Goal: Task Accomplishment & Management: Manage account settings

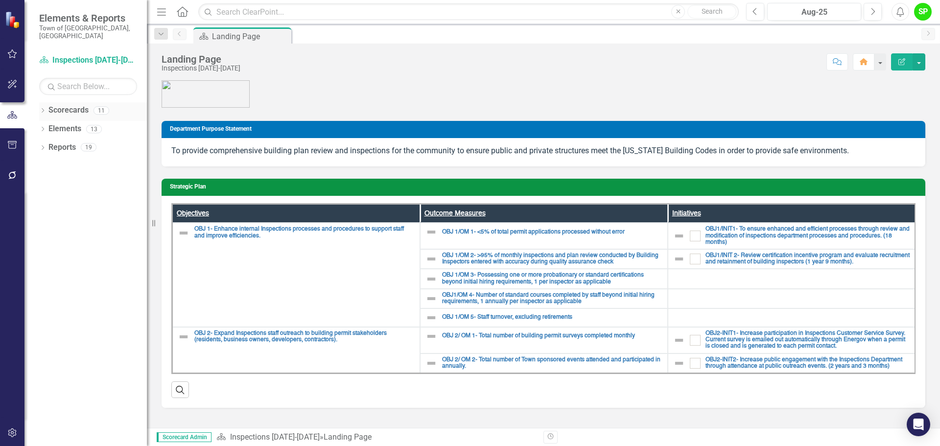
drag, startPoint x: 244, startPoint y: 37, endPoint x: 42, endPoint y: 102, distance: 212.5
click at [42, 109] on icon "Dropdown" at bounding box center [42, 111] width 7 height 5
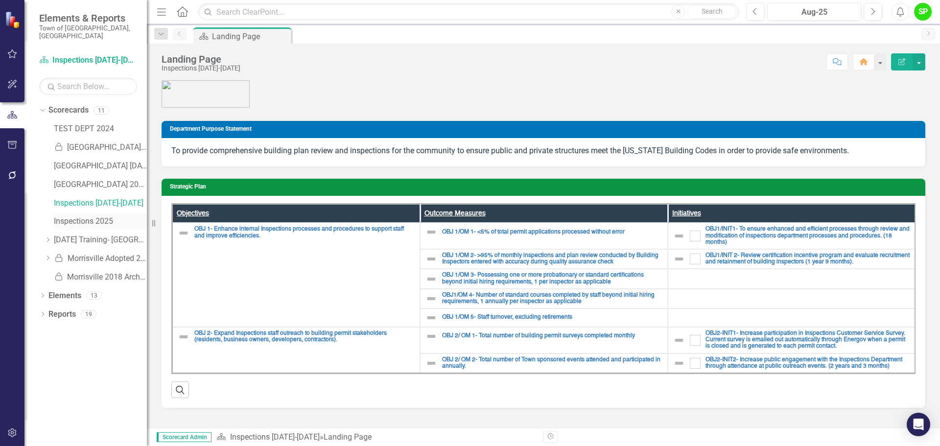
drag, startPoint x: 82, startPoint y: 215, endPoint x: 77, endPoint y: 213, distance: 6.1
click at [77, 216] on link "Inspections 2025" at bounding box center [100, 221] width 93 height 11
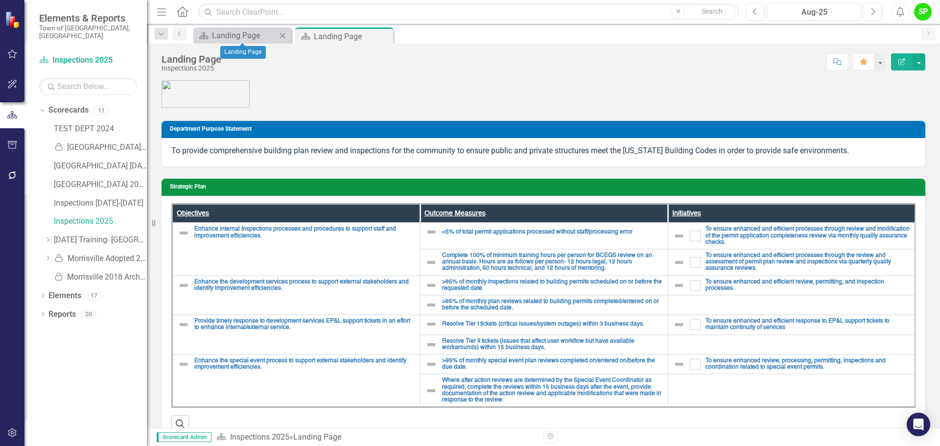
click at [282, 38] on icon "Close" at bounding box center [283, 36] width 10 height 8
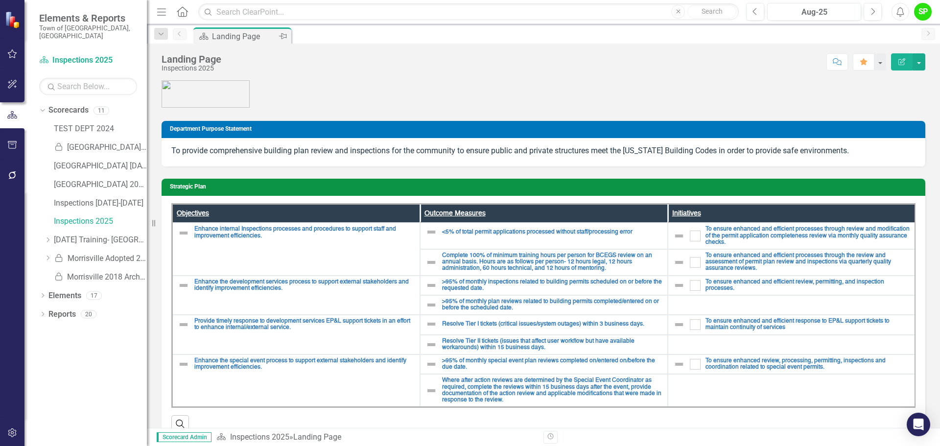
click at [285, 34] on icon "Pin" at bounding box center [283, 36] width 8 height 10
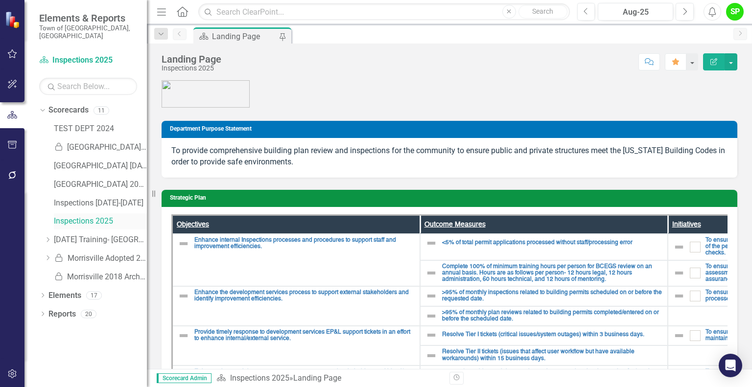
click at [78, 216] on link "Inspections 2025" at bounding box center [100, 221] width 93 height 11
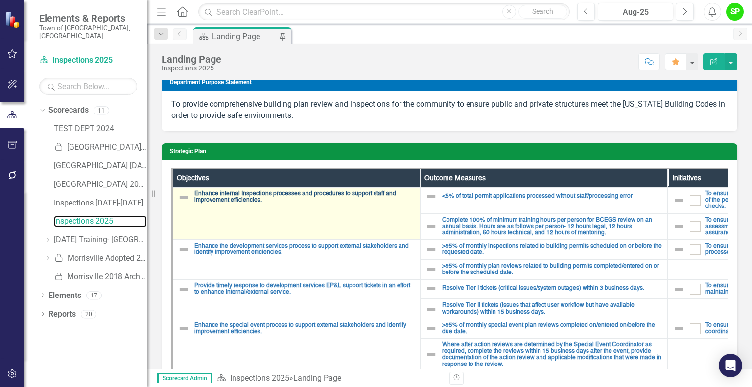
scroll to position [98, 0]
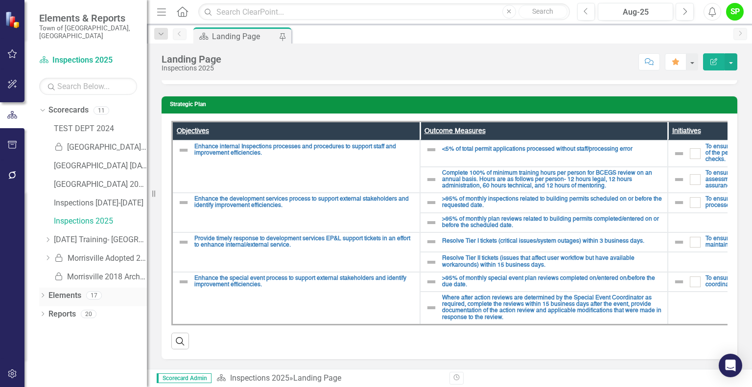
click at [49, 290] on link "Elements" at bounding box center [64, 295] width 33 height 11
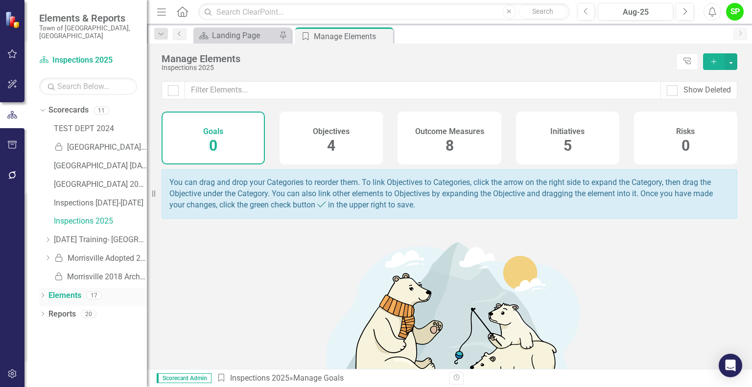
click at [42, 294] on icon "Dropdown" at bounding box center [42, 296] width 7 height 5
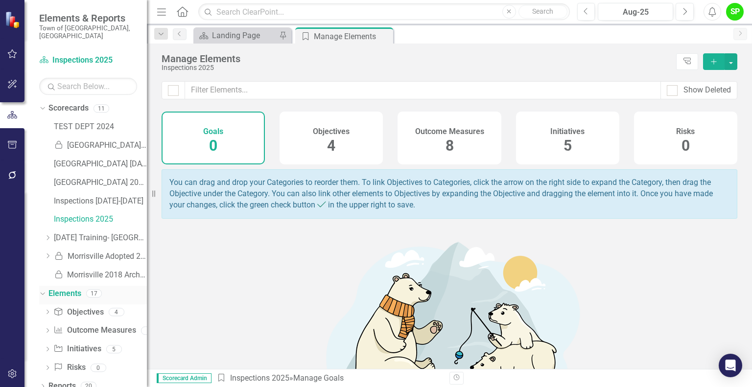
scroll to position [3, 0]
click at [84, 324] on link "Outcome Measure Outcome Measures" at bounding box center [94, 329] width 82 height 11
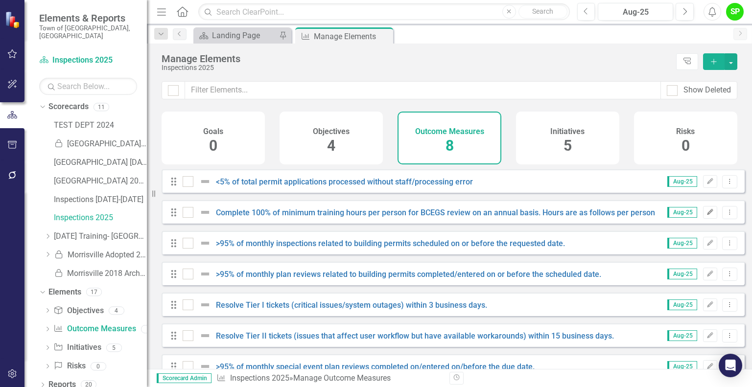
click at [707, 215] on icon "Edit" at bounding box center [710, 213] width 7 height 6
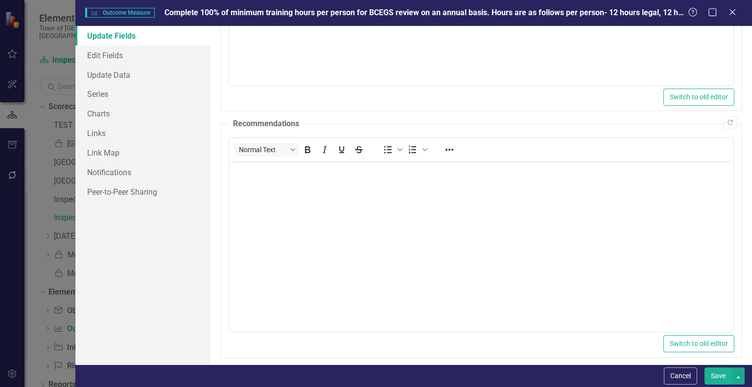
scroll to position [207, 0]
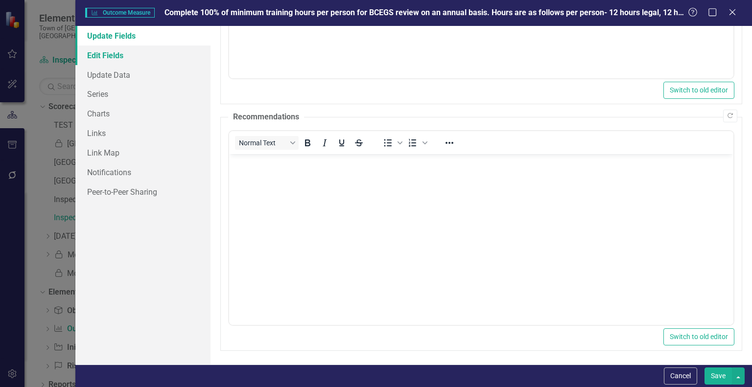
click at [133, 60] on link "Edit Fields" at bounding box center [142, 56] width 135 height 20
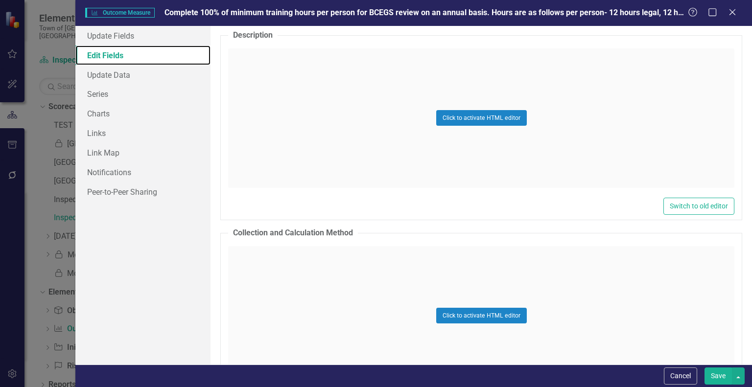
scroll to position [1267, 0]
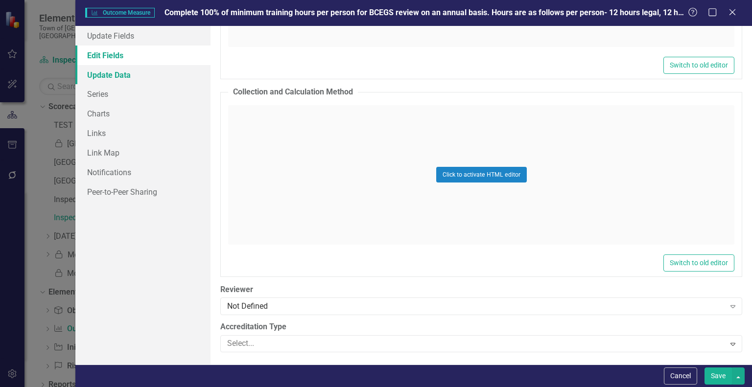
click at [116, 80] on link "Update Data" at bounding box center [142, 75] width 135 height 20
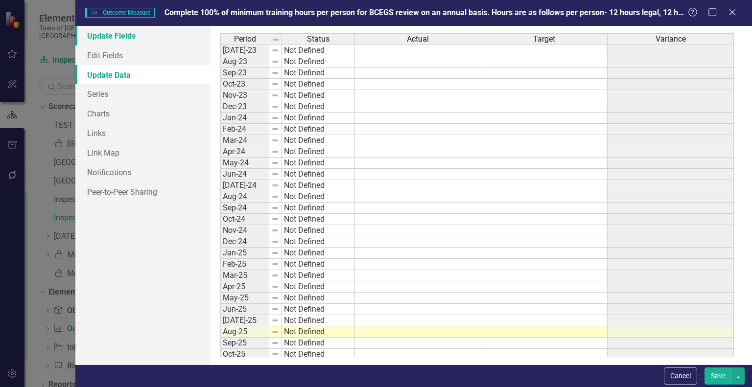
click at [127, 39] on link "Update Fields" at bounding box center [142, 36] width 135 height 20
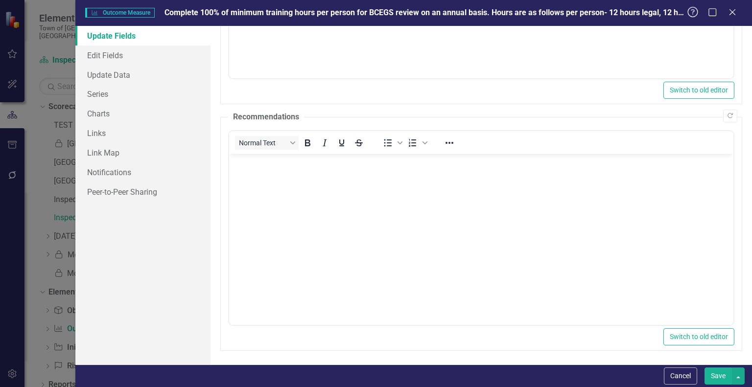
click at [693, 10] on icon at bounding box center [692, 12] width 11 height 11
click at [736, 12] on icon "Close" at bounding box center [732, 11] width 12 height 9
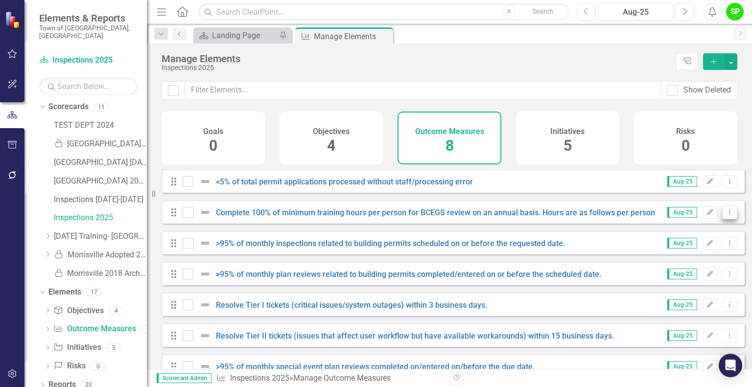
click at [726, 215] on icon "Dropdown Menu" at bounding box center [730, 212] width 8 height 6
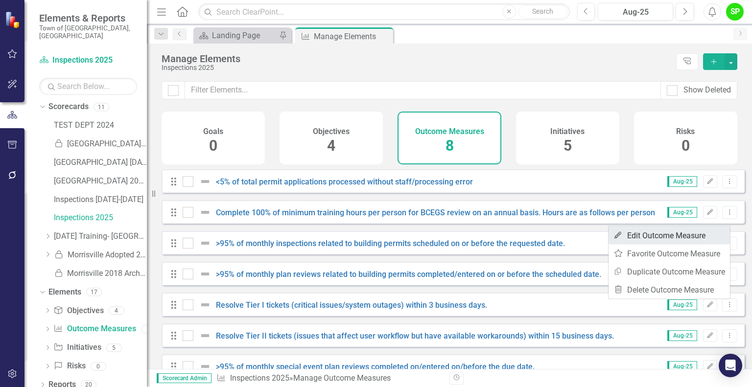
click at [662, 232] on link "Edit Edit Outcome Measure" at bounding box center [669, 236] width 121 height 18
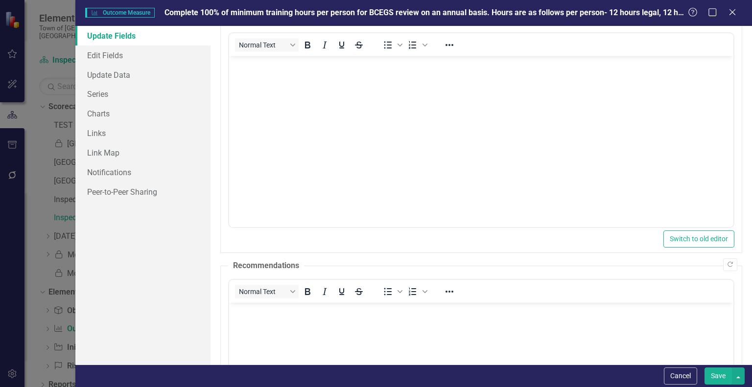
scroll to position [0, 0]
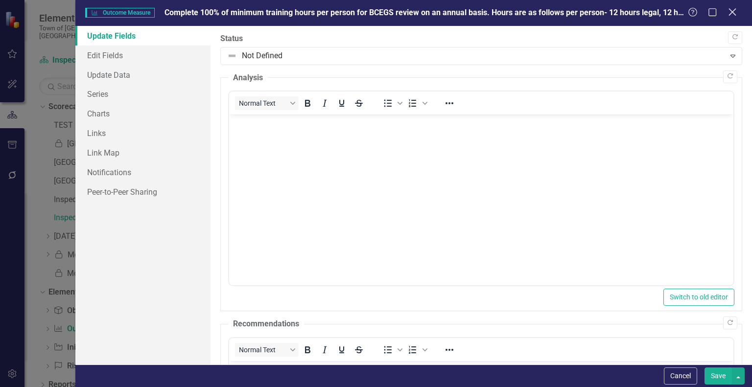
click at [730, 13] on icon "Close" at bounding box center [732, 11] width 12 height 9
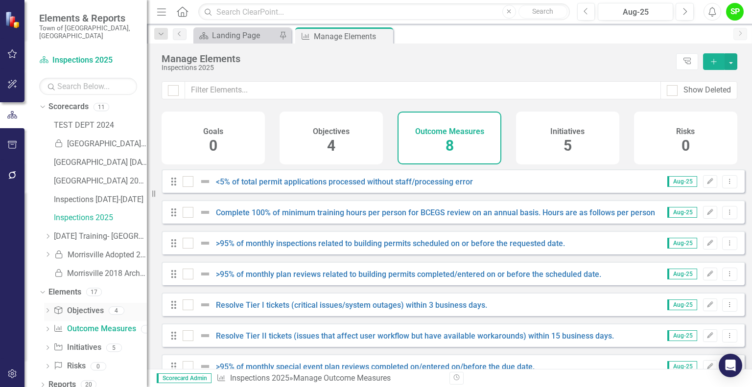
click at [95, 306] on link "Objective Objectives" at bounding box center [78, 311] width 50 height 11
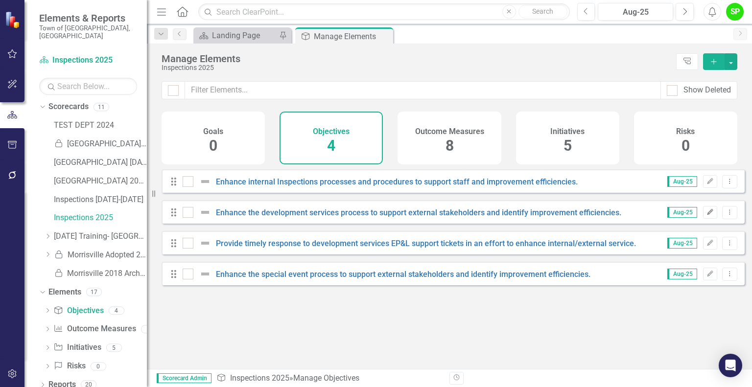
click at [703, 219] on button "Edit" at bounding box center [710, 212] width 14 height 13
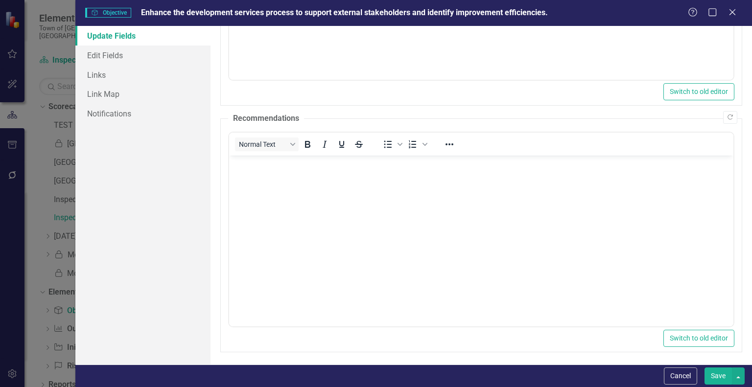
scroll to position [207, 0]
click at [101, 54] on link "Edit Fields" at bounding box center [142, 56] width 135 height 20
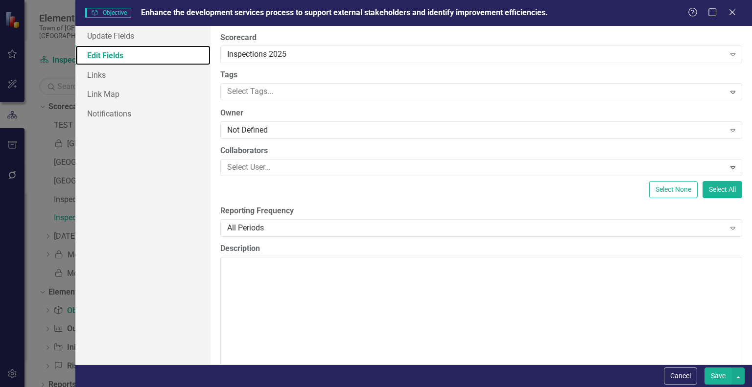
scroll to position [0, 0]
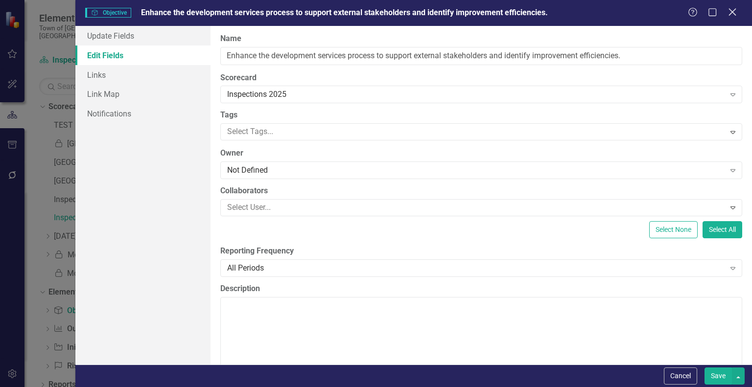
click at [731, 13] on icon "Close" at bounding box center [732, 11] width 12 height 9
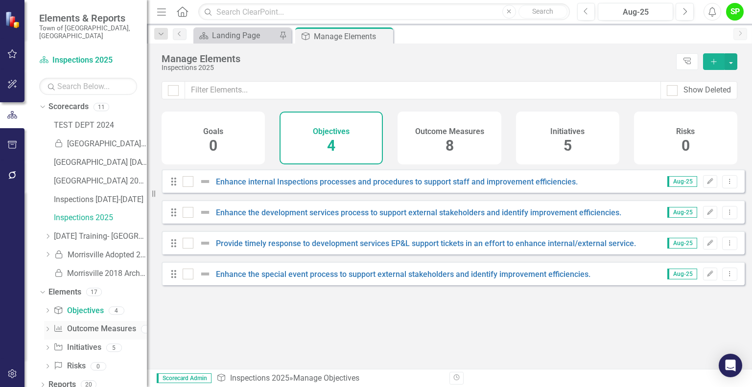
click at [103, 324] on link "Outcome Measure Outcome Measures" at bounding box center [94, 329] width 82 height 11
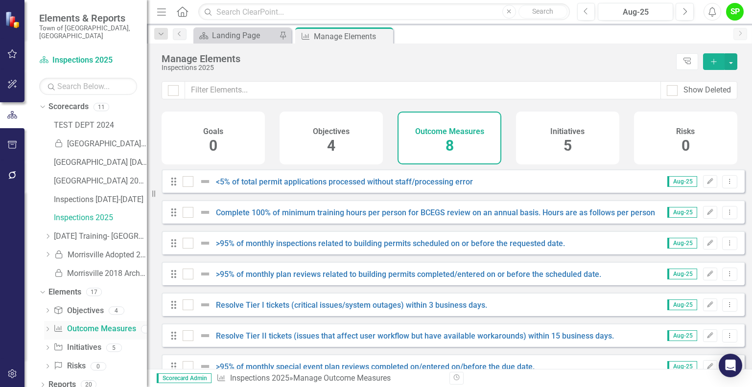
click at [47, 328] on icon "Dropdown" at bounding box center [47, 330] width 7 height 5
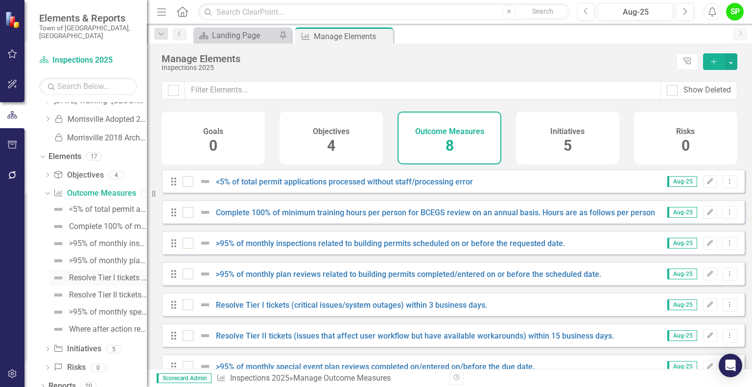
scroll to position [141, 0]
click at [89, 221] on div "Complete 100% of minimum training hours per person for BCEGS review on an annua…" at bounding box center [108, 225] width 78 height 9
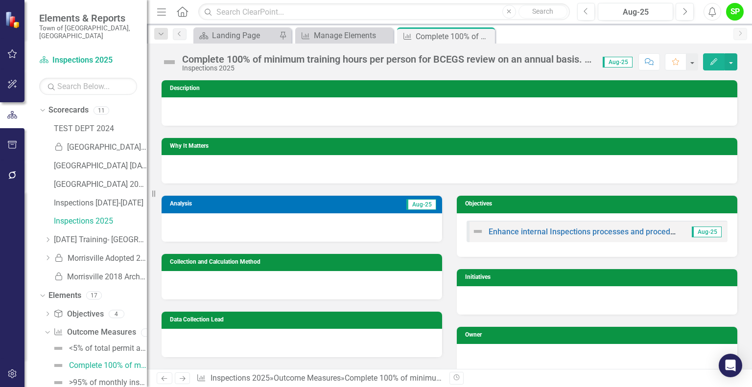
click at [715, 60] on icon "Edit" at bounding box center [714, 61] width 9 height 7
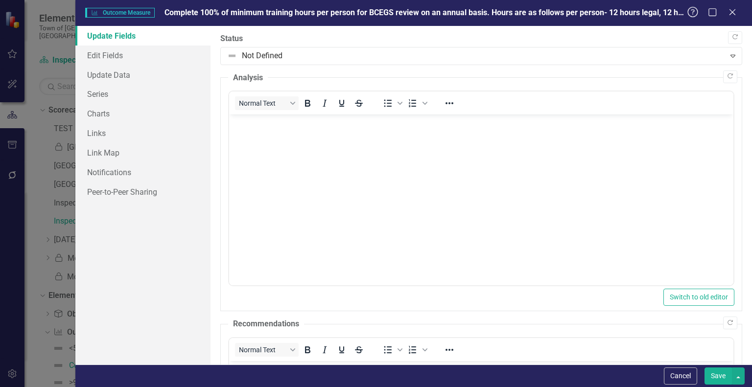
click at [692, 11] on icon "Help" at bounding box center [693, 11] width 12 height 9
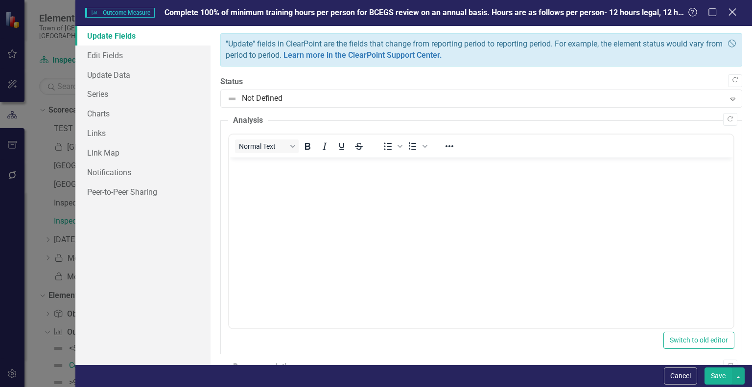
click at [734, 11] on icon at bounding box center [732, 11] width 7 height 7
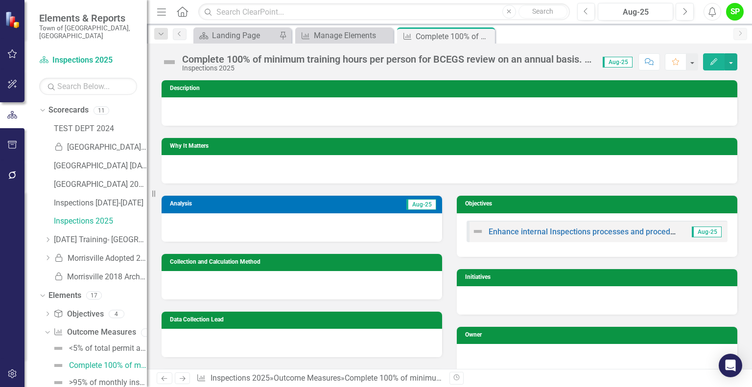
click at [617, 64] on span "Aug-25" at bounding box center [618, 62] width 30 height 11
click at [356, 33] on div "Manage Elements" at bounding box center [346, 35] width 65 height 12
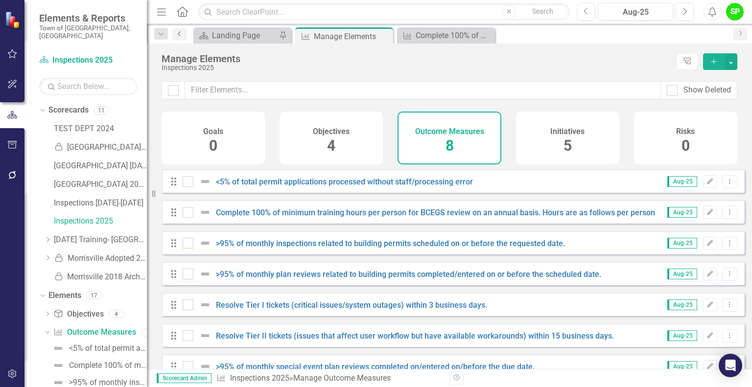
click at [179, 35] on icon at bounding box center [179, 33] width 2 height 5
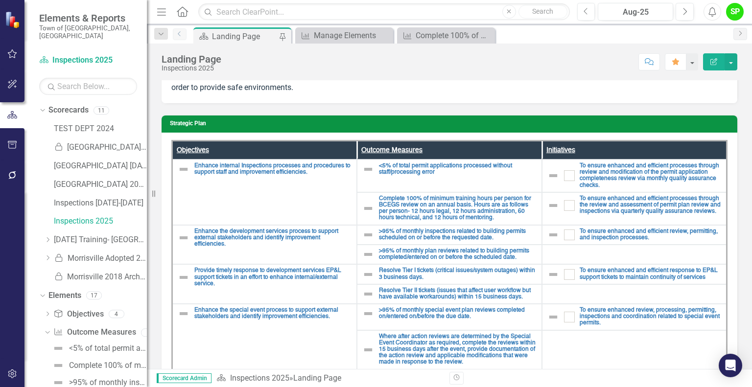
scroll to position [117, 0]
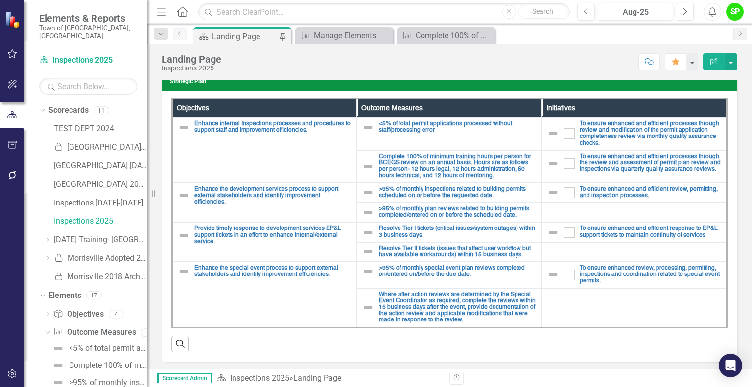
click at [714, 61] on icon "Edit Report" at bounding box center [714, 61] width 9 height 7
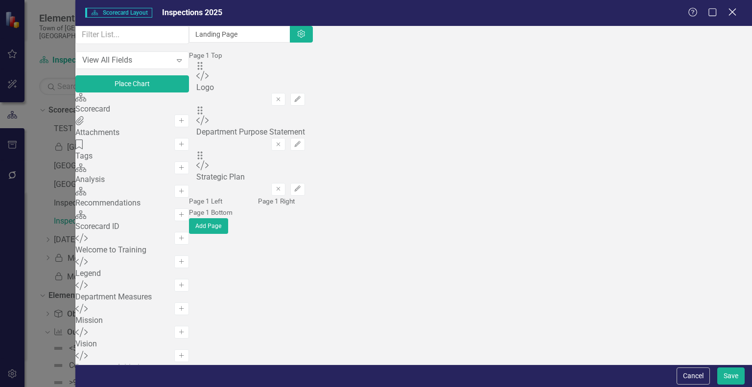
click at [731, 15] on icon "Close" at bounding box center [732, 11] width 12 height 9
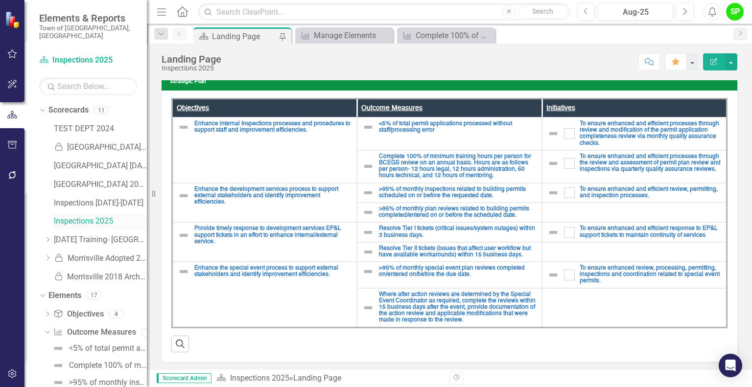
click at [98, 216] on link "Inspections 2025" at bounding box center [100, 221] width 93 height 11
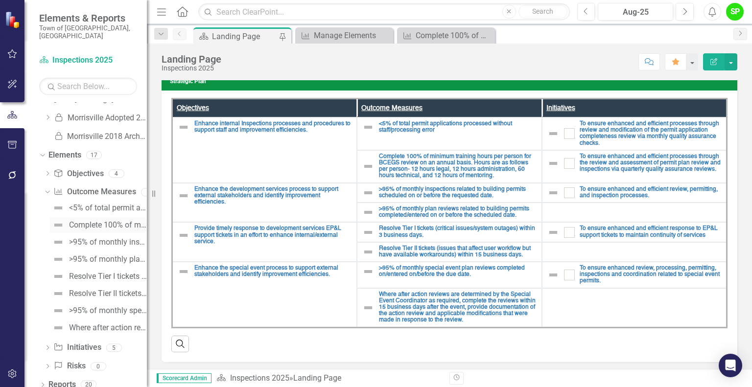
click at [91, 221] on div "Complete 100% of minimum training hours per person for BCEGS review on an annua…" at bounding box center [108, 225] width 78 height 9
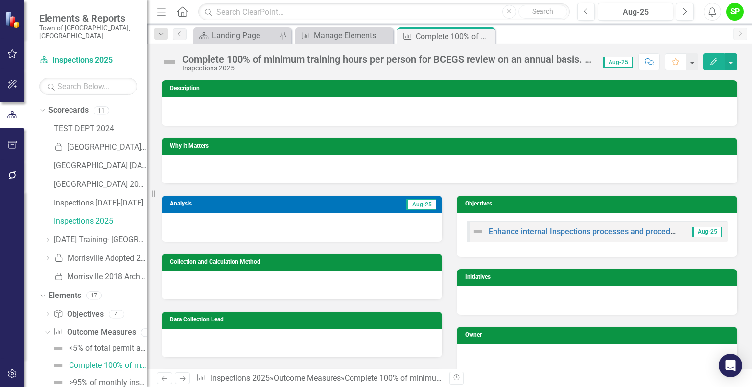
click at [717, 57] on button "Edit" at bounding box center [714, 61] width 22 height 17
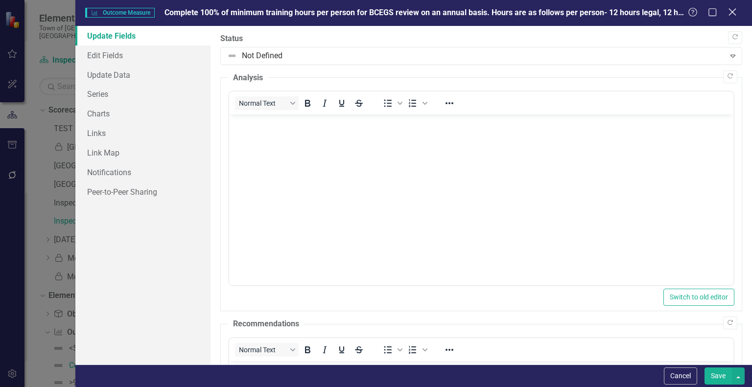
click at [736, 15] on icon "Close" at bounding box center [732, 11] width 12 height 9
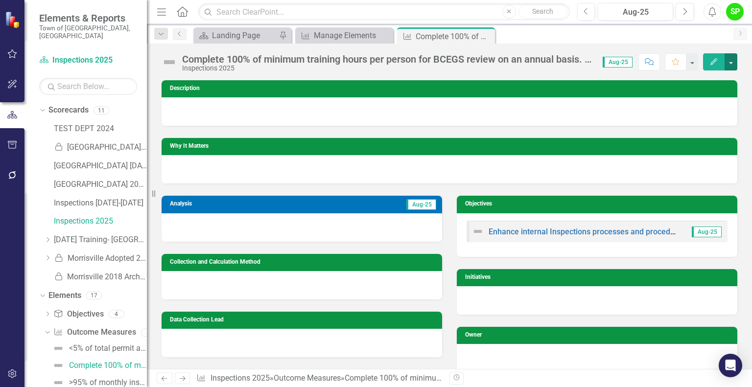
click at [734, 64] on button "button" at bounding box center [731, 61] width 13 height 17
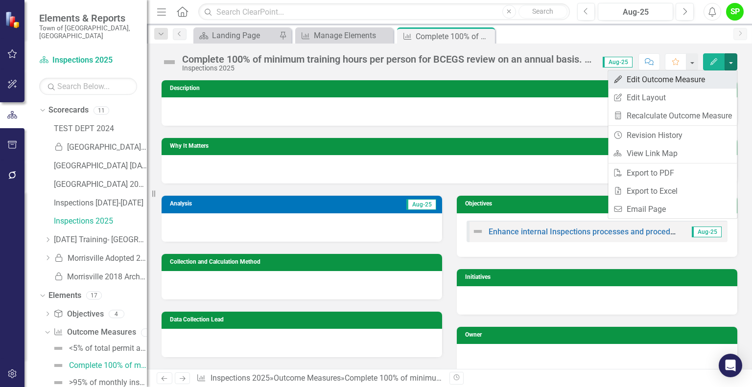
click at [681, 81] on link "Edit Edit Outcome Measure" at bounding box center [672, 80] width 129 height 18
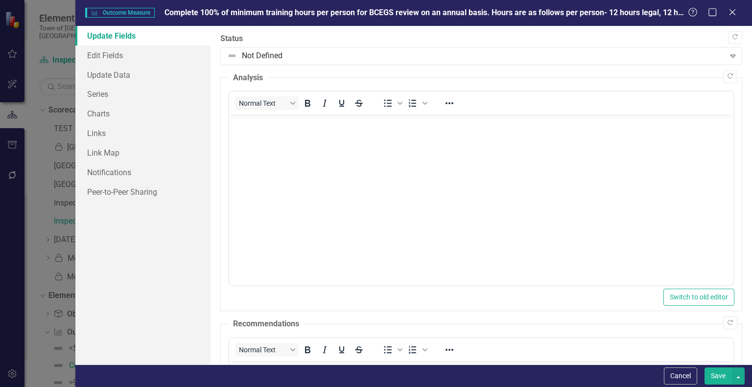
click at [582, 14] on span "Complete 100% of minimum training hours per person for BCEGS review on an annua…" at bounding box center [540, 12] width 751 height 9
click at [690, 13] on icon "Help" at bounding box center [693, 11] width 12 height 9
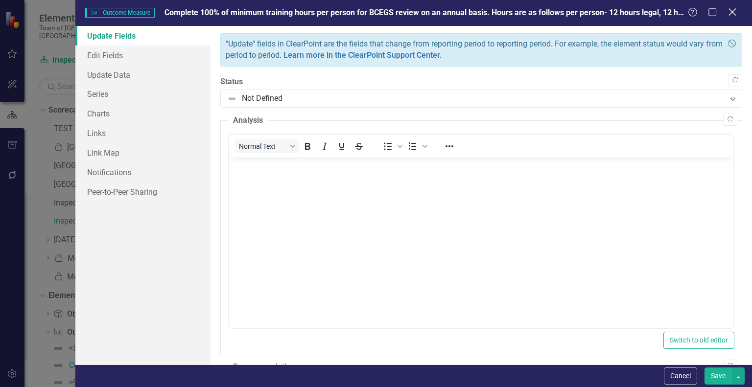
click at [732, 14] on icon "Close" at bounding box center [732, 11] width 12 height 9
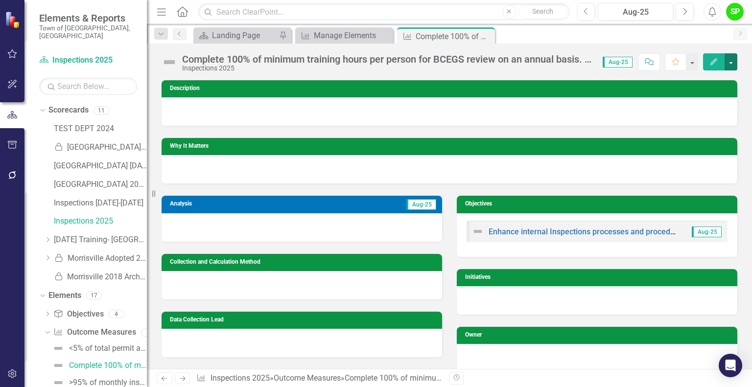
click at [731, 60] on button "button" at bounding box center [731, 61] width 13 height 17
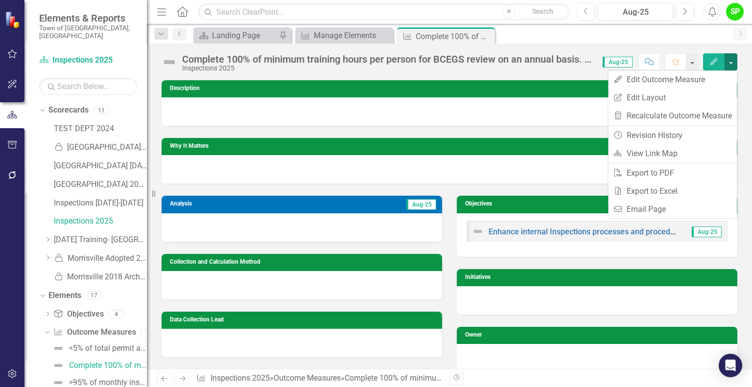
click at [569, 35] on div "Scorecard Landing Page Pin Outcome Measure Manage Elements Close Outcome Measur…" at bounding box center [459, 35] width 537 height 16
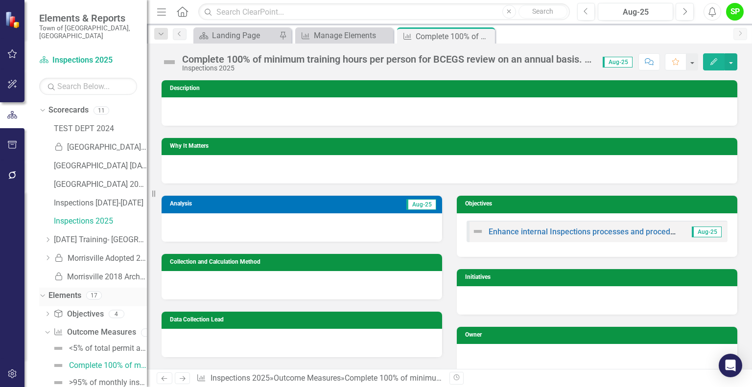
click at [72, 290] on link "Elements" at bounding box center [64, 295] width 33 height 11
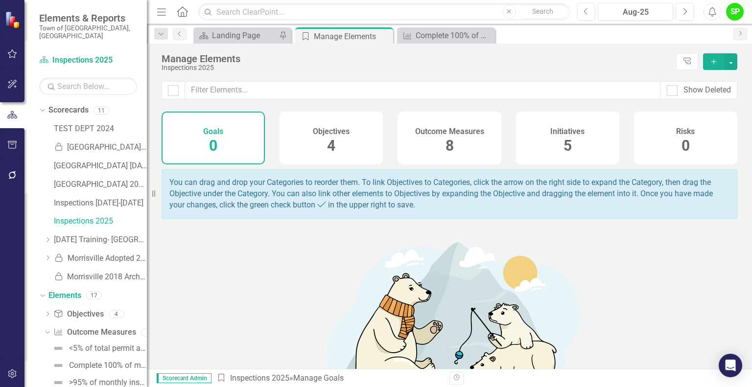
click at [439, 127] on h4 "Outcome Measures" at bounding box center [449, 131] width 69 height 9
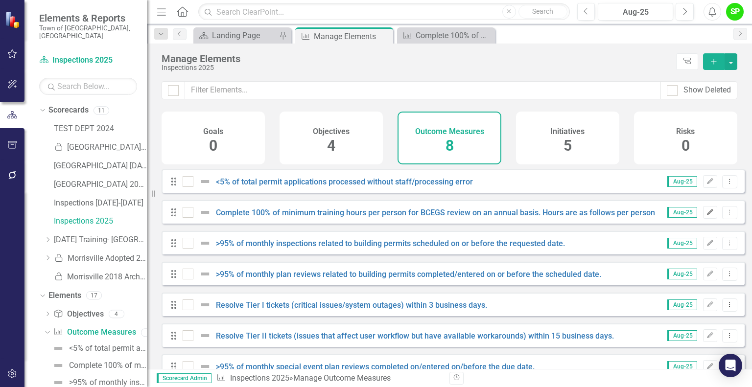
click at [707, 215] on icon "Edit" at bounding box center [710, 213] width 7 height 6
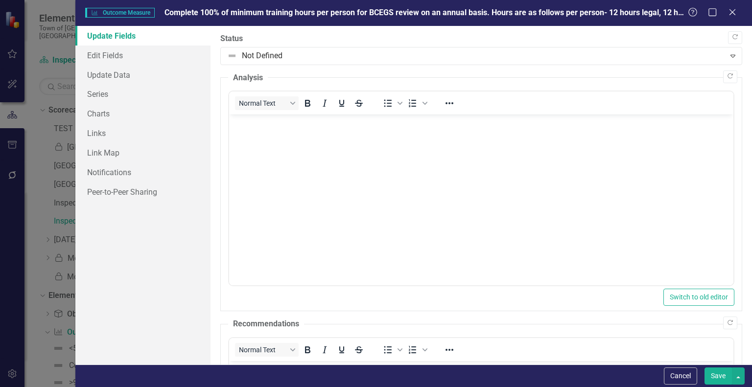
click at [221, 11] on span "Complete 100% of minimum training hours per person for BCEGS review on an annua…" at bounding box center [540, 12] width 751 height 9
click at [142, 15] on span "Outcome Measure Outcome Measure" at bounding box center [120, 13] width 70 height 10
click at [628, 13] on span "Complete 100% of minimum training hours per person for BCEGS review on an annua…" at bounding box center [540, 12] width 751 height 9
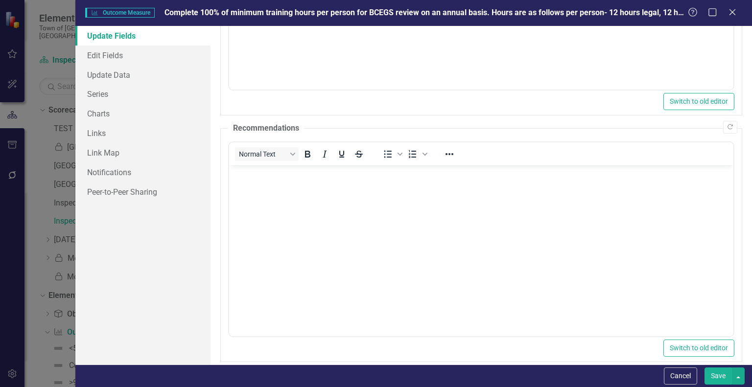
scroll to position [207, 0]
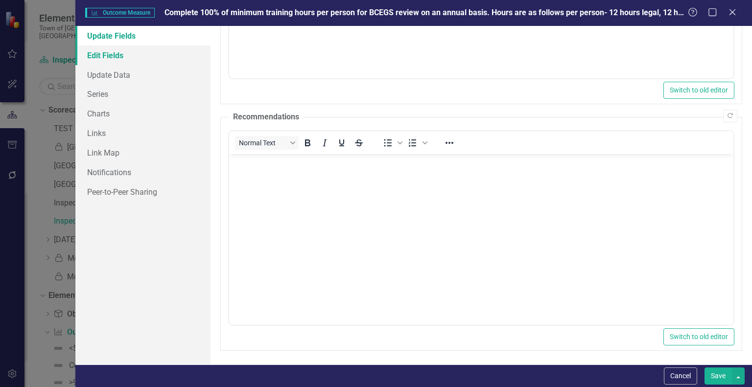
click at [129, 59] on link "Edit Fields" at bounding box center [142, 56] width 135 height 20
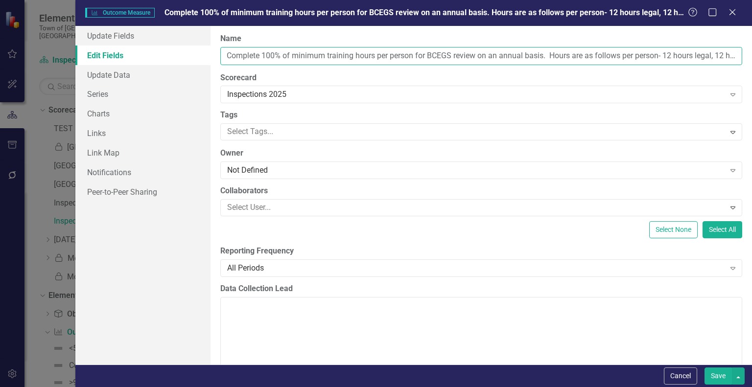
click at [396, 56] on input "Complete 100% of minimum training hours per person for BCEGS review on an annua…" at bounding box center [481, 56] width 522 height 18
click at [648, 52] on input "Complete 100% of minimum training hours per person for BCEGS review on an annua…" at bounding box center [481, 56] width 522 height 18
click at [407, 59] on input "Complete 100% of minimum training hours per person for BCEGS review on an annua…" at bounding box center [481, 56] width 522 height 18
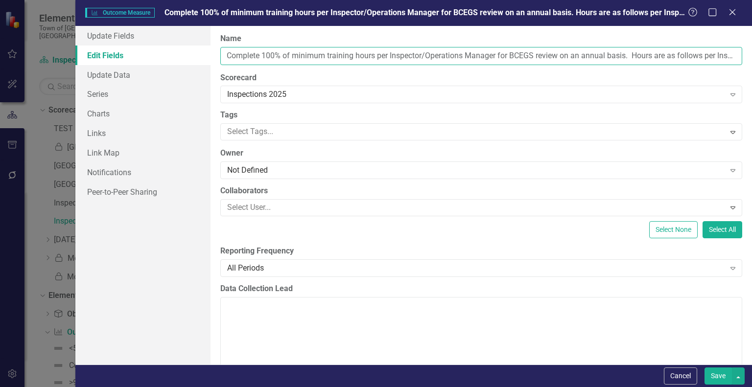
click at [725, 56] on input "Complete 100% of minimum training hours per Inspector/Operations Manager for BC…" at bounding box center [481, 56] width 522 height 18
type input "Complete 100% of minimum training hours per Inspector/Operations Manager for BC…"
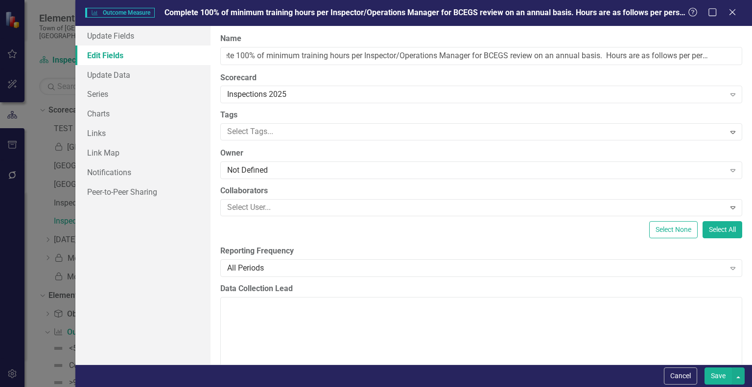
scroll to position [0, 0]
click at [720, 378] on button "Save" at bounding box center [718, 376] width 27 height 17
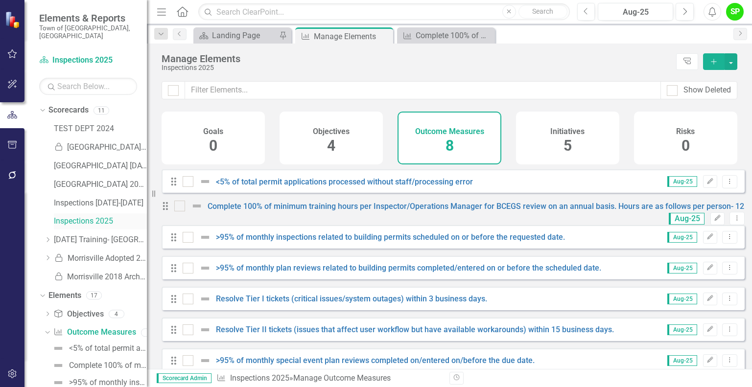
click at [81, 216] on link "Inspections 2025" at bounding box center [100, 221] width 93 height 11
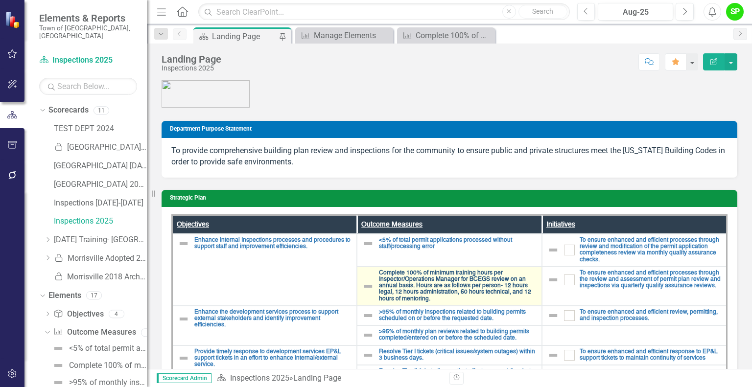
click at [402, 284] on link "Complete 100% of minimum training hours per Inspector/Operations Manager for BC…" at bounding box center [458, 286] width 158 height 32
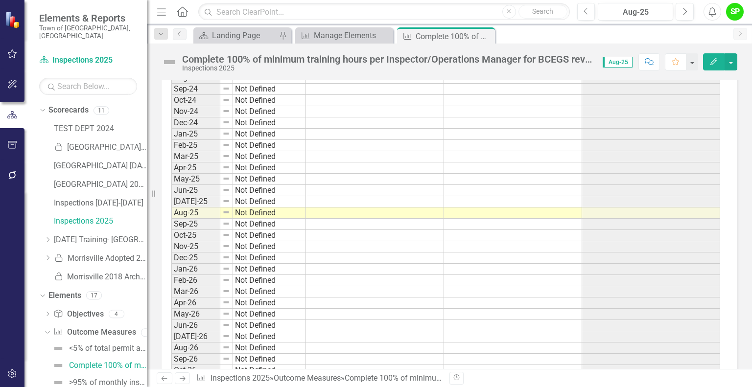
scroll to position [735, 0]
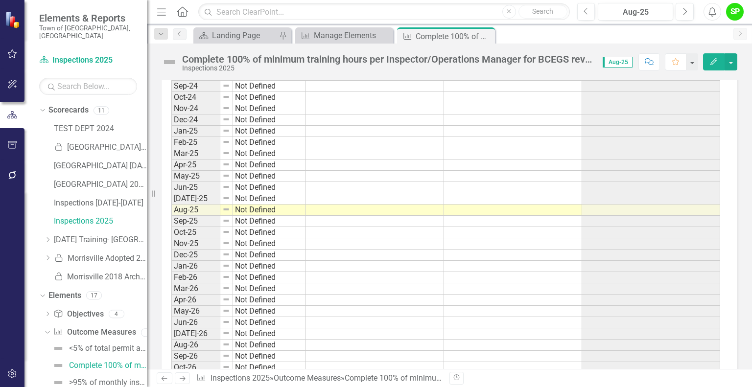
click at [588, 60] on div "Complete 100% of minimum training hours per Inspector/Operations Manager for BC…" at bounding box center [387, 59] width 411 height 11
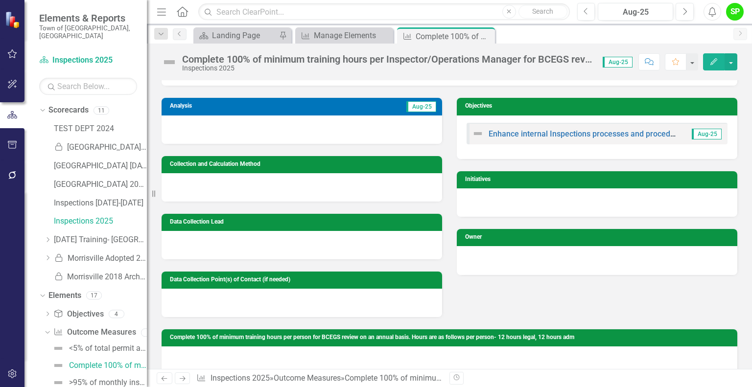
scroll to position [0, 0]
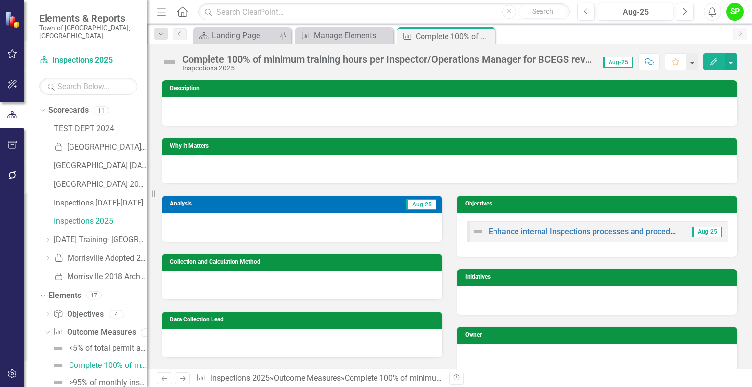
click at [586, 60] on div "Complete 100% of minimum training hours per Inspector/Operations Manager for BC…" at bounding box center [387, 59] width 411 height 11
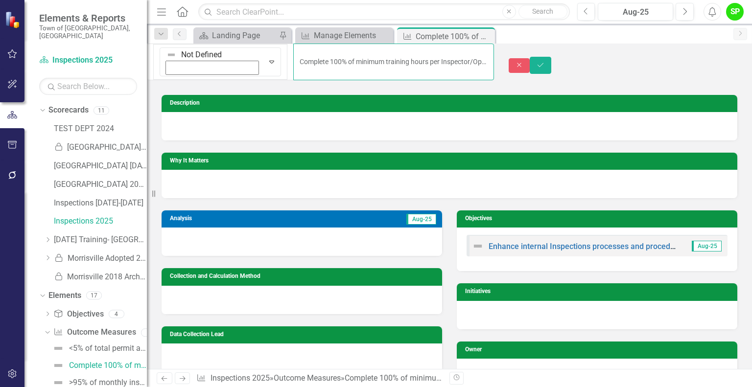
click at [473, 58] on input "Complete 100% of minimum training hours per Inspector/Operations Manager for BC…" at bounding box center [393, 62] width 200 height 37
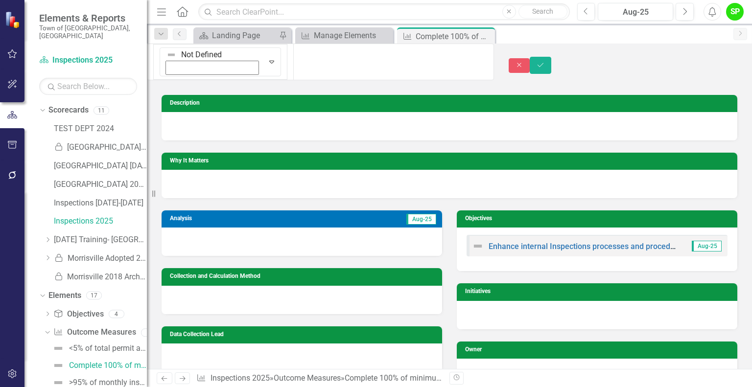
click at [572, 42] on div "Scorecard Landing Page Pin Outcome Measure Manage Elements Close Outcome Measur…" at bounding box center [459, 35] width 537 height 16
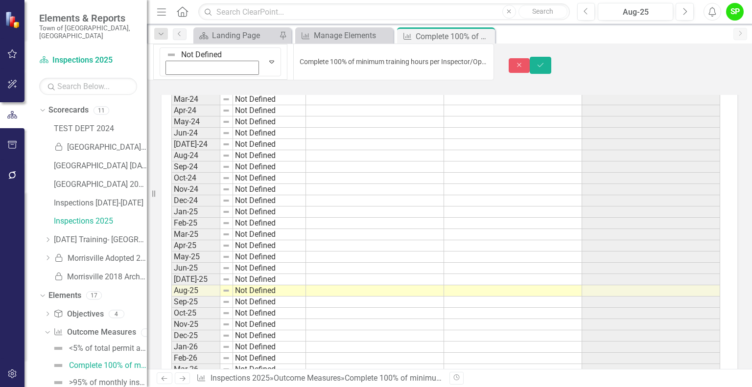
scroll to position [686, 0]
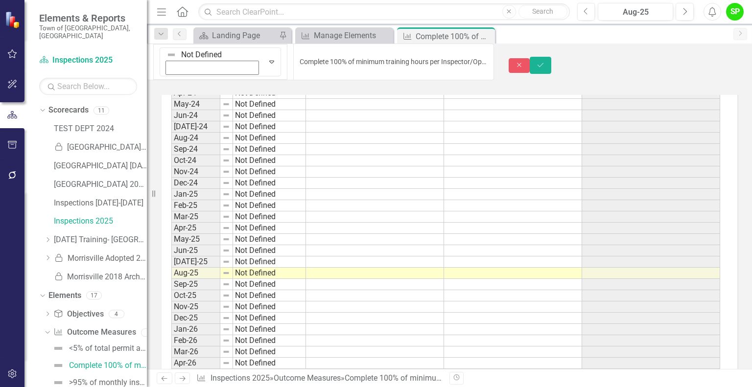
click at [323, 257] on td at bounding box center [375, 262] width 138 height 11
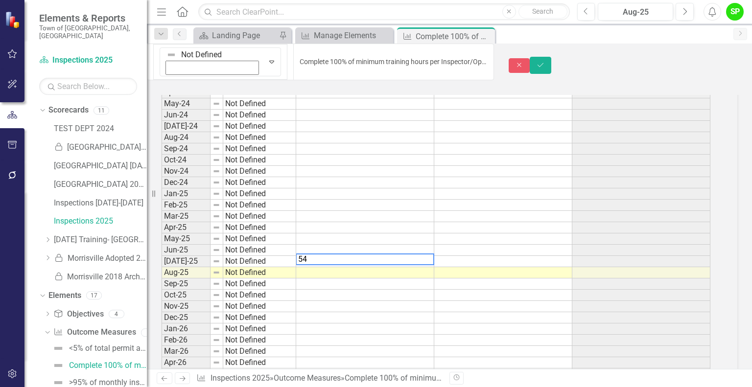
scroll to position [692, 0]
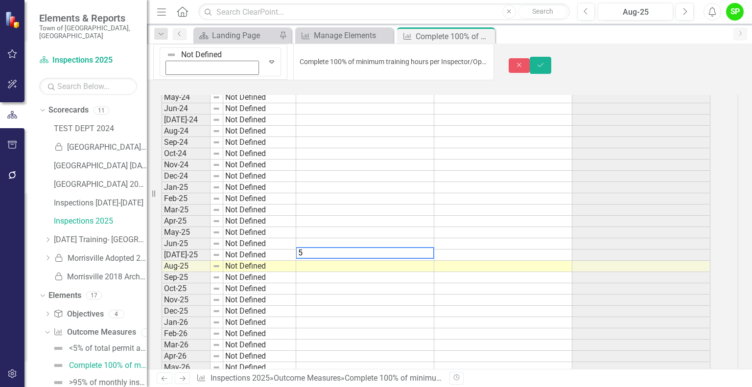
type textarea "53"
click at [243, 250] on td "Not Defined" at bounding box center [259, 255] width 73 height 11
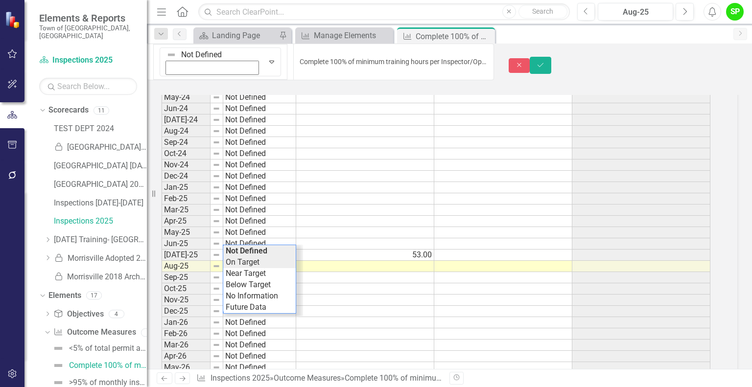
click at [243, 250] on div "Period Status Actual Target Variance Jul-23 Not Defined Aug-23 Not Defined Sep-…" at bounding box center [436, 278] width 549 height 620
click at [243, 261] on td "Not Defined" at bounding box center [259, 266] width 73 height 11
click at [246, 268] on div "Period Status Actual Target Variance Jul-23 Not Defined Aug-23 Not Defined Sep-…" at bounding box center [436, 278] width 549 height 620
click at [347, 261] on td at bounding box center [365, 266] width 138 height 11
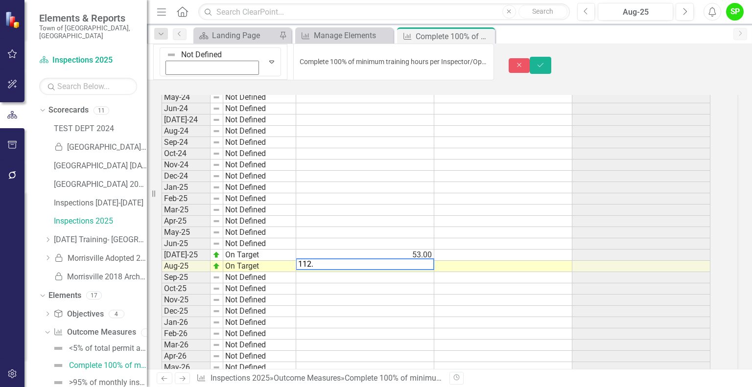
type textarea "112.5"
click at [551, 60] on button "Save" at bounding box center [541, 65] width 22 height 17
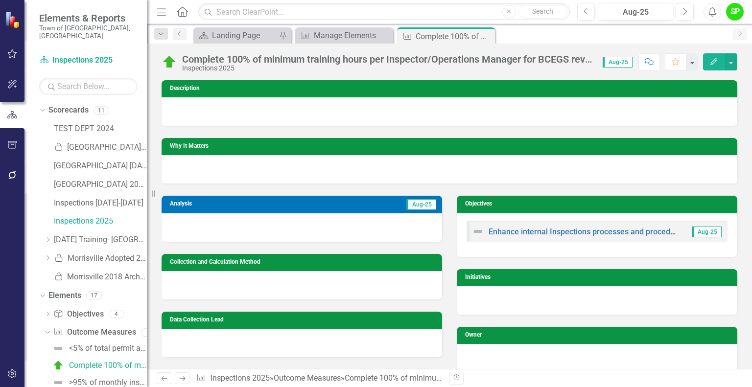
scroll to position [0, 0]
click at [232, 222] on div at bounding box center [302, 227] width 281 height 28
click at [310, 203] on td "Aug-25" at bounding box center [360, 205] width 156 height 14
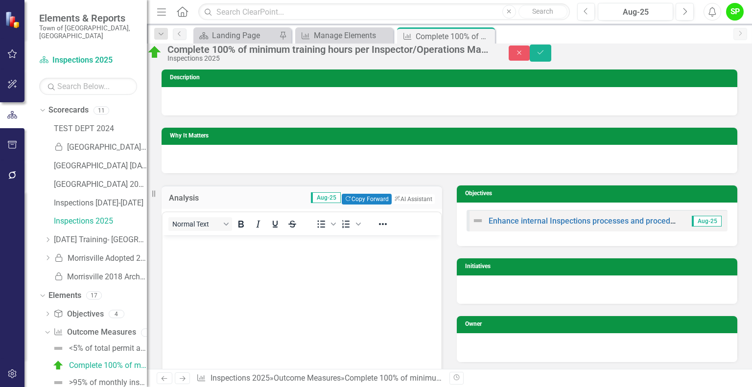
click at [194, 260] on body "Rich Text Area. Press ALT-0 for help." at bounding box center [302, 309] width 279 height 147
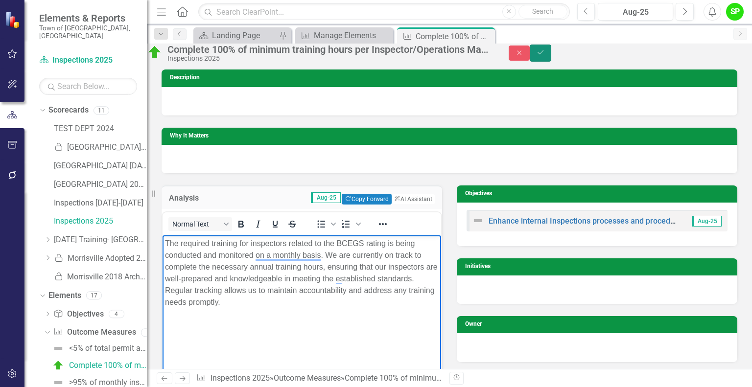
click at [545, 54] on icon "Save" at bounding box center [540, 52] width 9 height 7
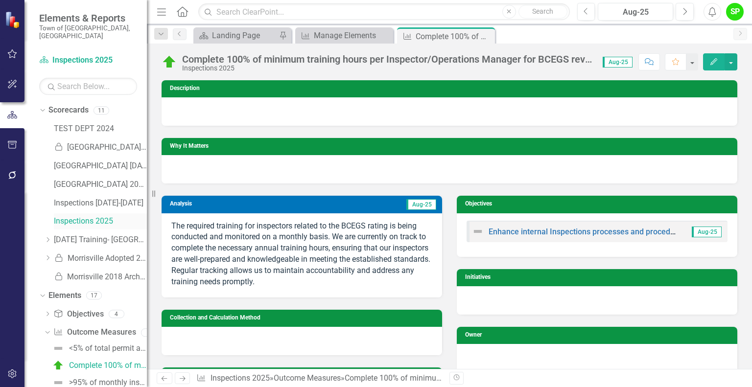
click at [83, 216] on link "Inspections 2025" at bounding box center [100, 221] width 93 height 11
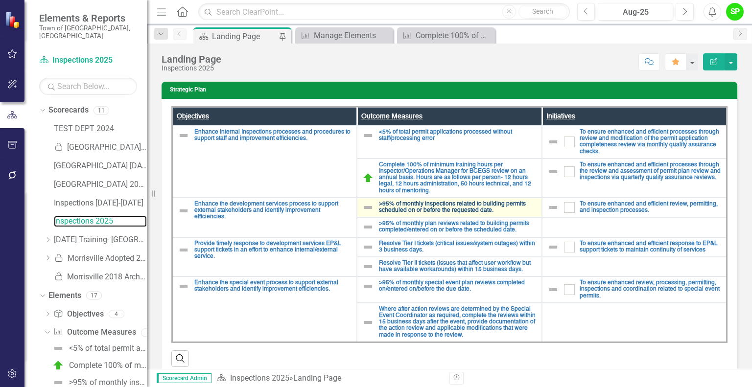
scroll to position [123, 0]
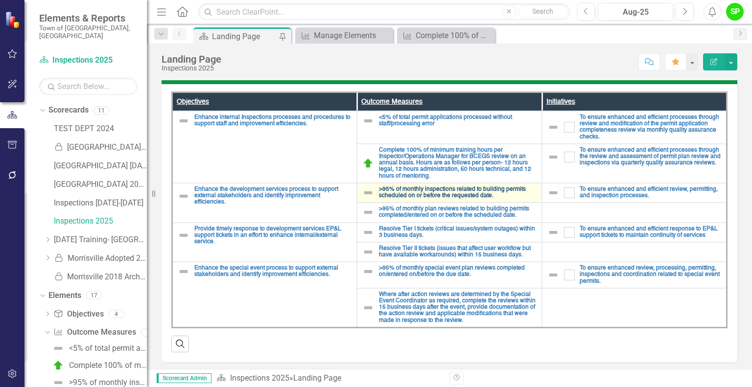
click at [451, 193] on link ">95% of monthly inspections related to building permits scheduled on or before …" at bounding box center [458, 193] width 158 height 13
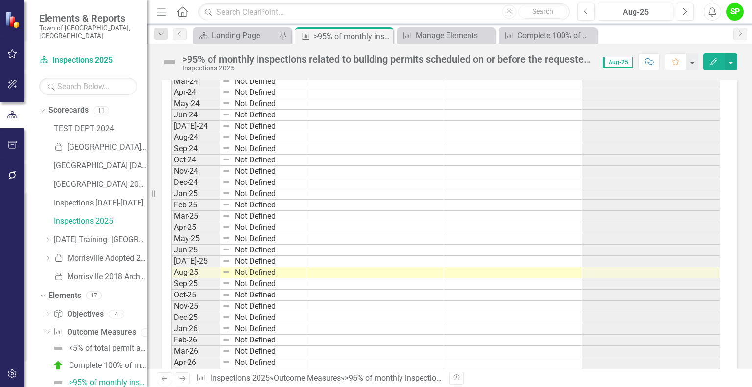
scroll to position [686, 0]
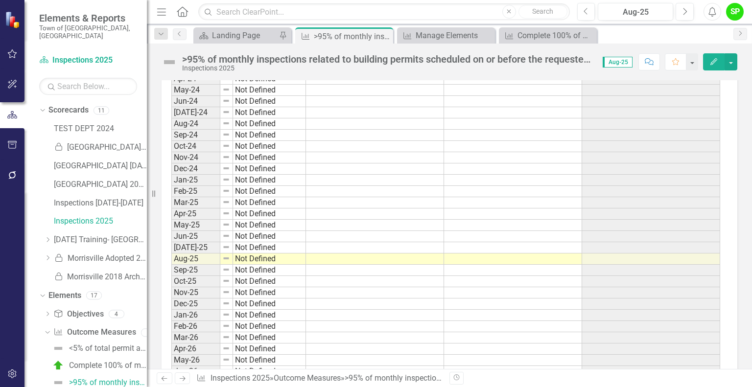
click at [499, 244] on td at bounding box center [513, 247] width 138 height 11
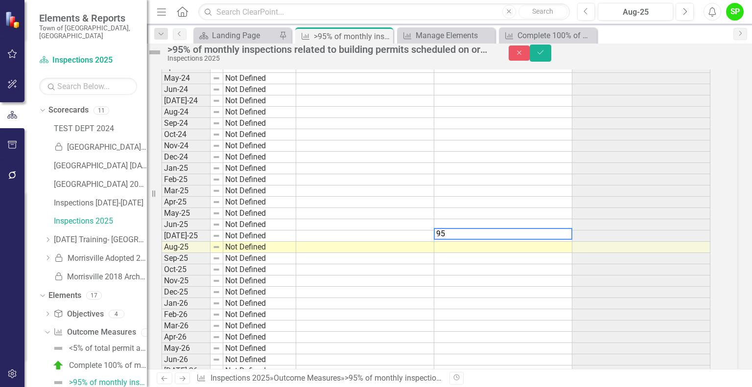
scroll to position [692, 0]
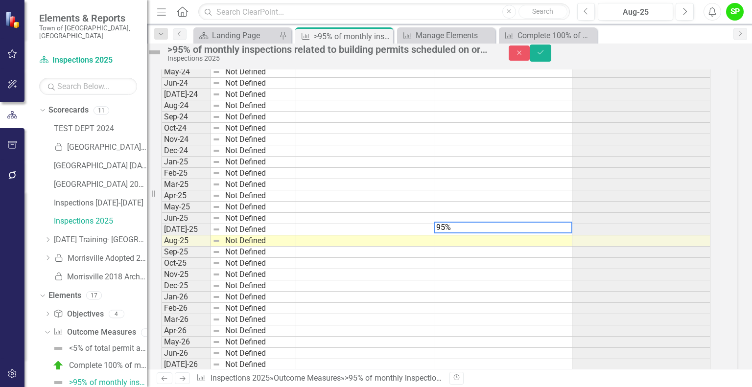
click at [497, 247] on td at bounding box center [503, 241] width 138 height 11
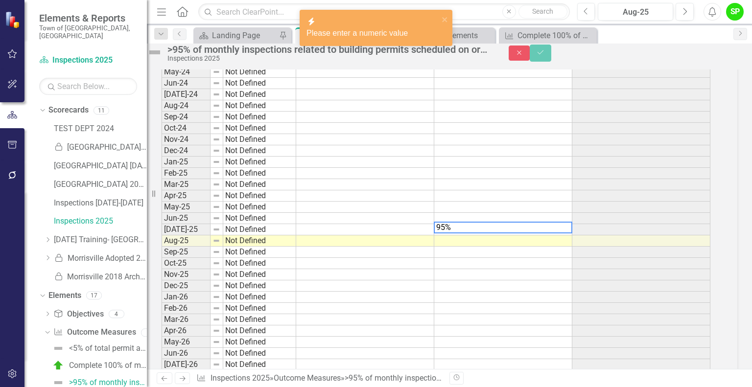
click at [483, 234] on textarea "95%" at bounding box center [503, 228] width 139 height 12
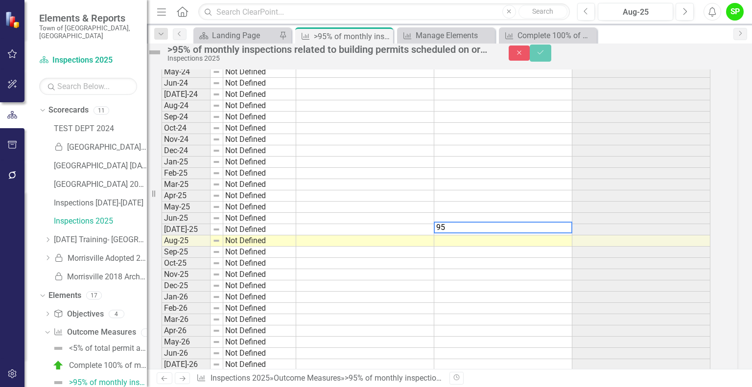
click at [524, 247] on td at bounding box center [503, 241] width 138 height 11
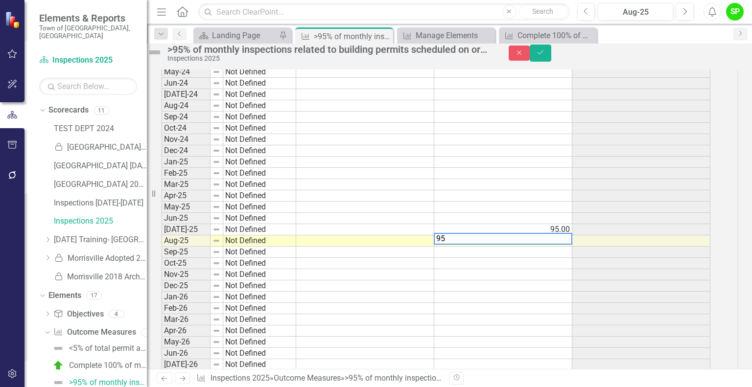
click at [509, 258] on td at bounding box center [503, 252] width 138 height 11
click at [502, 269] on td at bounding box center [503, 263] width 138 height 11
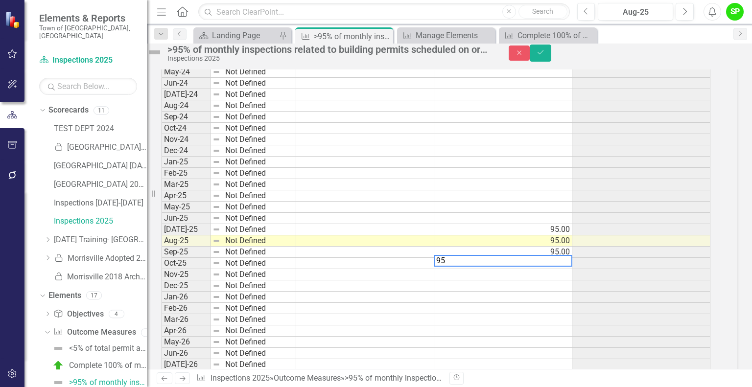
click at [499, 281] on td at bounding box center [503, 274] width 138 height 11
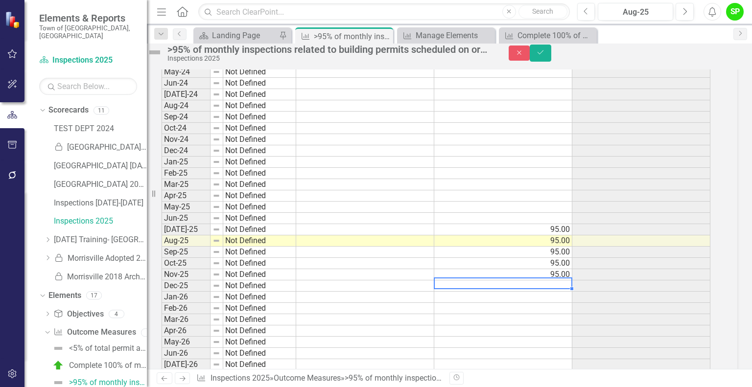
click at [499, 292] on td at bounding box center [503, 286] width 138 height 11
click at [492, 303] on td at bounding box center [503, 297] width 138 height 11
click at [496, 314] on td at bounding box center [503, 308] width 138 height 11
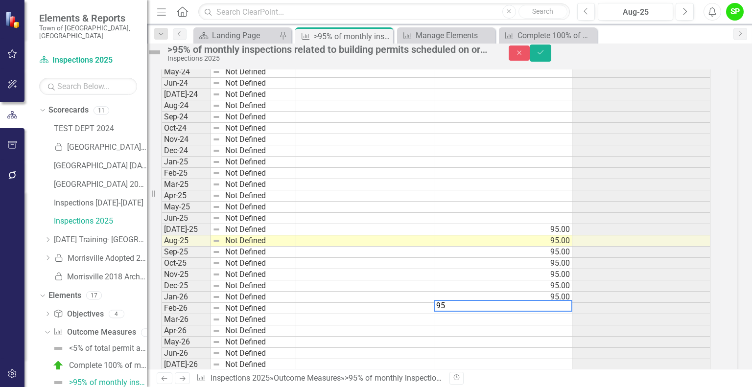
click at [492, 326] on td at bounding box center [503, 319] width 138 height 11
click at [492, 323] on textarea "95" at bounding box center [503, 317] width 139 height 12
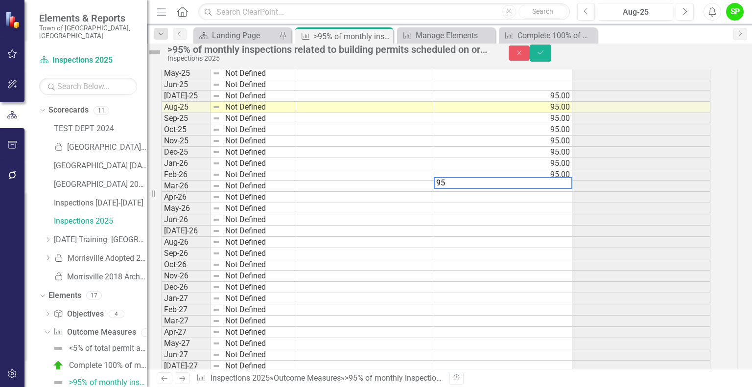
scroll to position [839, 0]
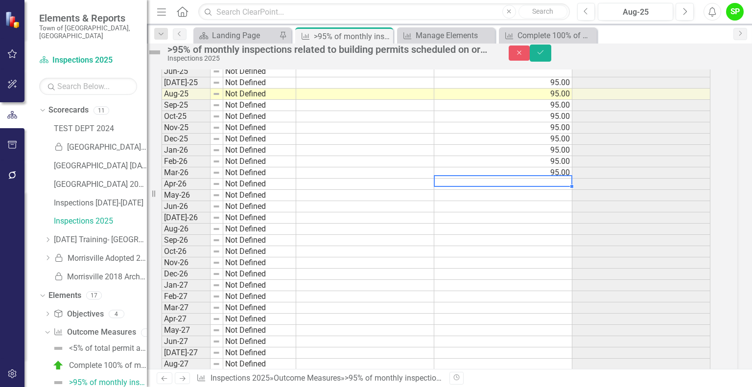
click at [162, 204] on div "Period Status Actual Target Variance Jul-23 Not Defined Aug-23 Not Defined Sep-…" at bounding box center [162, 105] width 0 height 620
click at [490, 201] on td at bounding box center [503, 195] width 138 height 11
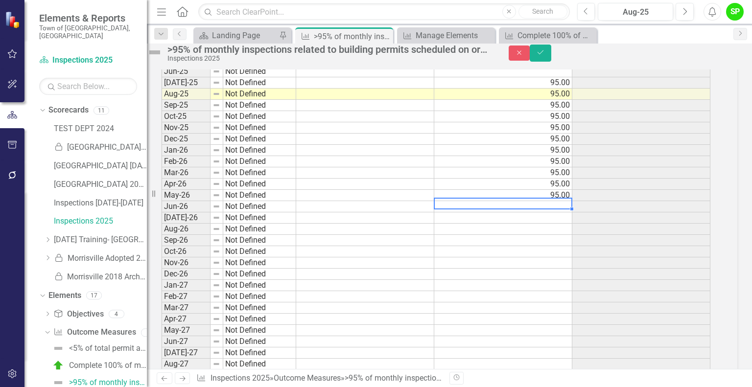
click at [486, 213] on td at bounding box center [503, 206] width 138 height 11
type textarea "95"
click at [481, 224] on td at bounding box center [503, 218] width 138 height 11
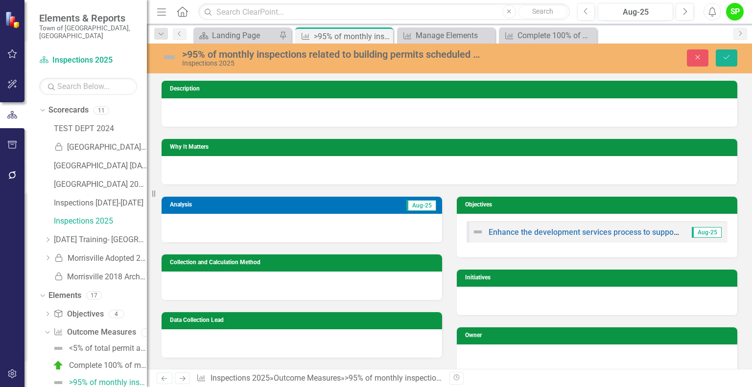
scroll to position [839, 0]
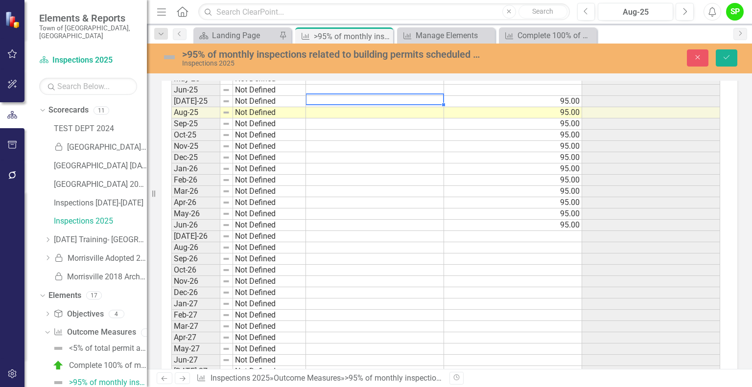
click at [355, 99] on td at bounding box center [375, 101] width 138 height 11
type textarea "94.74"
click at [270, 97] on td "Not Defined" at bounding box center [269, 101] width 73 height 11
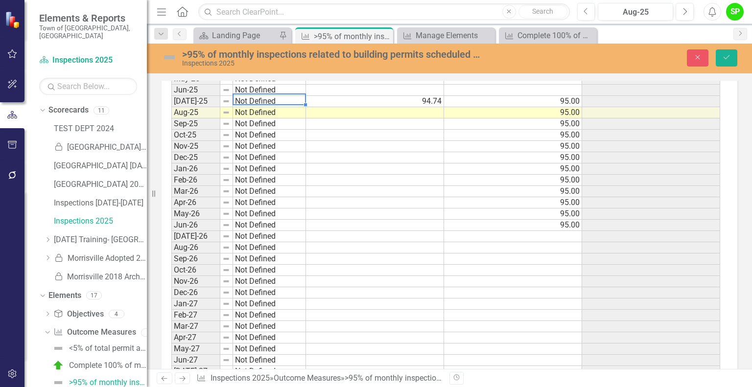
click at [271, 97] on td "Not Defined" at bounding box center [269, 101] width 73 height 11
click at [256, 122] on div "Period Status Actual Target Variance Jul-23 Not Defined Aug-23 Not Defined Sep-…" at bounding box center [445, 124] width 549 height 620
click at [272, 107] on td "Not Defined" at bounding box center [269, 112] width 73 height 11
type textarea "Not Defined"
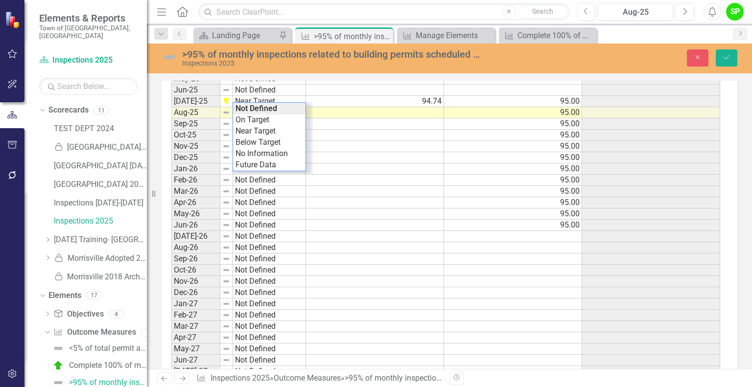
click at [171, 172] on div "Period Status Actual Target Variance Jul-23 Not Defined Aug-23 Not Defined Sep-…" at bounding box center [171, 124] width 0 height 620
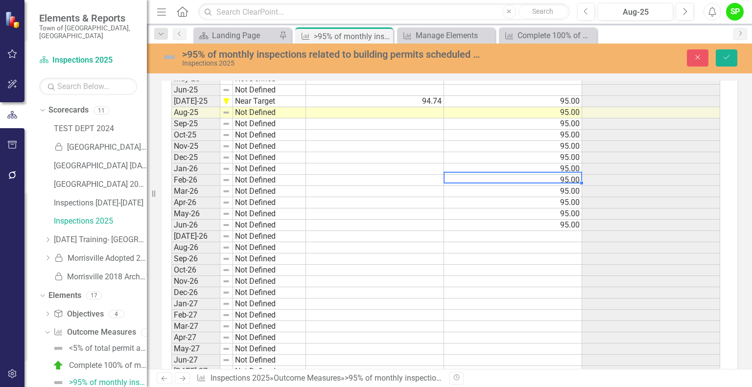
click at [399, 110] on td at bounding box center [375, 112] width 138 height 11
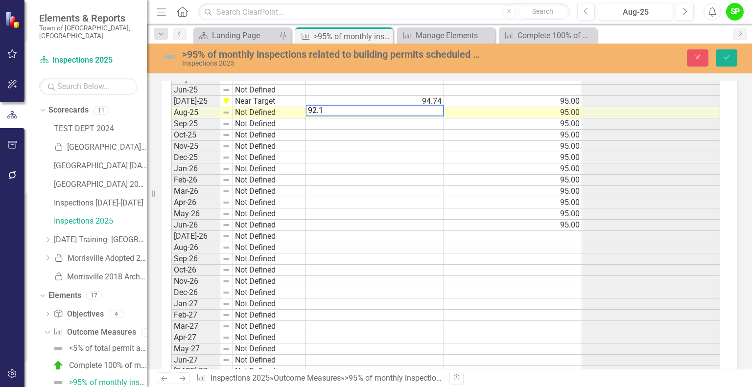
type textarea "92.17"
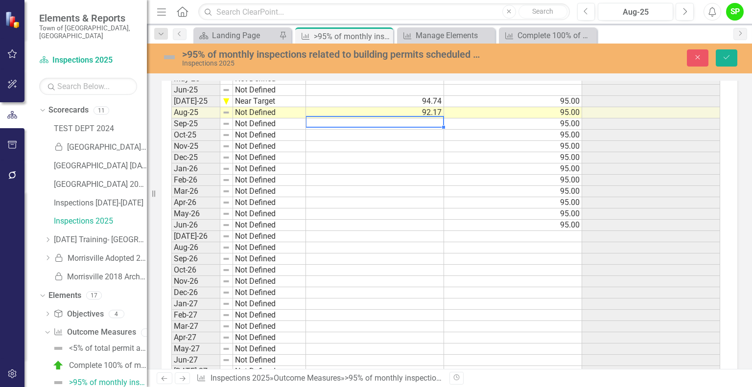
click at [279, 111] on td "Not Defined" at bounding box center [269, 112] width 73 height 11
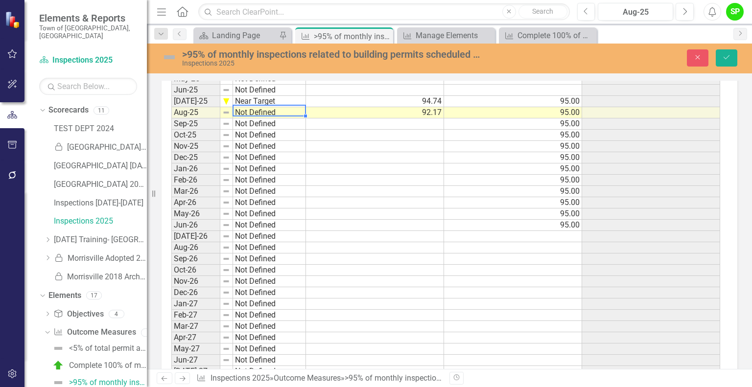
click at [279, 111] on td "Not Defined" at bounding box center [269, 112] width 73 height 11
type textarea "Below Target"
click at [262, 139] on div "Period Status Actual Target Variance Jul-23 Not Defined Aug-23 Not Defined Sep-…" at bounding box center [445, 124] width 549 height 620
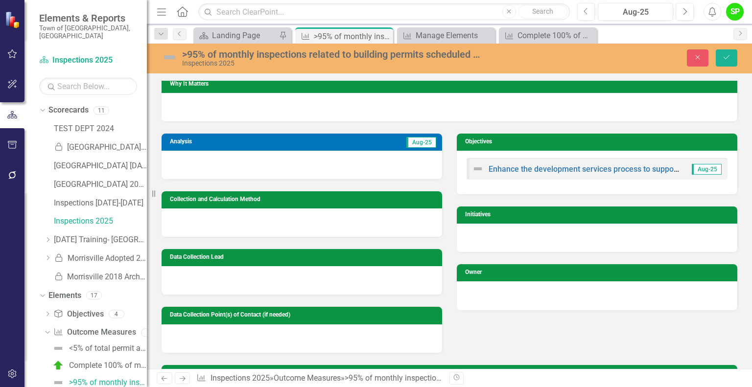
scroll to position [0, 0]
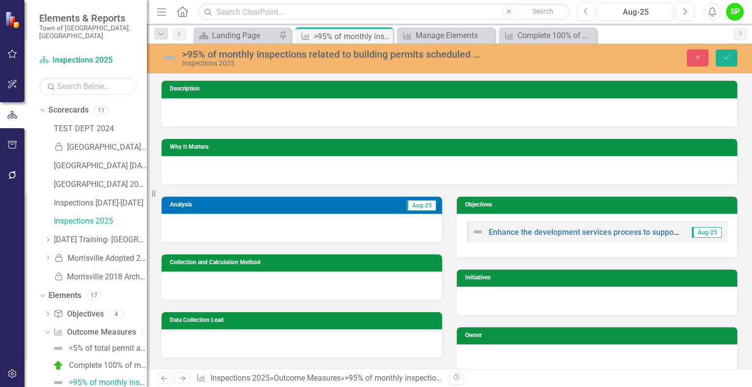
click at [362, 204] on td "Aug-25" at bounding box center [360, 206] width 156 height 14
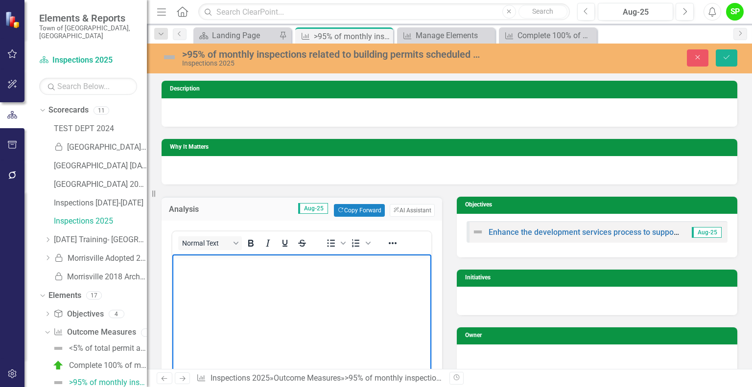
click at [236, 270] on body "Rich Text Area. Press ALT-0 for help." at bounding box center [301, 327] width 259 height 147
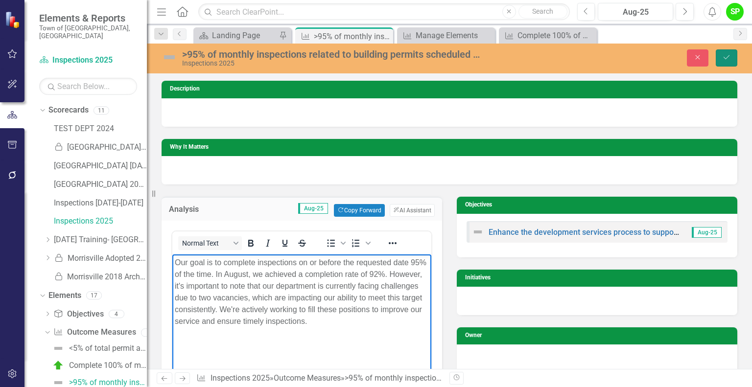
click at [724, 54] on icon "Save" at bounding box center [726, 57] width 9 height 7
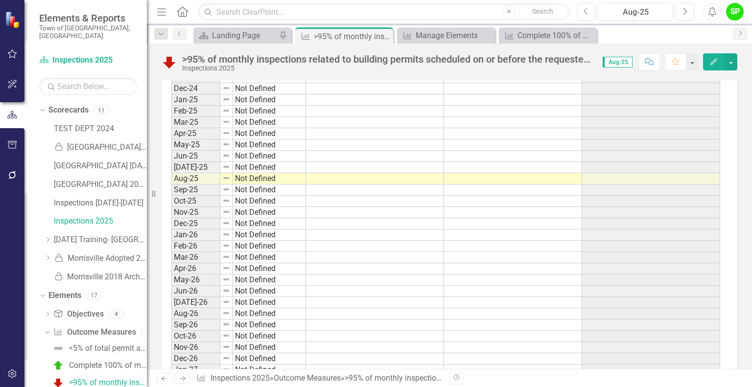
scroll to position [881, 0]
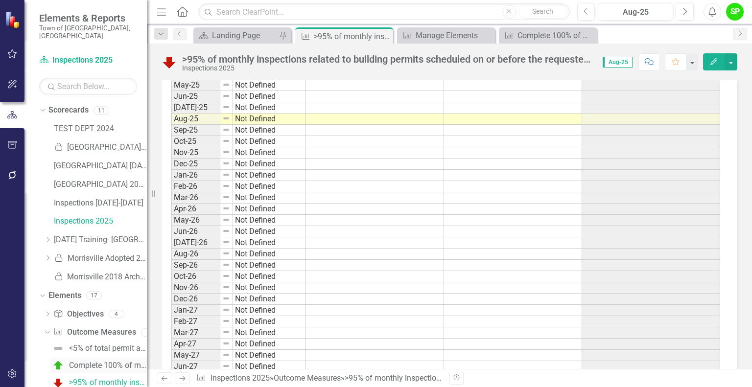
click at [87, 361] on div "Complete 100% of minimum training hours per Inspector/Operations Manager for BC…" at bounding box center [108, 365] width 78 height 9
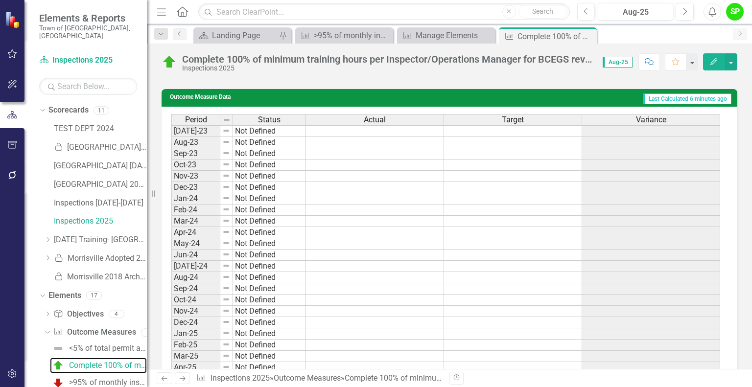
scroll to position [783, 0]
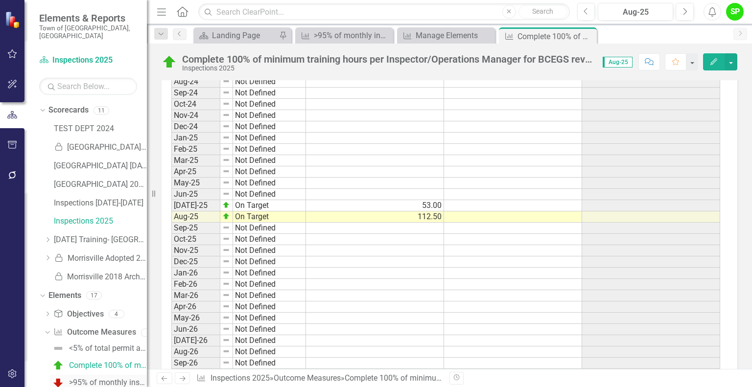
click at [95, 379] on div ">95% of monthly inspections related to building permits scheduled on or before …" at bounding box center [108, 383] width 78 height 9
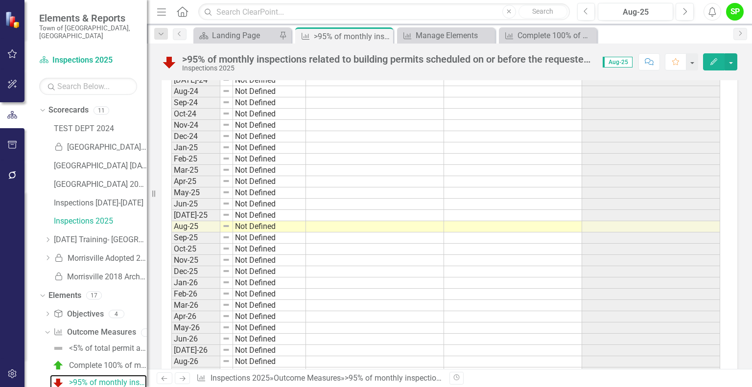
scroll to position [783, 0]
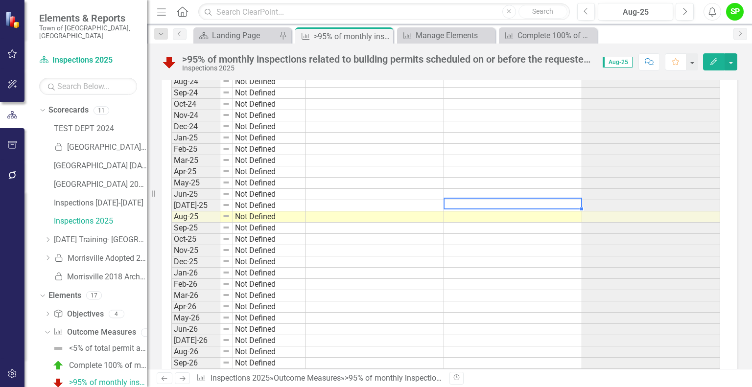
click at [482, 200] on td at bounding box center [513, 205] width 138 height 11
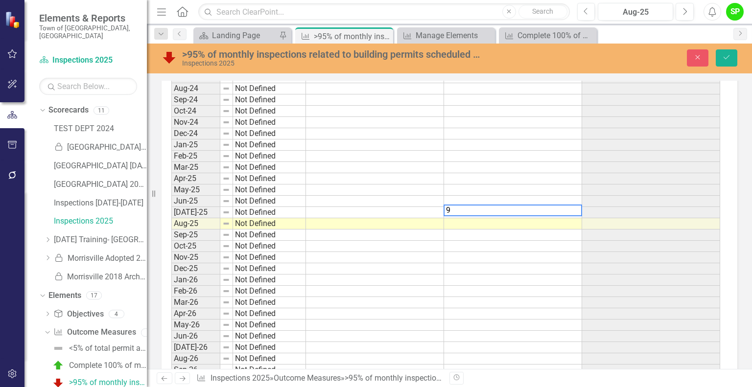
scroll to position [789, 0]
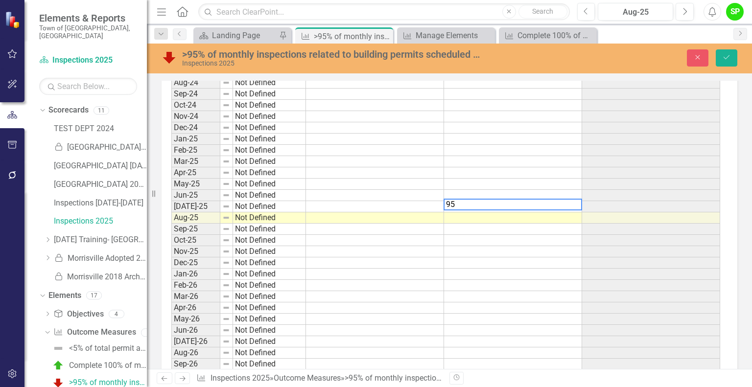
type textarea "95"
click at [486, 216] on td at bounding box center [513, 218] width 138 height 11
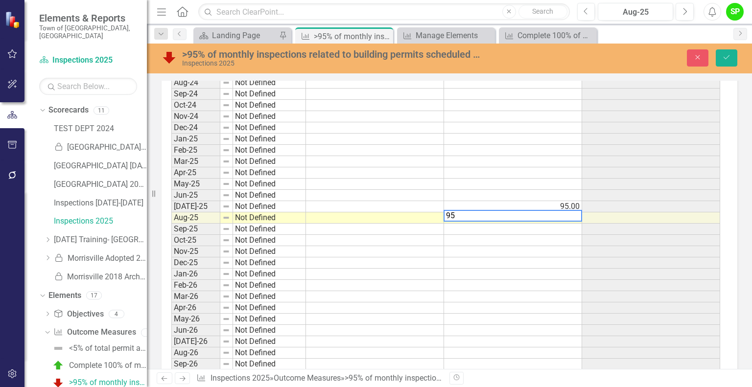
type textarea "95"
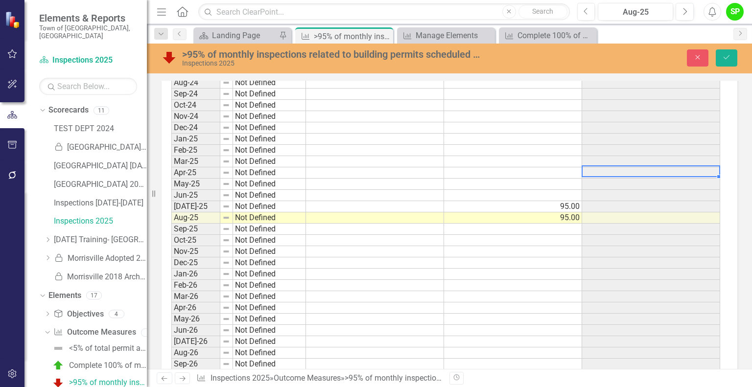
click at [593, 167] on td at bounding box center [651, 172] width 138 height 11
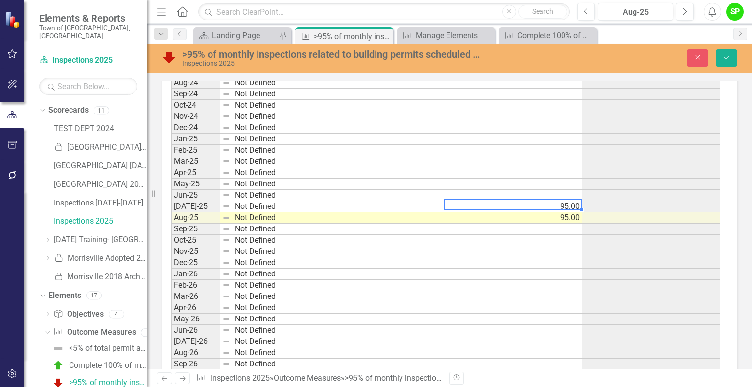
click at [569, 203] on td "95.00" at bounding box center [513, 206] width 138 height 11
click at [566, 216] on td "95.00" at bounding box center [513, 218] width 138 height 11
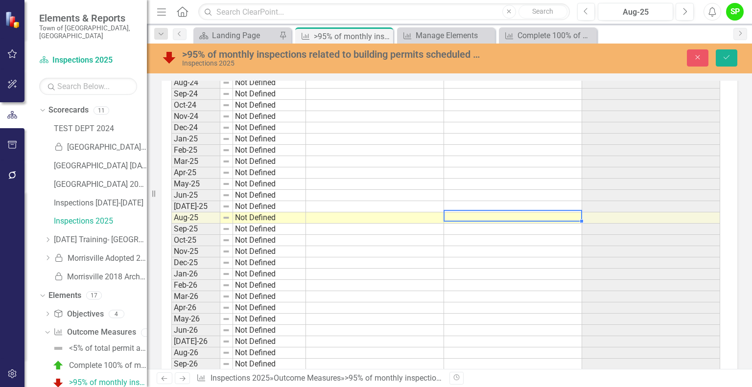
click at [400, 207] on td at bounding box center [375, 206] width 138 height 11
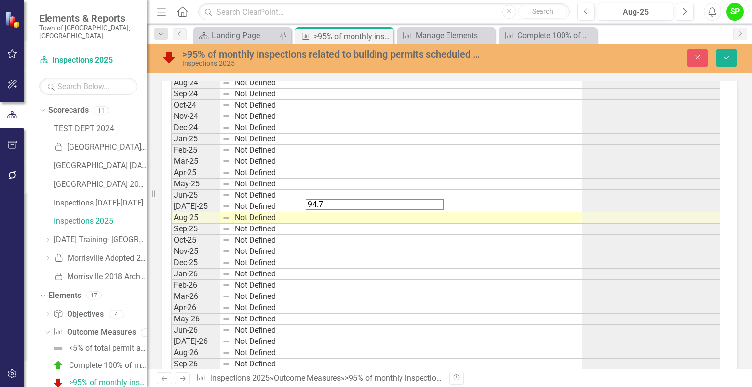
type textarea "94.74"
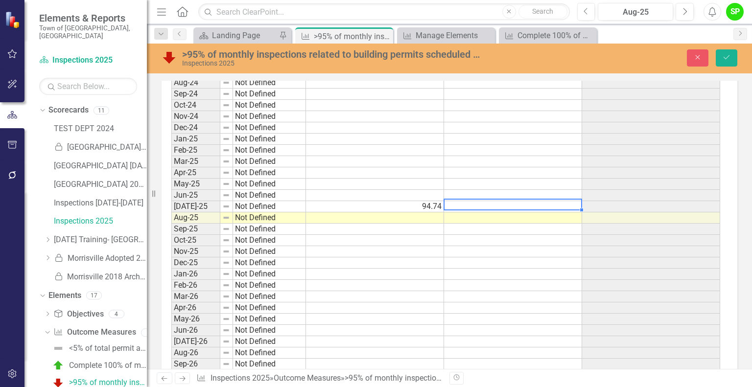
click at [493, 205] on td at bounding box center [513, 206] width 138 height 11
type textarea "95"
click at [398, 214] on td at bounding box center [375, 218] width 138 height 11
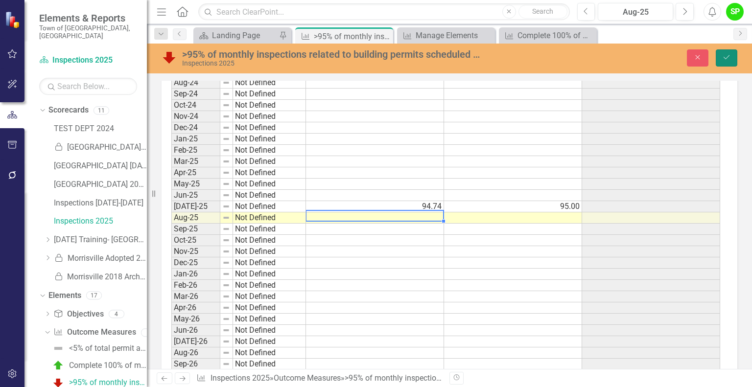
click at [723, 53] on button "Save" at bounding box center [727, 57] width 22 height 17
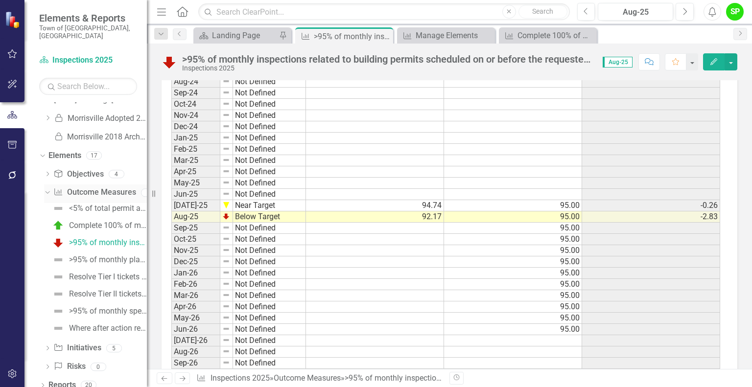
scroll to position [141, 0]
click at [90, 255] on div ">95% of monthly plan reviews related to building permits completed/entered on o…" at bounding box center [108, 259] width 78 height 9
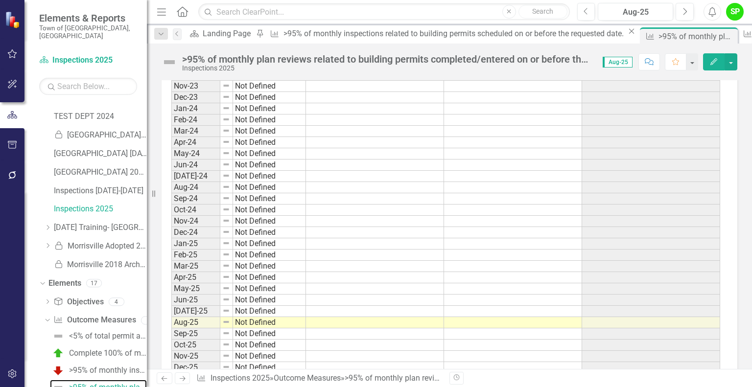
scroll to position [637, 0]
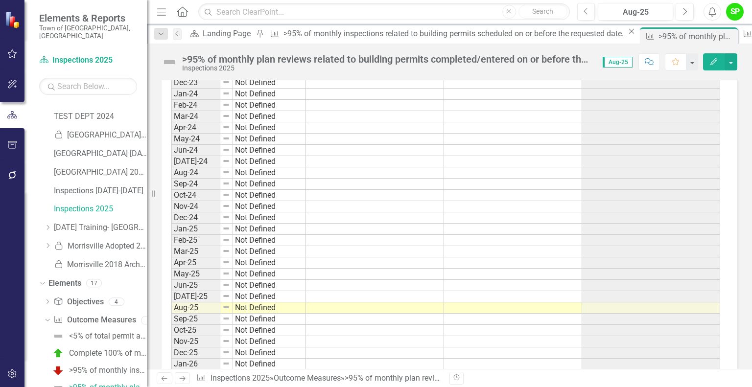
click at [354, 308] on td at bounding box center [375, 308] width 138 height 11
type textarea "97"
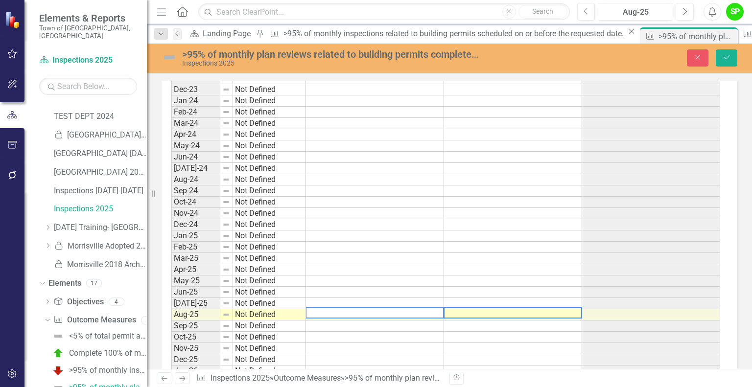
scroll to position [643, 0]
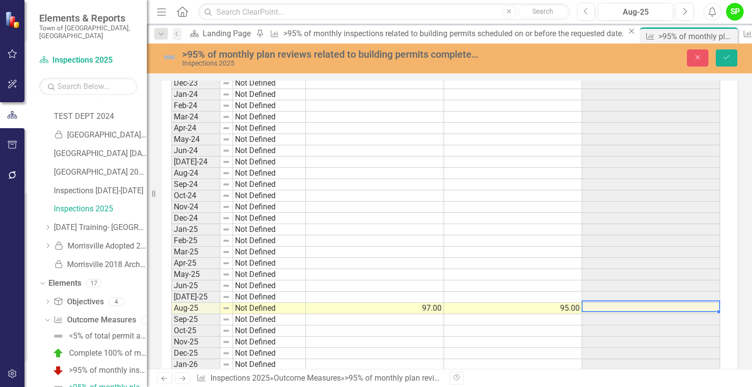
click at [441, 306] on td "97.00" at bounding box center [375, 308] width 138 height 11
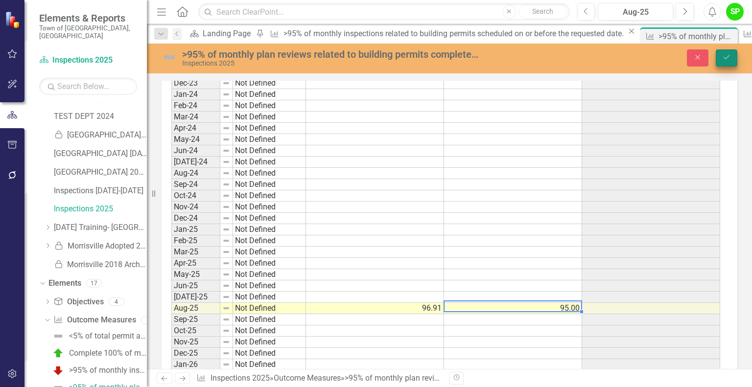
type textarea "95"
click at [727, 56] on icon "Save" at bounding box center [726, 57] width 9 height 7
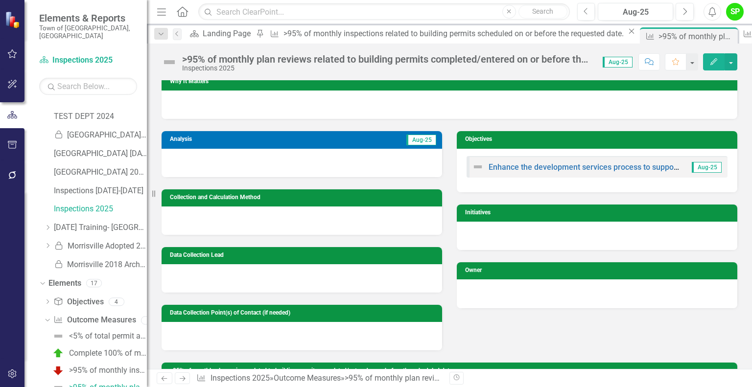
scroll to position [49, 0]
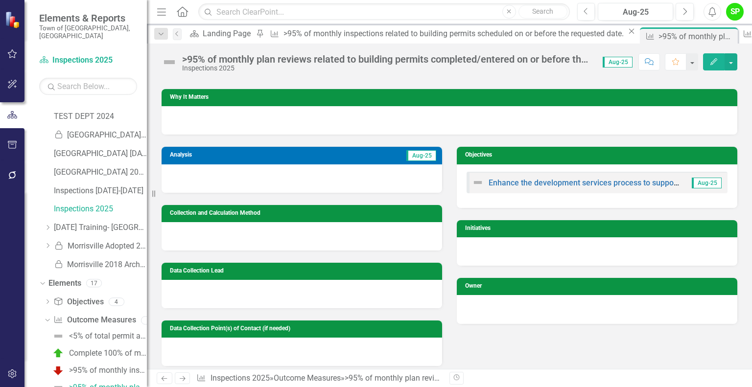
click at [243, 176] on div at bounding box center [302, 179] width 281 height 28
click at [299, 159] on td "Aug-25" at bounding box center [360, 156] width 156 height 14
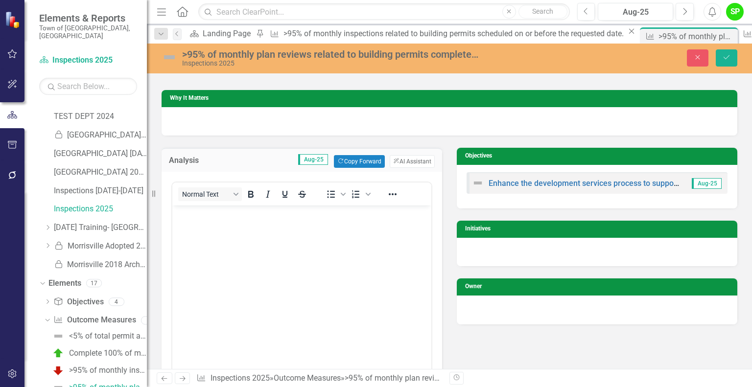
scroll to position [0, 0]
drag, startPoint x: 264, startPoint y: 182, endPoint x: 244, endPoint y: 191, distance: 21.9
click at [244, 191] on button "Bold" at bounding box center [250, 195] width 17 height 14
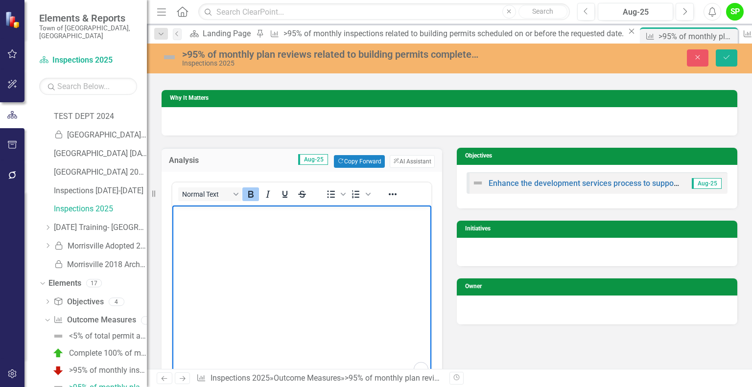
click at [192, 224] on body "﻿" at bounding box center [301, 278] width 259 height 147
click at [252, 194] on icon "Bold" at bounding box center [251, 195] width 12 height 12
click at [236, 213] on p "﻿" at bounding box center [302, 214] width 254 height 12
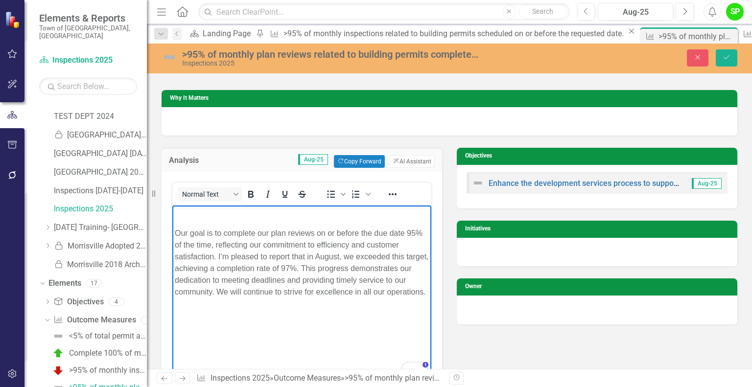
click at [229, 218] on p "﻿" at bounding box center [302, 214] width 254 height 12
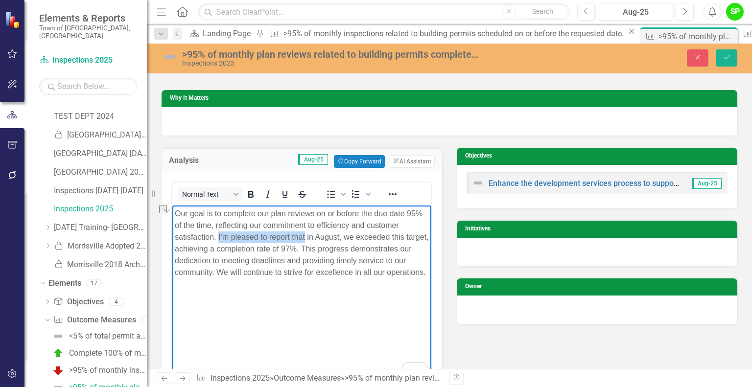
drag, startPoint x: 305, startPoint y: 235, endPoint x: 219, endPoint y: 242, distance: 86.5
click at [219, 241] on p "﻿ Our goal is to complete our plan reviews on or before the due date 95% of the…" at bounding box center [302, 243] width 254 height 71
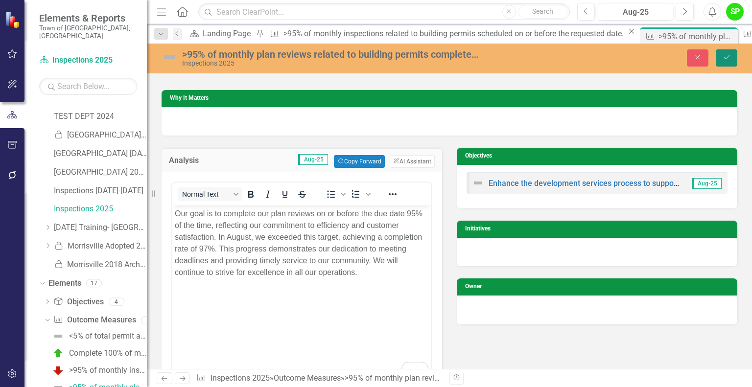
click at [724, 58] on icon "Save" at bounding box center [726, 57] width 9 height 7
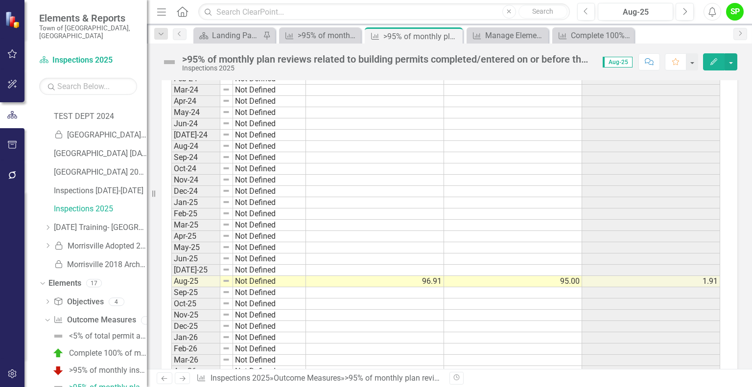
scroll to position [735, 0]
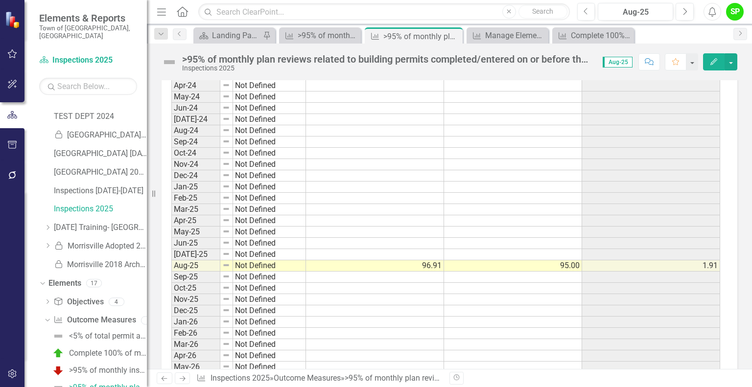
click at [394, 250] on td at bounding box center [375, 254] width 138 height 11
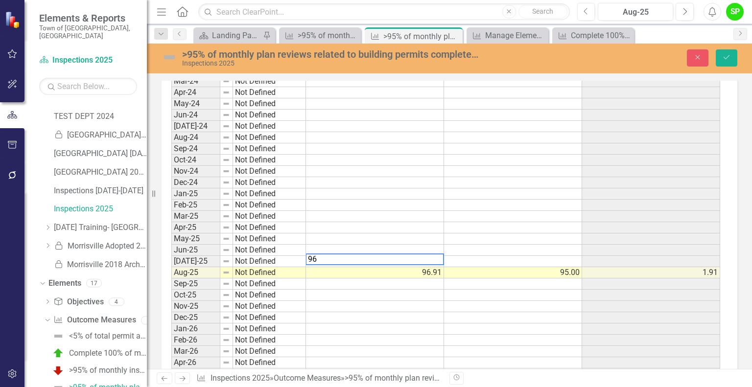
scroll to position [740, 0]
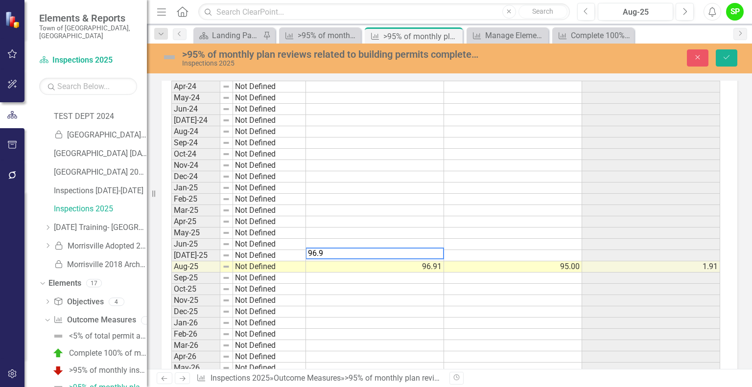
type textarea "96.91"
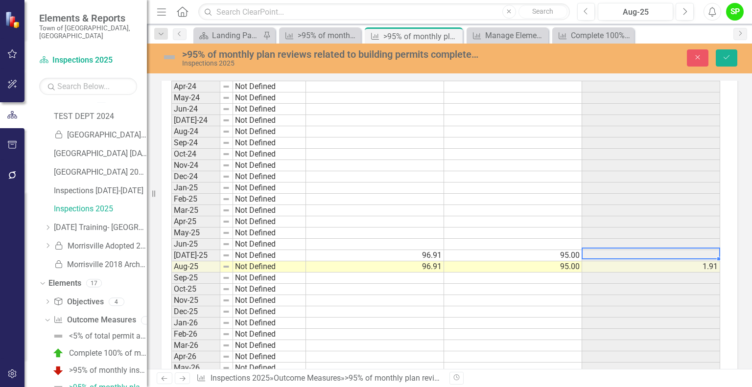
click at [429, 262] on td "96.91" at bounding box center [375, 266] width 138 height 11
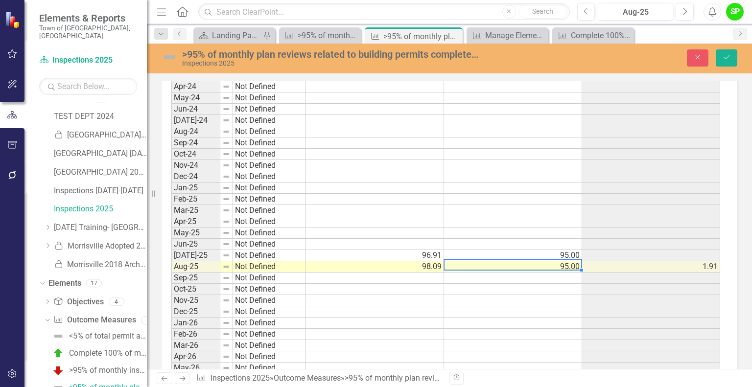
type textarea "95"
click at [261, 253] on td "Not Defined" at bounding box center [269, 255] width 73 height 11
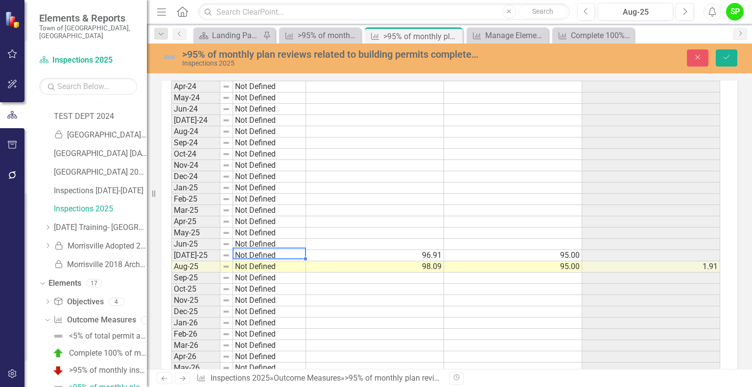
click at [261, 253] on td "Not Defined" at bounding box center [269, 255] width 73 height 11
click at [266, 264] on div "Period Status Actual Target Variance Jul-23 Not Defined Aug-23 Not Defined Sep-…" at bounding box center [445, 278] width 549 height 620
click at [266, 264] on td "Not Defined" at bounding box center [269, 266] width 73 height 11
type textarea "On Target"
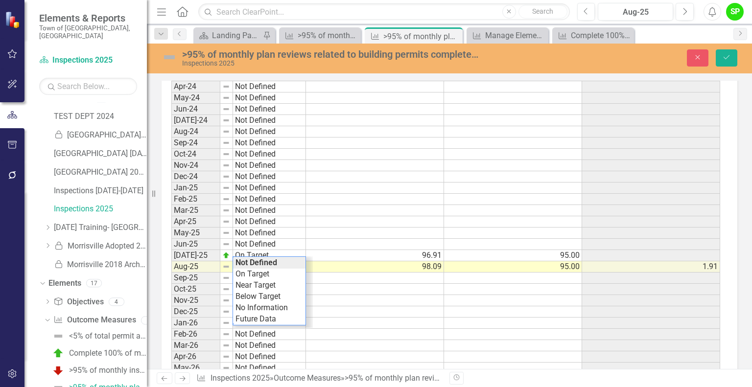
click at [263, 277] on div "Period Status Actual Target Variance Jul-23 Not Defined Aug-23 Not Defined Sep-…" at bounding box center [445, 278] width 549 height 620
click at [731, 54] on icon "Save" at bounding box center [726, 57] width 9 height 7
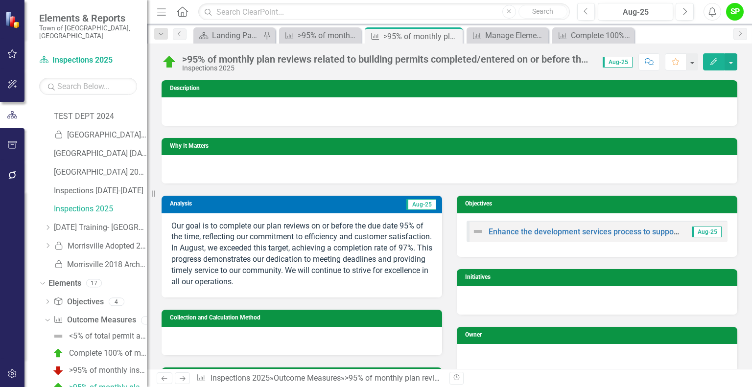
click at [217, 254] on p "Our goal is to complete our plan reviews on or before the due date 95% of the t…" at bounding box center [301, 254] width 261 height 67
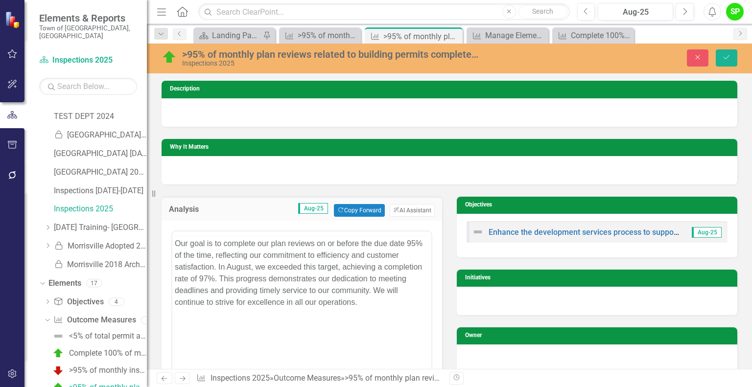
scroll to position [0, 0]
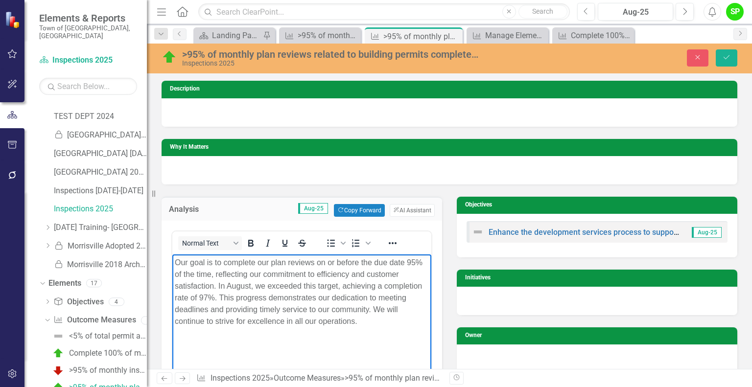
click at [208, 298] on p "Our goal is to complete our plan reviews on or before the due date 95% of the t…" at bounding box center [302, 292] width 254 height 71
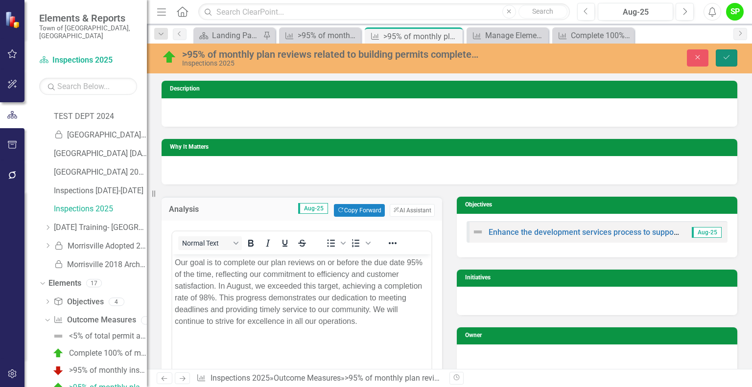
click at [725, 56] on icon "Save" at bounding box center [726, 57] width 9 height 7
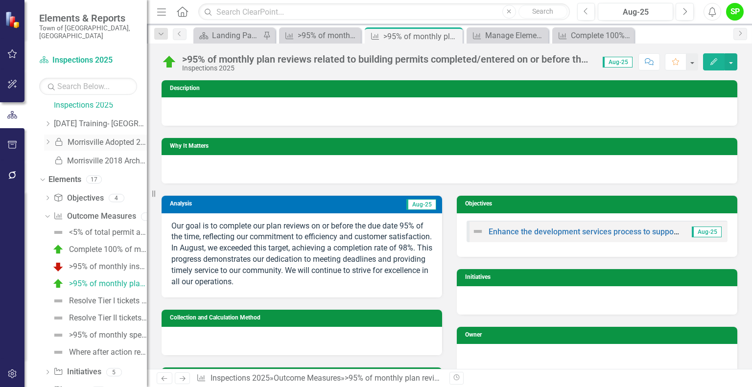
scroll to position [141, 0]
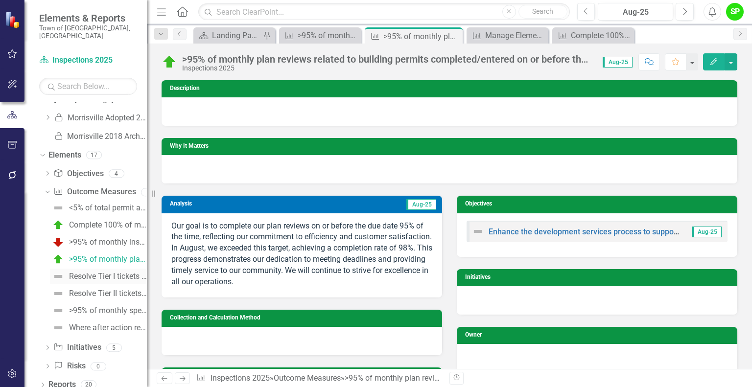
click at [107, 272] on div "Resolve Tier I tickets (critical issues/system outages) within 3 business days." at bounding box center [108, 276] width 78 height 9
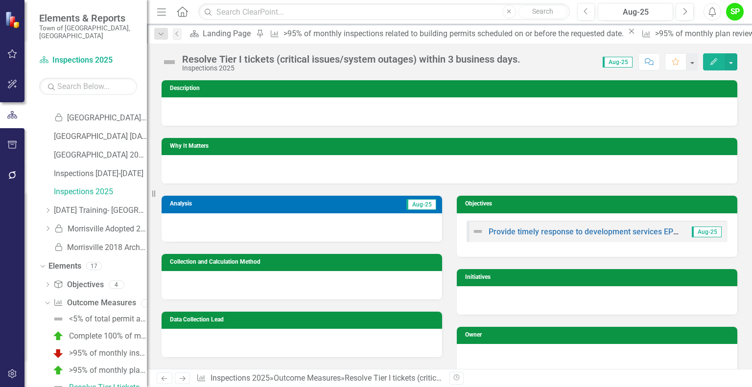
click at [450, 322] on div "Owner" at bounding box center [597, 344] width 295 height 58
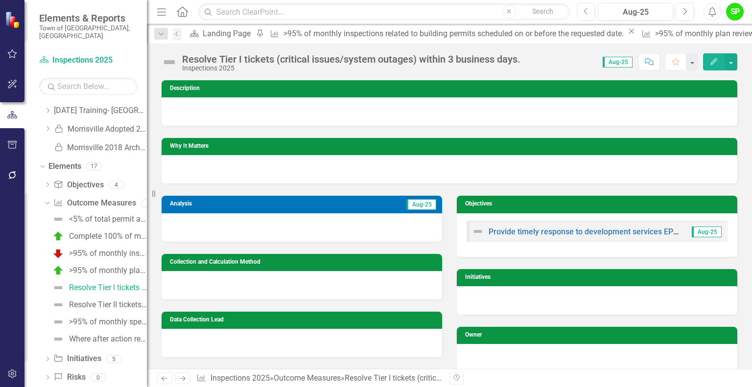
scroll to position [141, 0]
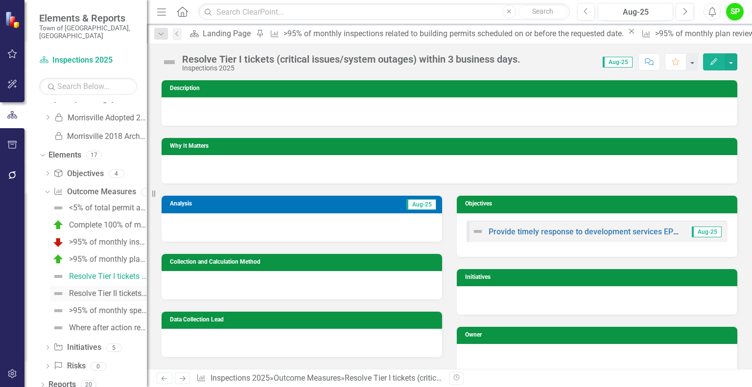
click at [86, 289] on div "Resolve Tier II tickets (issues that affect user workflow but have available wo…" at bounding box center [108, 293] width 78 height 9
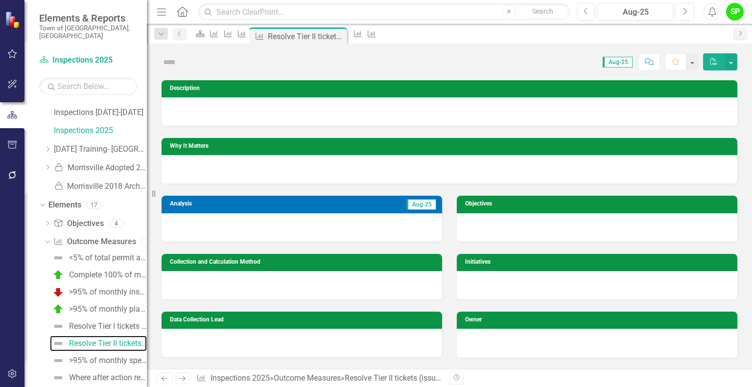
scroll to position [47, 0]
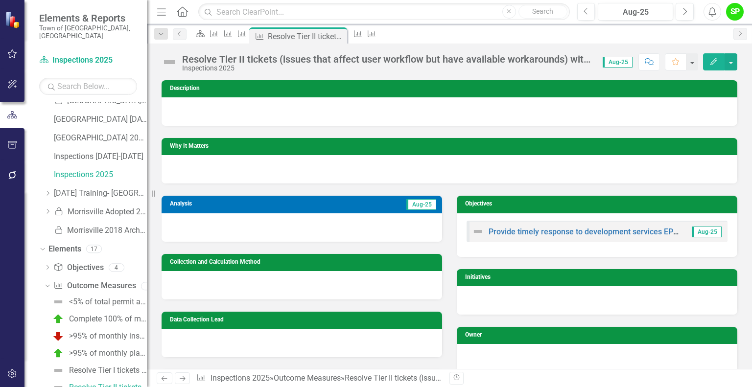
click at [572, 61] on div "Resolve Tier II tickets (issues that affect user workflow but have available wo…" at bounding box center [387, 59] width 411 height 11
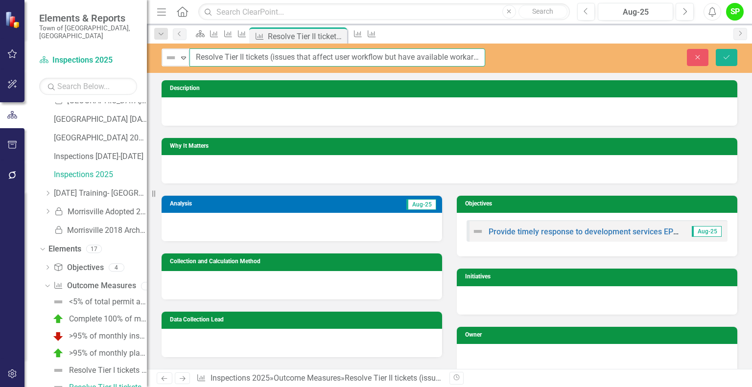
click at [460, 56] on input "Resolve Tier II tickets (issues that affect user workflow but have available wo…" at bounding box center [338, 57] width 296 height 18
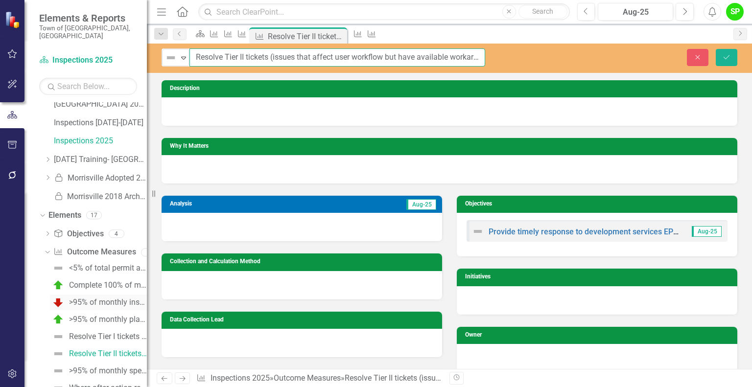
scroll to position [141, 0]
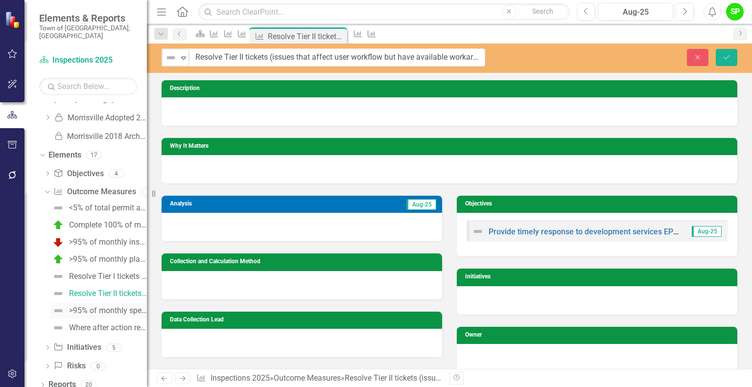
click at [87, 307] on div ">95% of monthly special event plan reviews completed on/entered on/before the d…" at bounding box center [108, 311] width 78 height 9
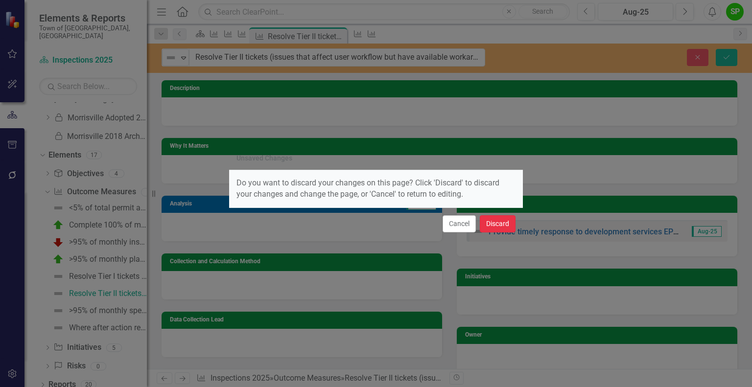
click at [496, 226] on button "Discard" at bounding box center [498, 223] width 36 height 17
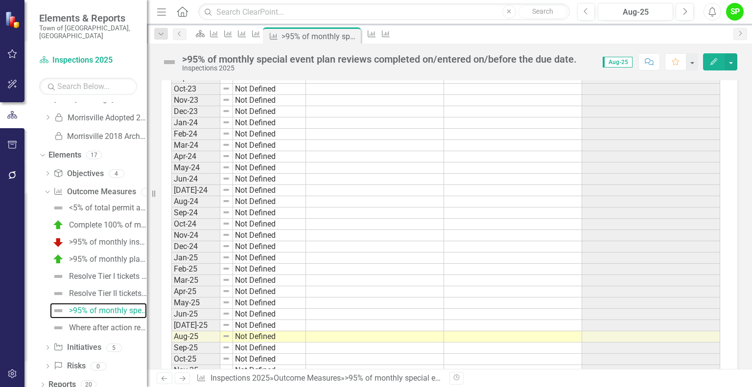
scroll to position [637, 0]
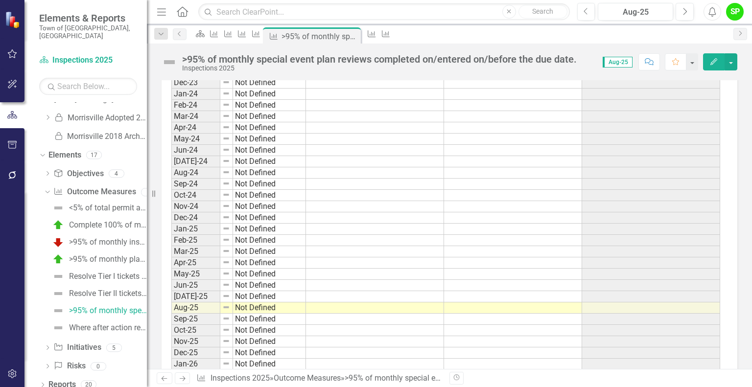
click at [332, 294] on td at bounding box center [375, 296] width 138 height 11
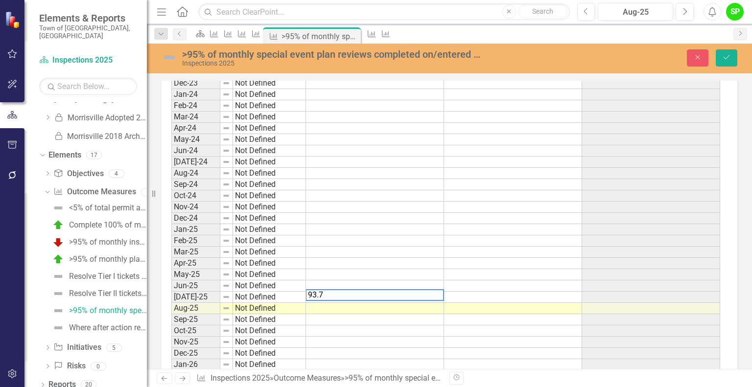
type textarea "93.75"
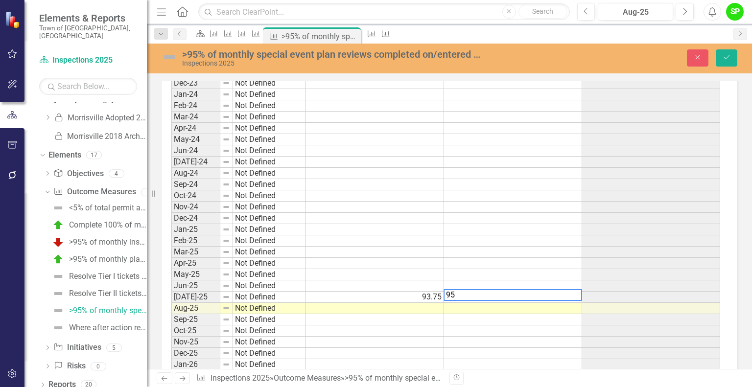
type textarea "95"
click at [351, 303] on td at bounding box center [375, 308] width 138 height 11
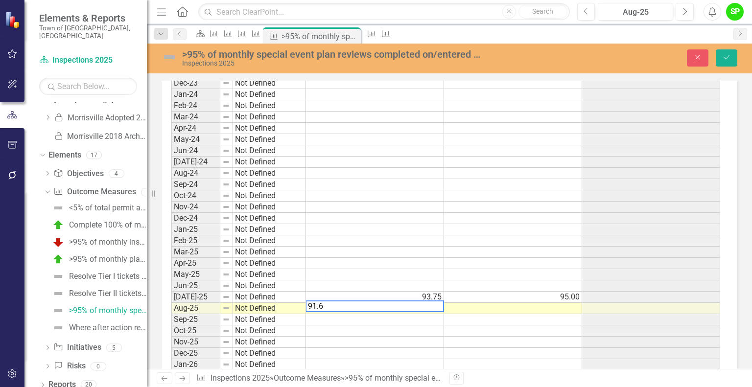
type textarea "91.66"
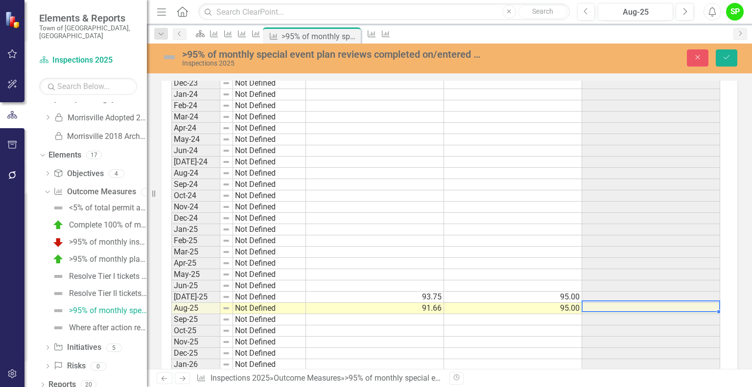
type textarea "95"
click at [271, 298] on td "Not Defined" at bounding box center [269, 297] width 73 height 11
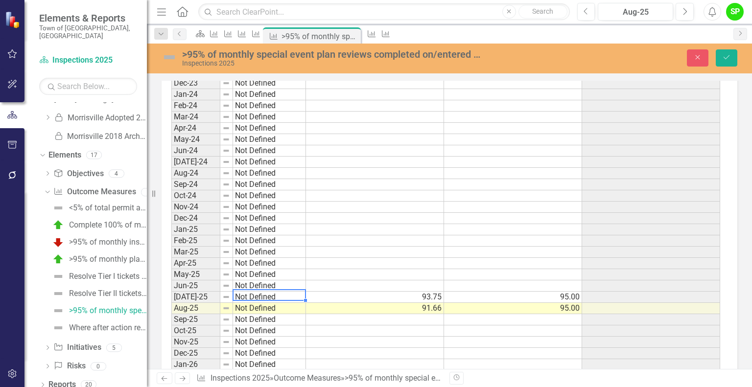
click at [271, 298] on td "Not Defined" at bounding box center [269, 297] width 73 height 11
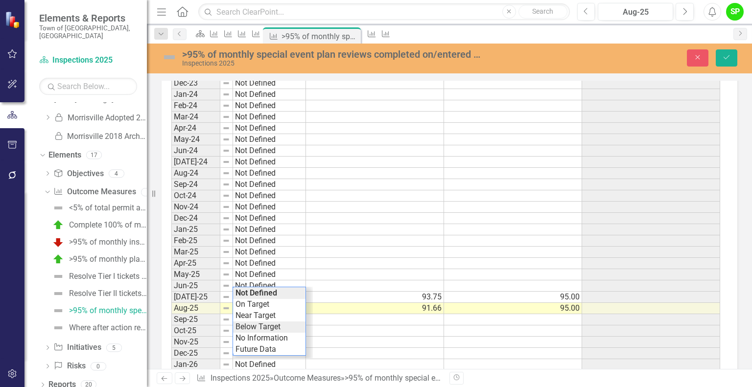
click at [265, 321] on div "Period Status Actual Target Variance Jul-23 Not Defined Aug-23 Not Defined Sep-…" at bounding box center [445, 320] width 549 height 620
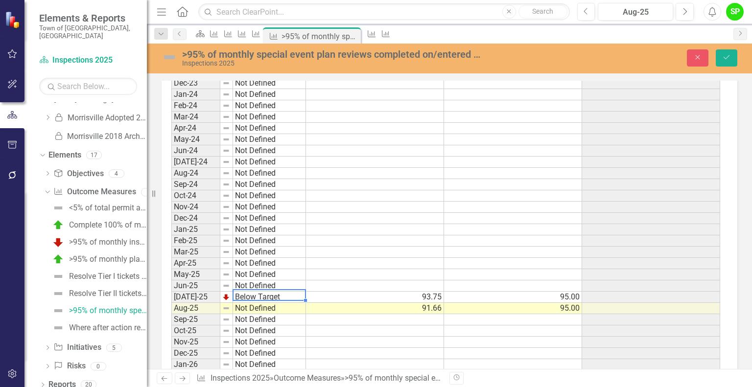
click at [280, 296] on td "Below Target" at bounding box center [269, 297] width 73 height 11
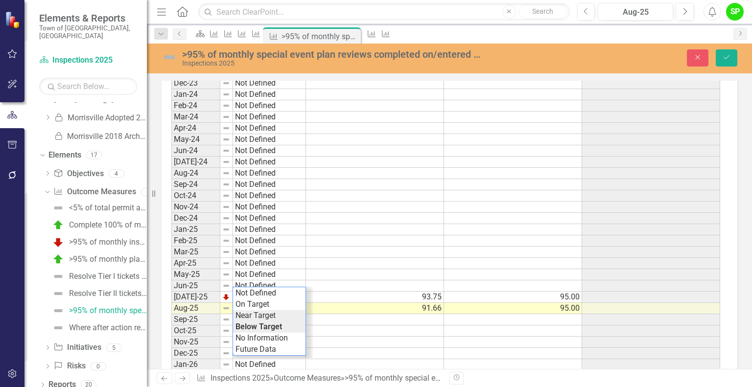
click at [267, 315] on div "Period Status Actual Target Variance Jul-23 Not Defined Aug-23 Not Defined Sep-…" at bounding box center [445, 320] width 549 height 620
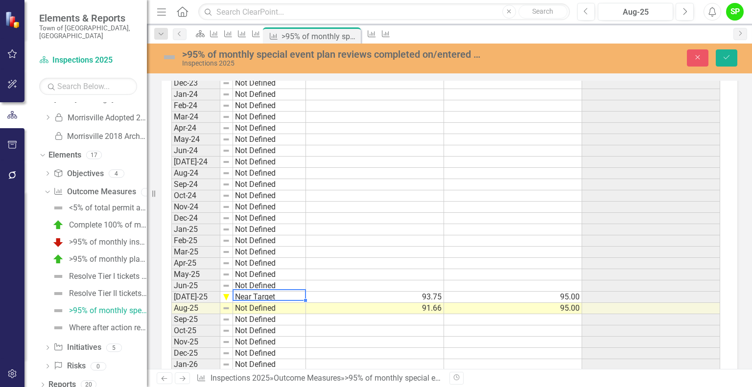
click at [272, 306] on td "Not Defined" at bounding box center [269, 308] width 73 height 11
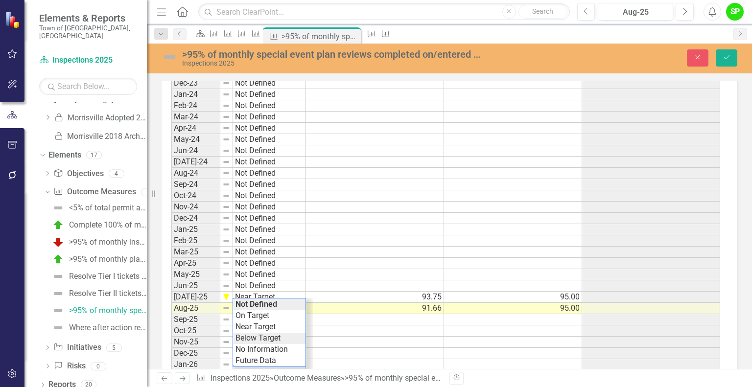
type textarea "Below Target"
click at [265, 334] on div "Period Status Actual Target Variance Jul-23 Not Defined Aug-23 Not Defined Sep-…" at bounding box center [445, 320] width 549 height 620
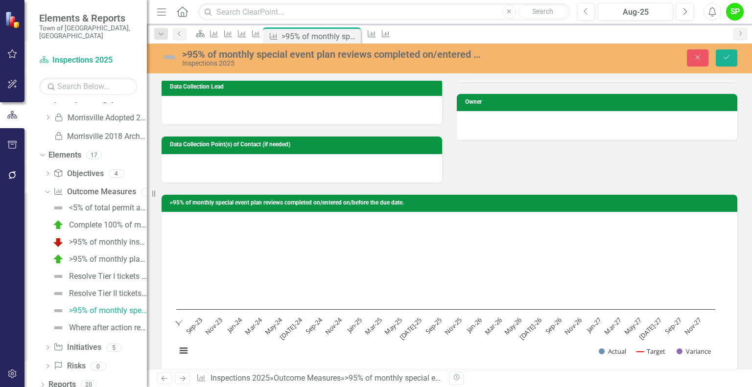
scroll to position [38, 0]
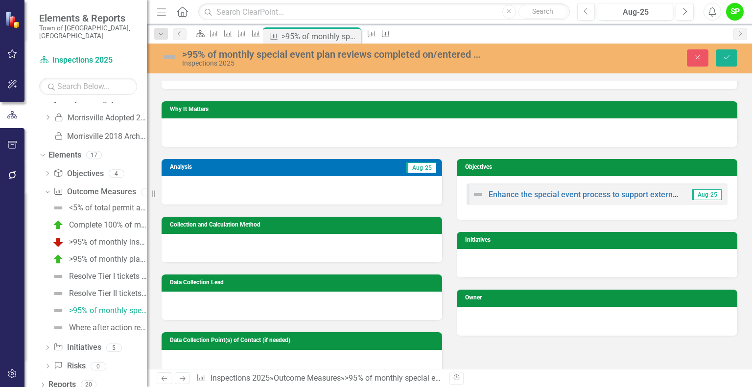
click at [335, 172] on td "Aug-25" at bounding box center [360, 169] width 156 height 14
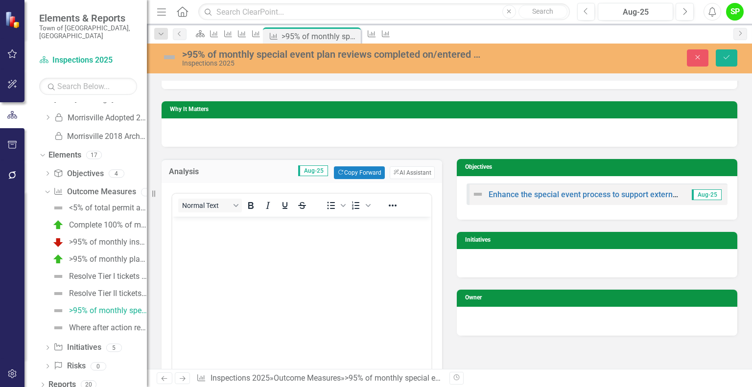
scroll to position [0, 0]
click at [244, 223] on p "Rich Text Area. Press ALT-0 for help." at bounding box center [302, 225] width 254 height 12
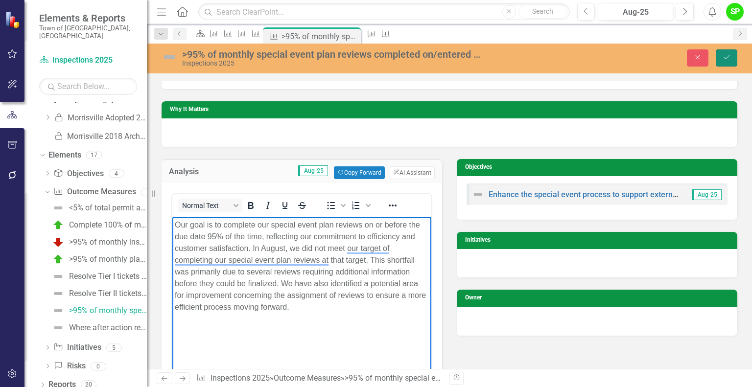
click at [723, 58] on icon "Save" at bounding box center [726, 57] width 9 height 7
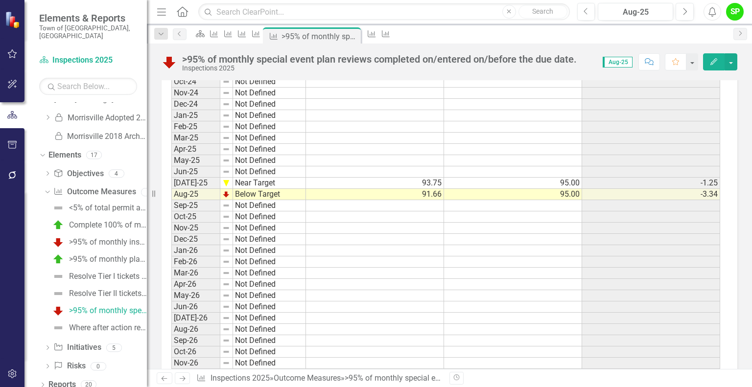
scroll to position [832, 0]
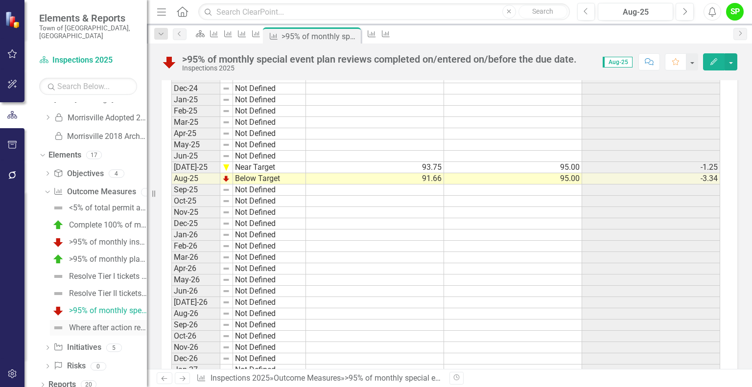
click at [112, 324] on div "Where after action reviews are determined by the Special Event Coordinator as r…" at bounding box center [108, 328] width 78 height 9
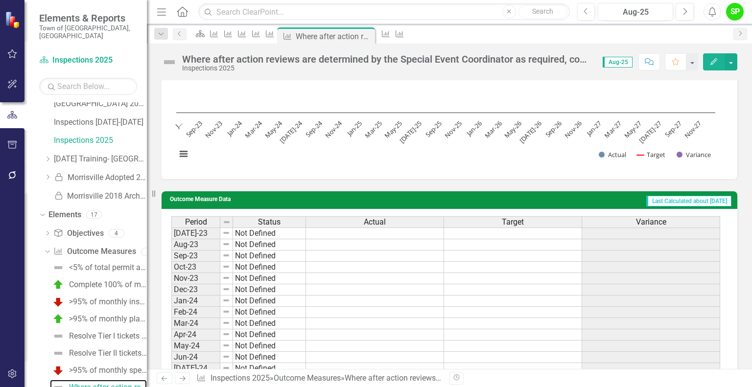
scroll to position [441, 0]
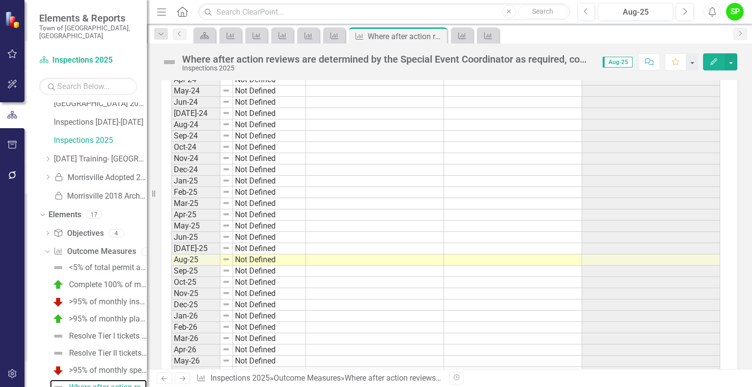
scroll to position [686, 0]
click at [388, 248] on td at bounding box center [375, 247] width 138 height 11
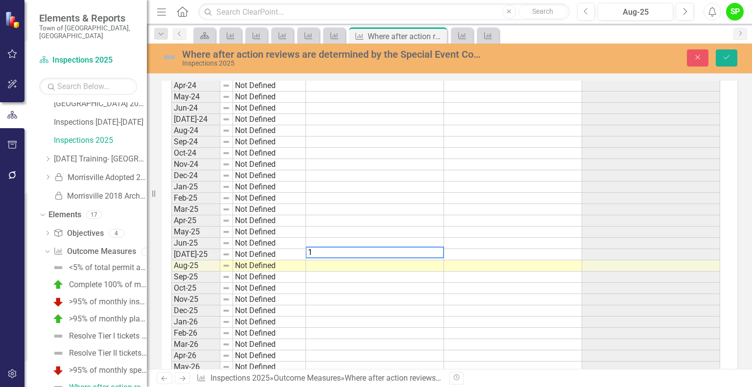
scroll to position [692, 0]
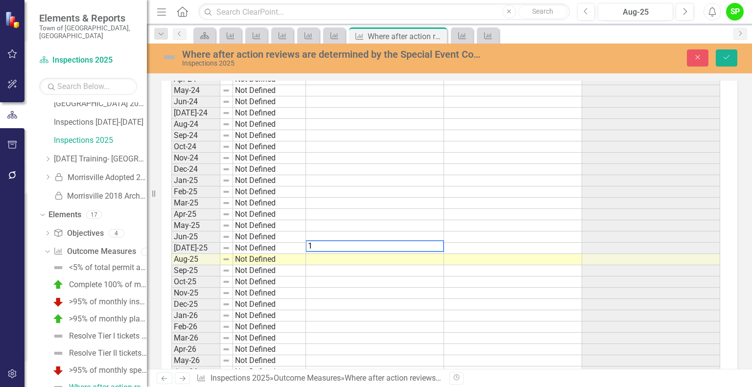
type textarea "1"
click at [474, 248] on td at bounding box center [513, 248] width 138 height 11
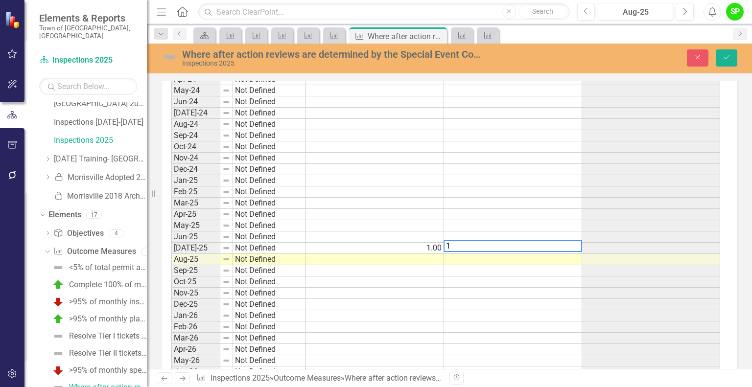
type textarea "1"
click at [259, 247] on td "Not Defined" at bounding box center [269, 248] width 73 height 11
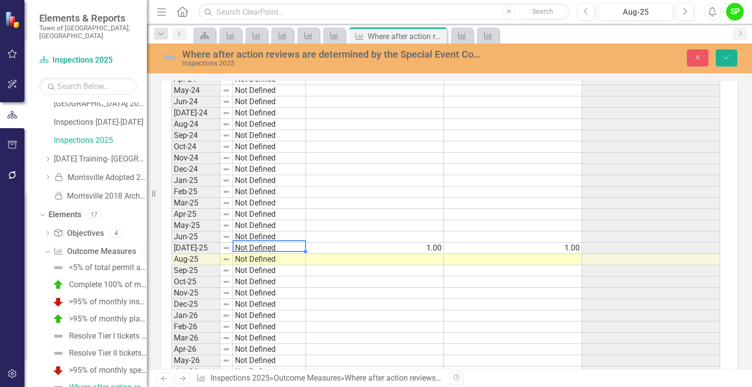
click at [259, 247] on td "Not Defined" at bounding box center [269, 248] width 73 height 11
click at [274, 252] on div "Period Status Actual Target Variance Jul-23 Not Defined Aug-23 Not Defined Sep-…" at bounding box center [445, 271] width 549 height 620
click at [268, 257] on td "Not Defined" at bounding box center [269, 259] width 73 height 11
type textarea "On Target"
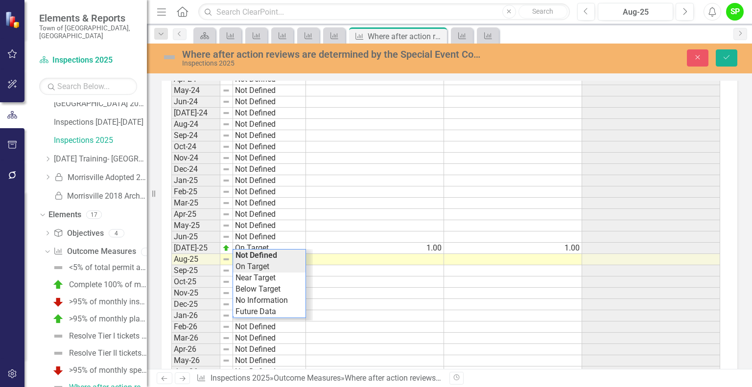
click at [251, 263] on div "Period Status Actual Target Variance Jul-23 Not Defined Aug-23 Not Defined Sep-…" at bounding box center [445, 271] width 549 height 620
click at [419, 261] on td at bounding box center [375, 259] width 138 height 11
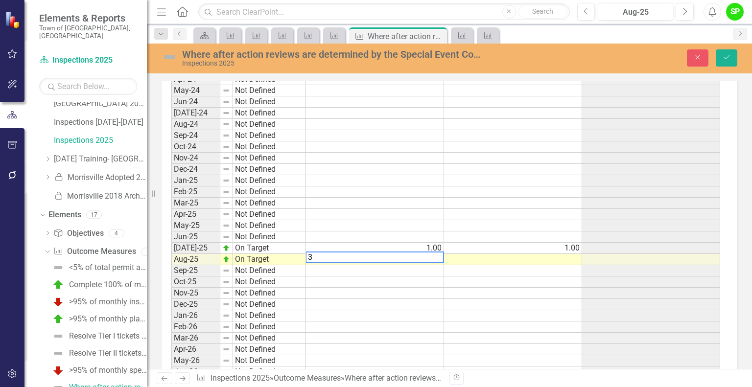
type textarea "3"
click at [507, 260] on td at bounding box center [513, 259] width 138 height 11
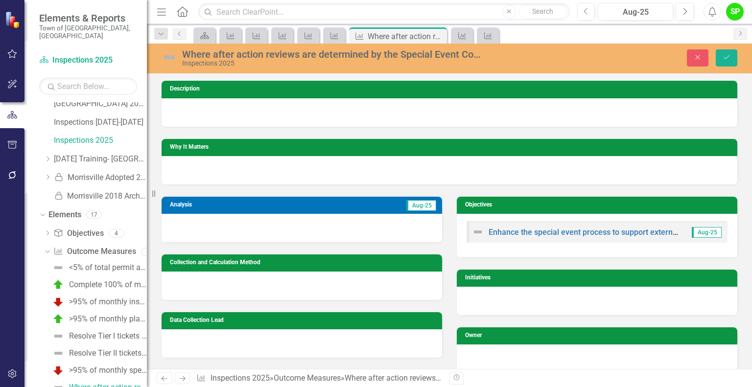
scroll to position [49, 0]
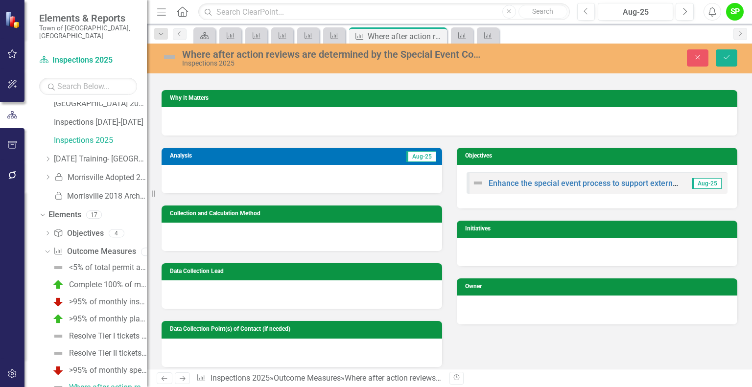
type textarea "3"
click at [396, 156] on td "Aug-25" at bounding box center [360, 157] width 156 height 14
click at [397, 156] on td "Aug-25" at bounding box center [360, 157] width 156 height 14
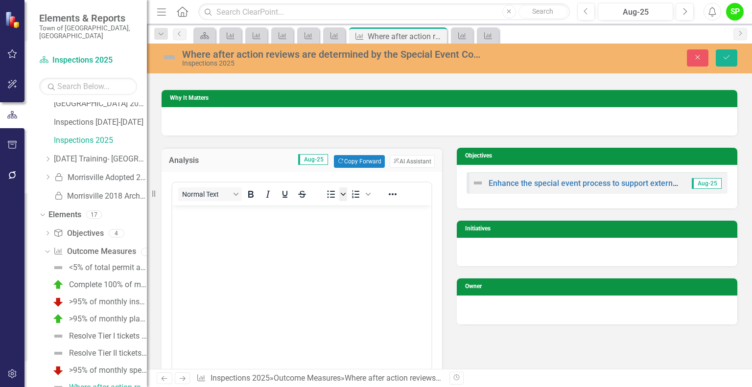
scroll to position [0, 0]
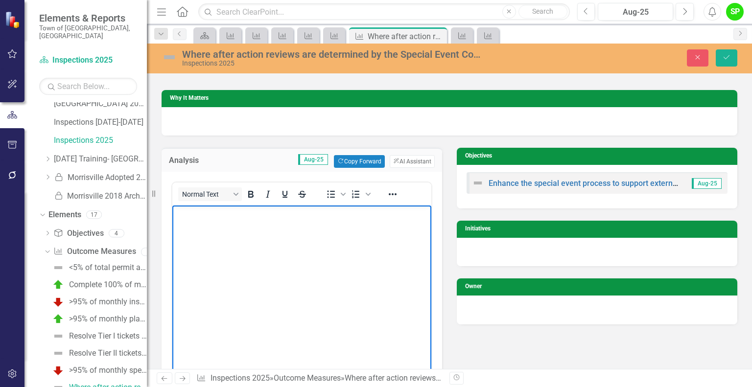
click at [289, 226] on body "Rich Text Area. Press ALT-0 for help." at bounding box center [301, 278] width 259 height 147
paste body "To enrich screen reader interactions, please activate Accessibility in Grammarl…"
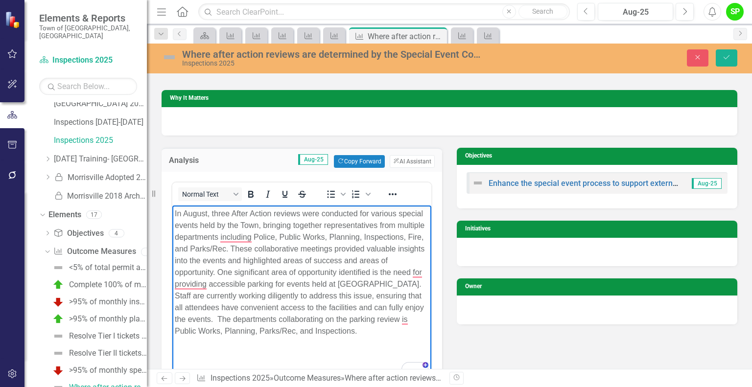
click at [300, 336] on p "In August, three After Action reviews were conducted for various special events…" at bounding box center [302, 272] width 254 height 129
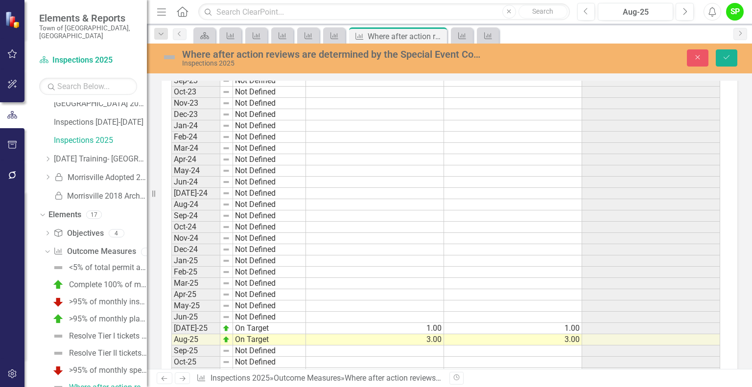
scroll to position [881, 0]
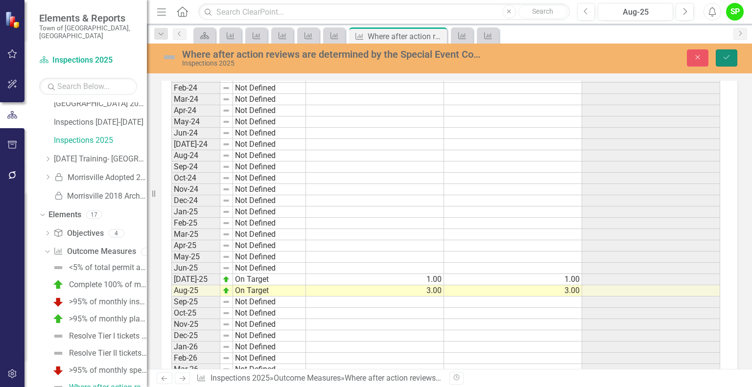
click at [728, 60] on icon "Save" at bounding box center [726, 57] width 9 height 7
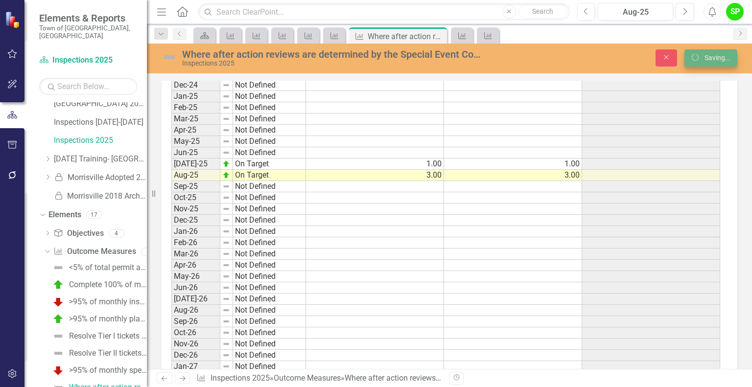
scroll to position [0, 0]
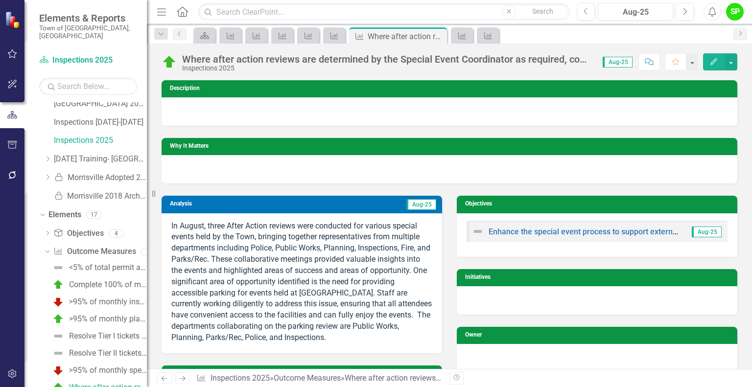
click at [366, 335] on p "In August, three After Action reviews were conducted for various special events…" at bounding box center [301, 282] width 261 height 123
click at [357, 337] on p "In August, three After Action reviews were conducted for various special events…" at bounding box center [301, 282] width 261 height 123
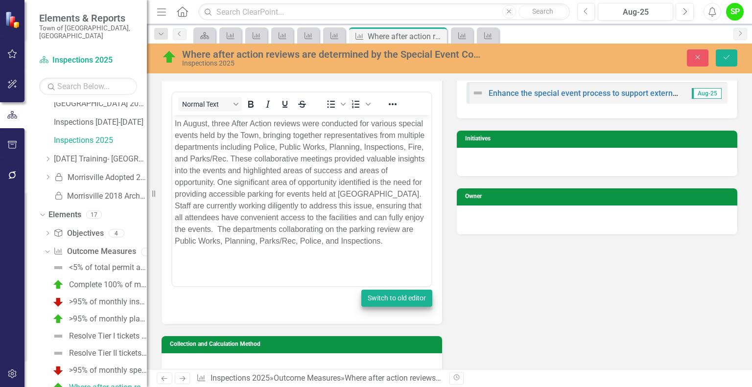
scroll to position [147, 0]
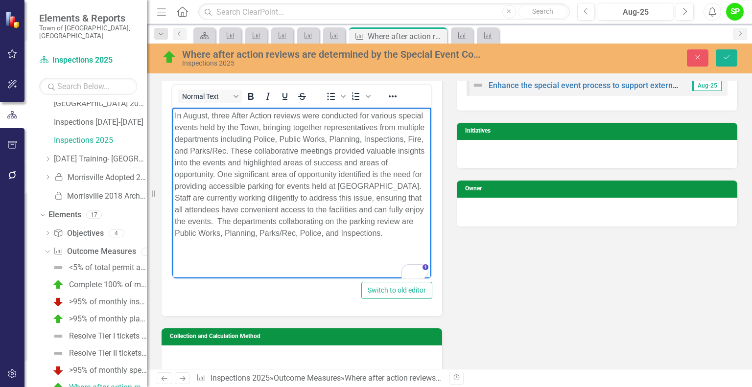
drag, startPoint x: 393, startPoint y: 238, endPoint x: 168, endPoint y: 114, distance: 257.1
click at [172, 114] on html "In August, three After Action reviews were conducted for various special events…" at bounding box center [301, 180] width 259 height 147
copy p "In August, three After Action reviews were conducted for various special events…"
click at [728, 56] on icon "Save" at bounding box center [726, 57] width 9 height 7
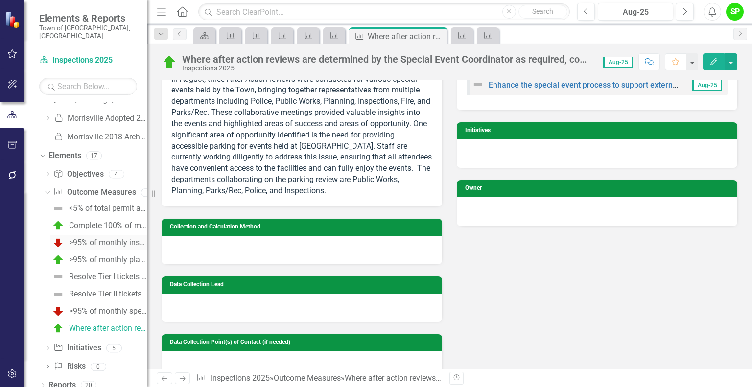
scroll to position [141, 0]
click at [103, 204] on div "<5% of total permit applications processed without staff/processing error" at bounding box center [108, 208] width 78 height 9
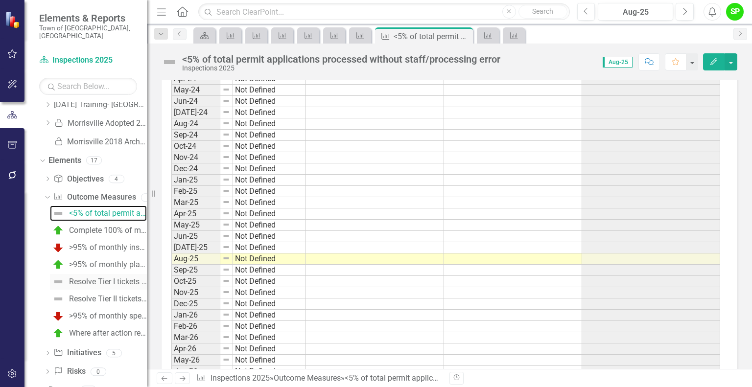
scroll to position [141, 0]
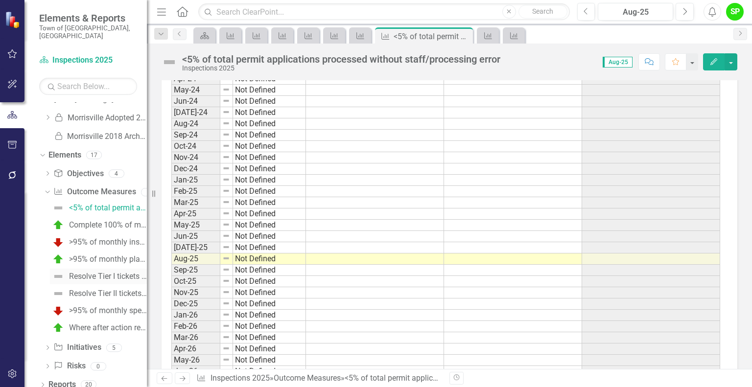
click at [101, 272] on div "Resolve Tier I tickets (critical issues/system outages) within 3 business days." at bounding box center [108, 276] width 78 height 9
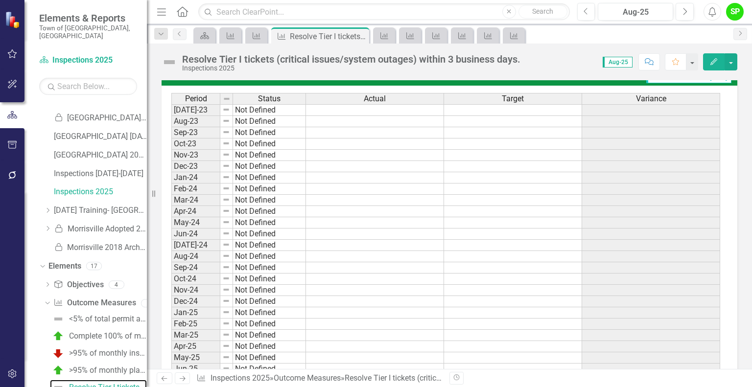
scroll to position [588, 0]
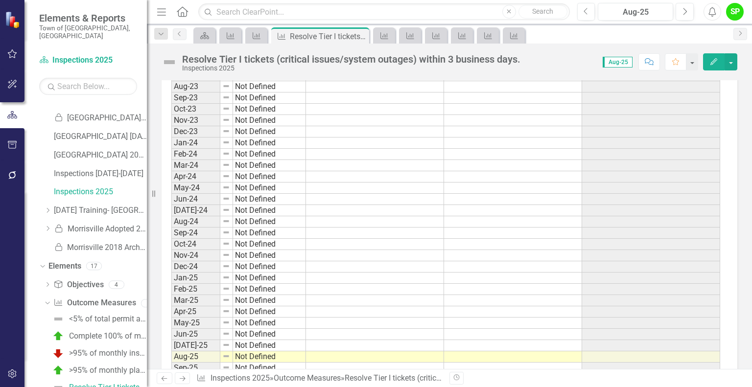
click at [347, 340] on td at bounding box center [375, 345] width 138 height 11
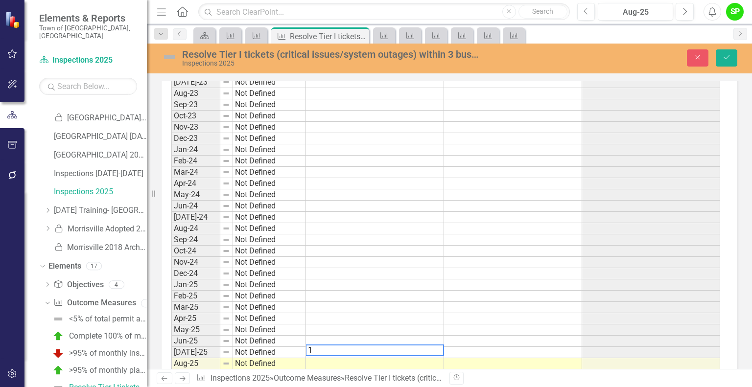
scroll to position [594, 0]
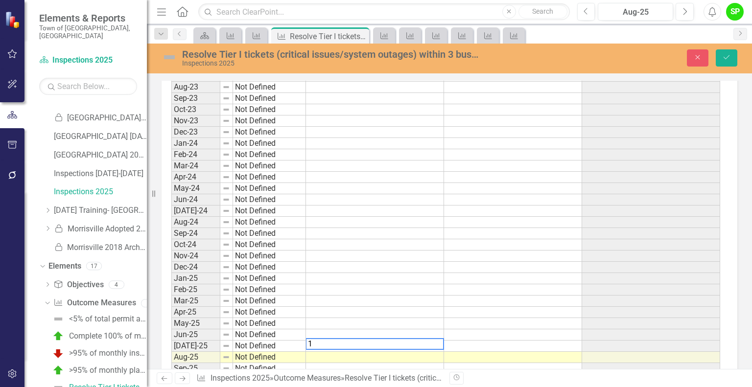
type textarea "1"
click at [481, 341] on td at bounding box center [513, 346] width 138 height 11
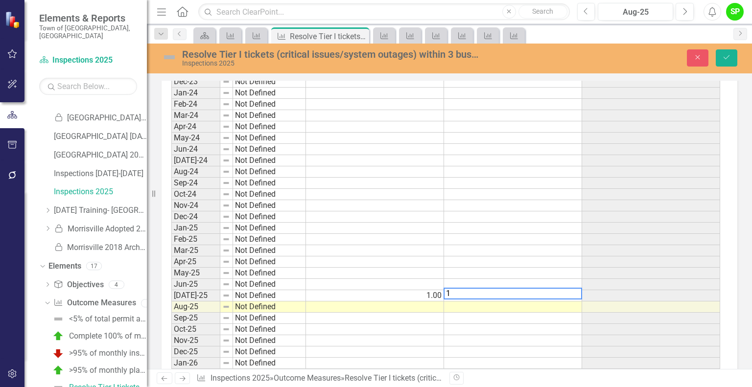
scroll to position [692, 0]
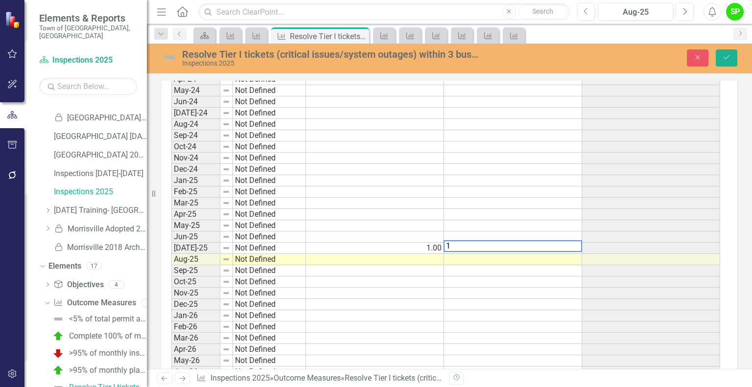
type textarea "1"
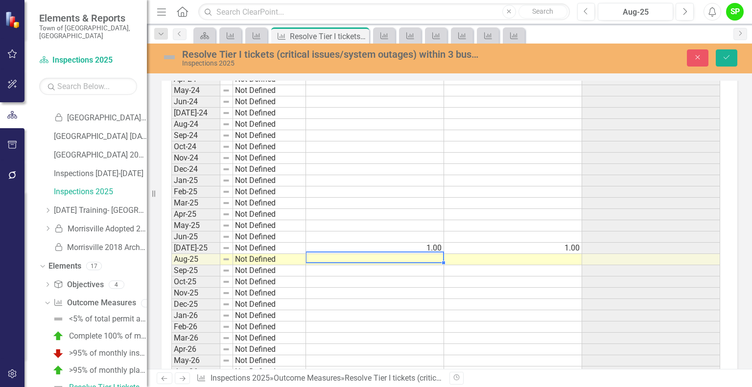
click at [428, 256] on td at bounding box center [375, 259] width 138 height 11
type textarea "0"
click at [504, 256] on td at bounding box center [513, 259] width 138 height 11
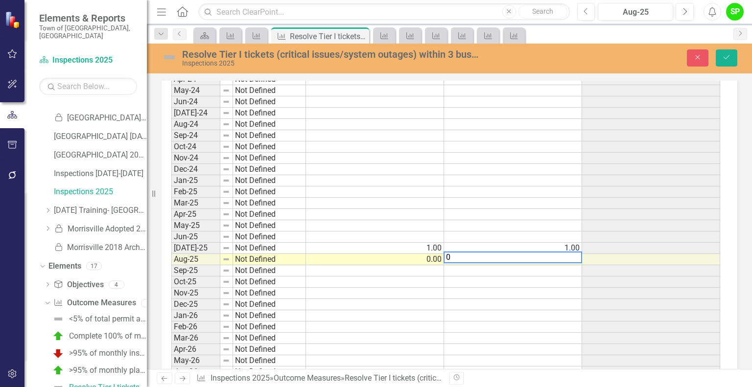
type textarea "0"
click at [494, 288] on td at bounding box center [513, 293] width 138 height 11
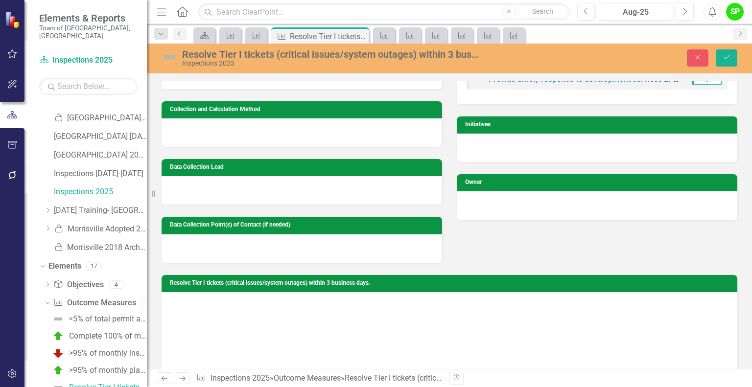
scroll to position [0, 0]
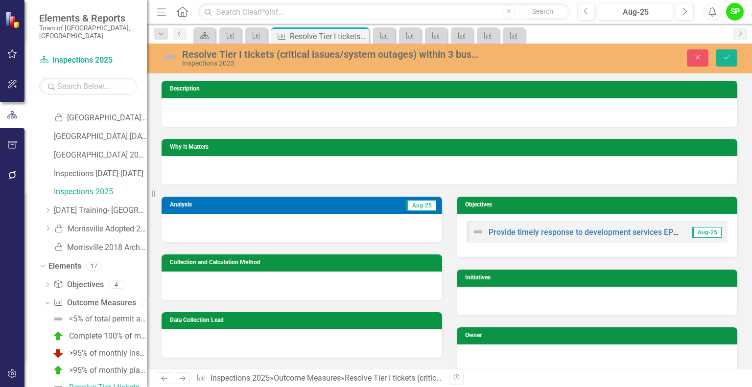
click at [273, 236] on div at bounding box center [302, 228] width 281 height 28
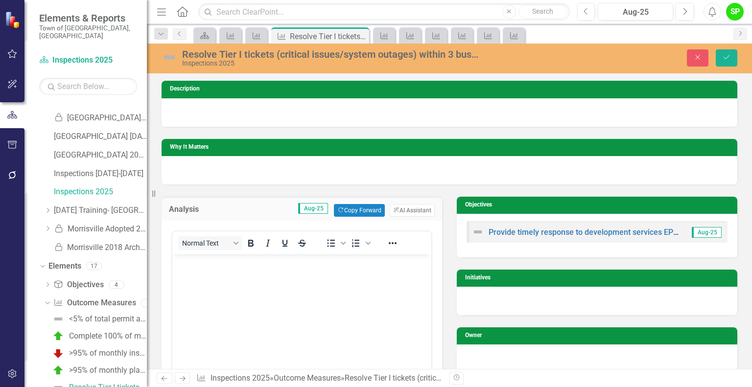
click at [291, 286] on body "Rich Text Area. Press ALT-0 for help." at bounding box center [301, 327] width 259 height 147
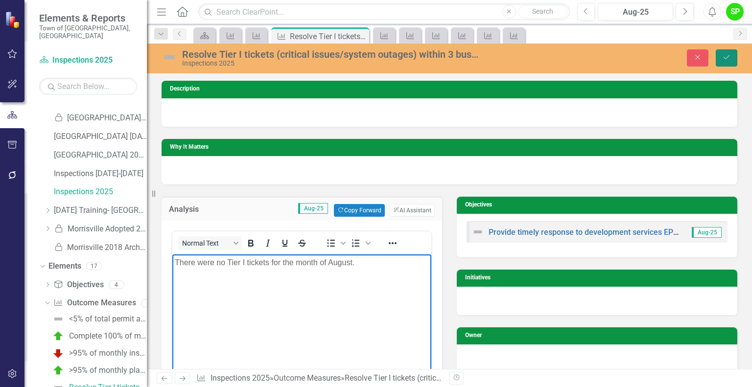
click at [729, 64] on button "Save" at bounding box center [727, 57] width 22 height 17
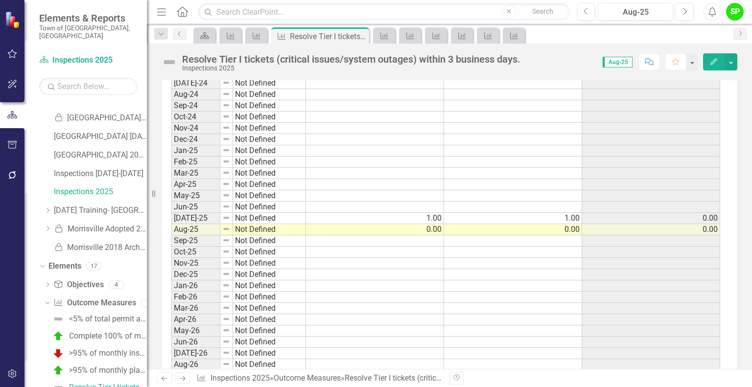
scroll to position [735, 0]
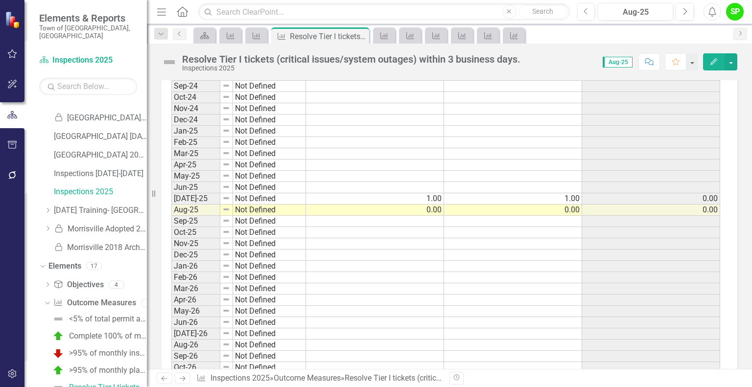
click at [257, 193] on td "Not Defined" at bounding box center [269, 198] width 73 height 11
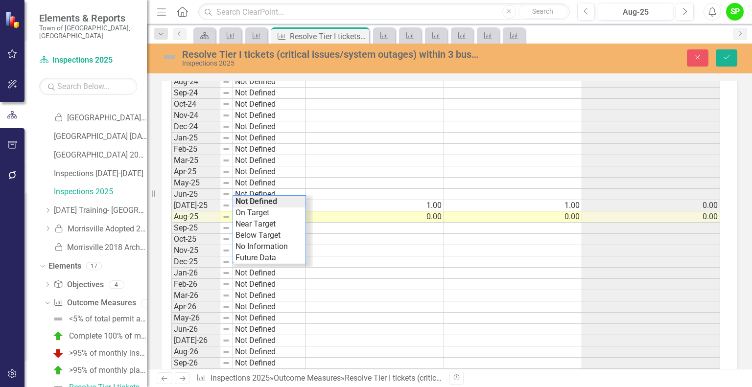
scroll to position [741, 0]
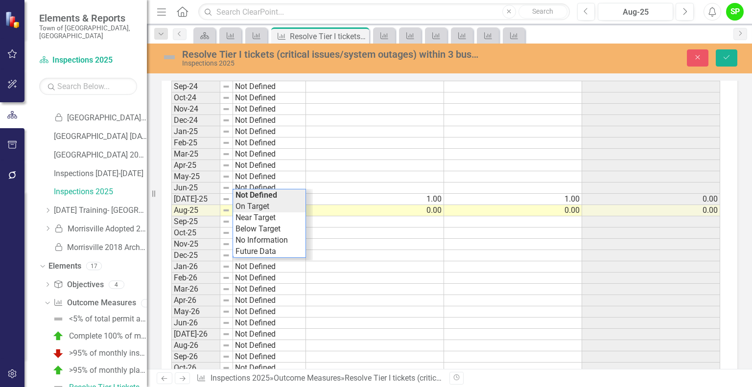
click at [258, 205] on div "Period Status Actual Target Variance Jul-23 Not Defined Aug-23 Not Defined Sep-…" at bounding box center [445, 222] width 549 height 620
click at [259, 208] on td "Not Defined" at bounding box center [269, 210] width 73 height 11
type textarea "On Target"
click at [251, 221] on div "Period Status Actual Target Variance Jul-23 Not Defined Aug-23 Not Defined Sep-…" at bounding box center [445, 222] width 549 height 620
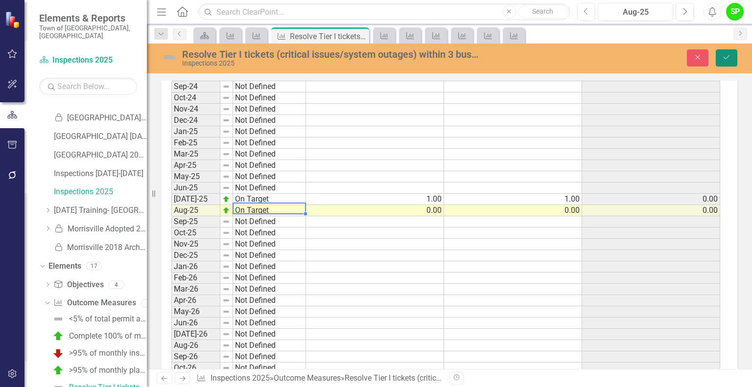
click at [725, 59] on icon "Save" at bounding box center [726, 57] width 9 height 7
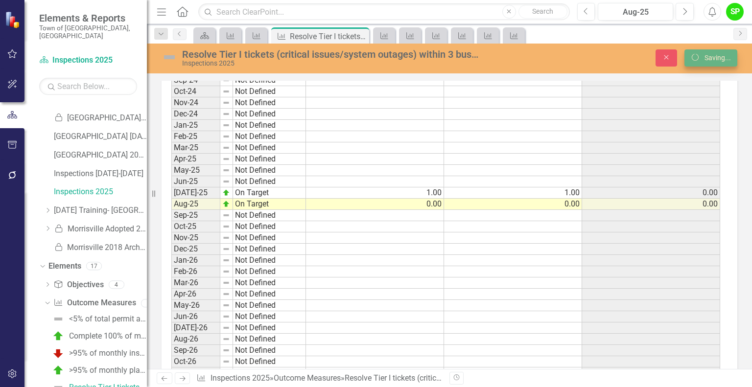
scroll to position [0, 0]
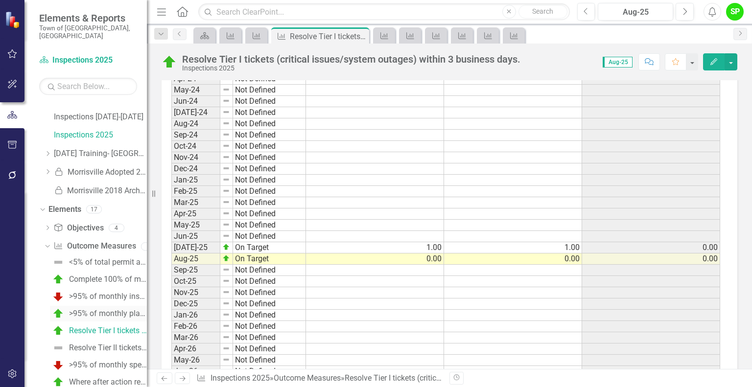
scroll to position [141, 0]
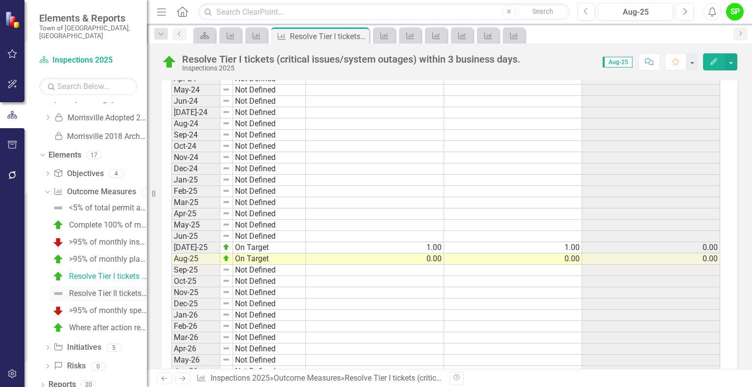
click at [100, 289] on div "Resolve Tier II tickets (issues that affect user workflow but have available wo…" at bounding box center [108, 293] width 78 height 9
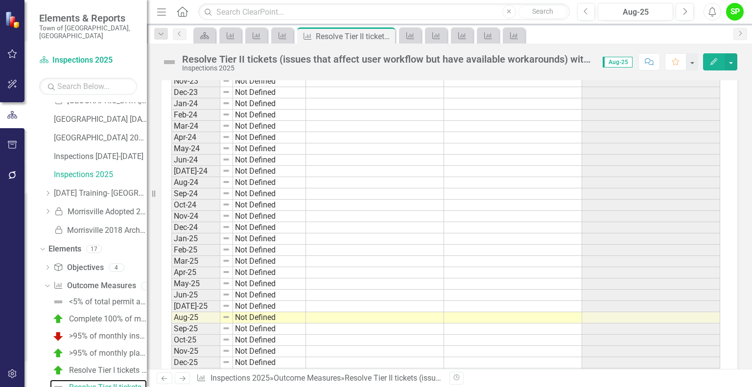
scroll to position [686, 0]
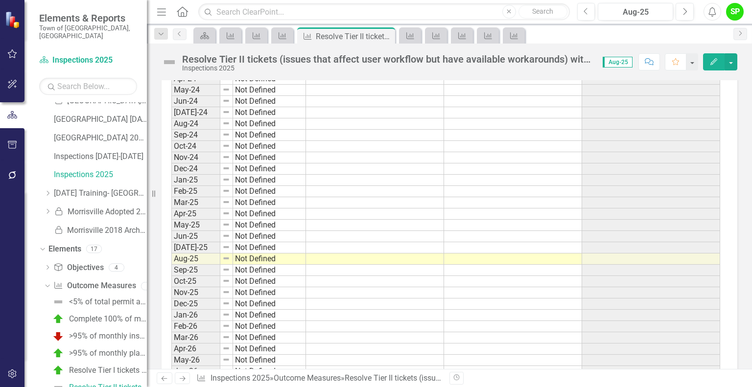
click at [393, 246] on td at bounding box center [375, 247] width 138 height 11
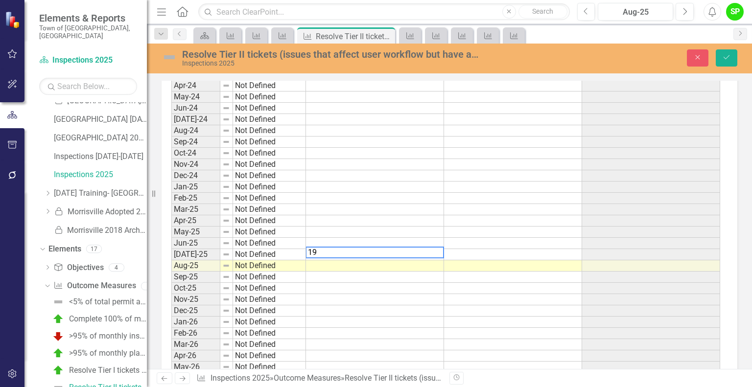
scroll to position [692, 0]
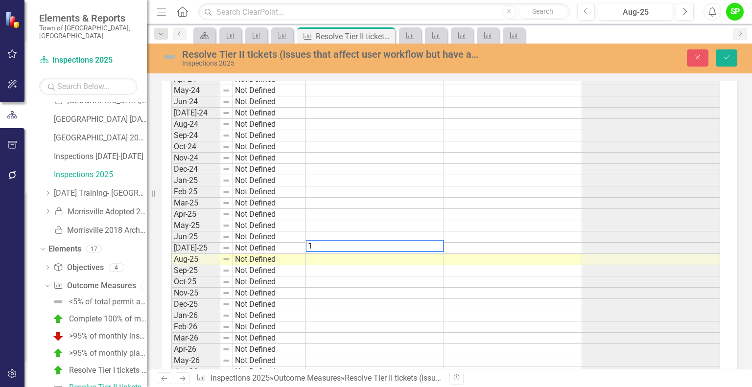
type textarea "16"
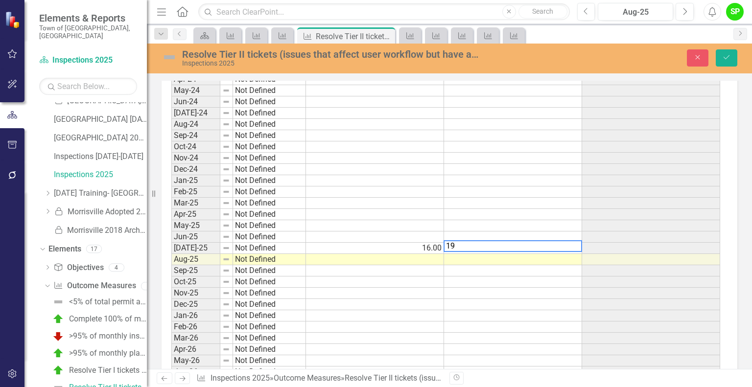
type textarea "19"
click at [431, 258] on td at bounding box center [375, 259] width 138 height 11
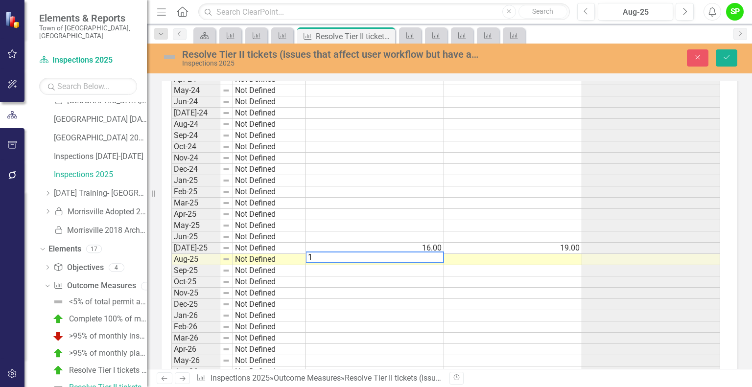
type textarea "19"
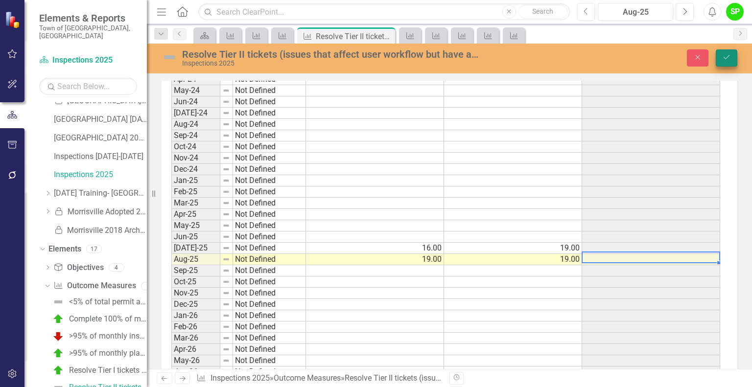
type textarea "19"
drag, startPoint x: 725, startPoint y: 58, endPoint x: 709, endPoint y: 77, distance: 24.7
click at [726, 58] on icon "Save" at bounding box center [726, 57] width 9 height 7
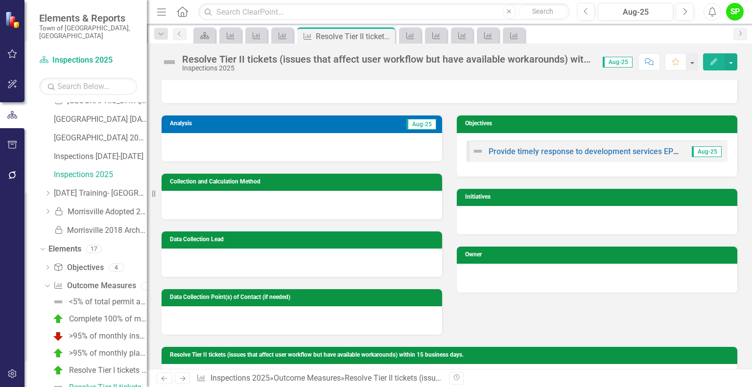
scroll to position [0, 0]
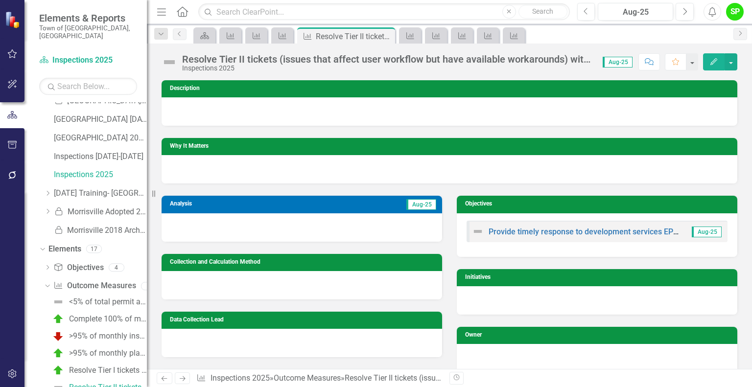
click at [279, 203] on h3 "Analysis" at bounding box center [226, 204] width 112 height 6
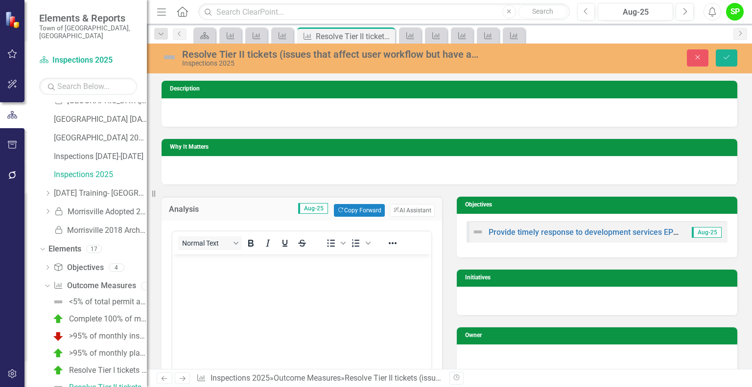
click at [249, 245] on icon "Bold" at bounding box center [250, 243] width 5 height 7
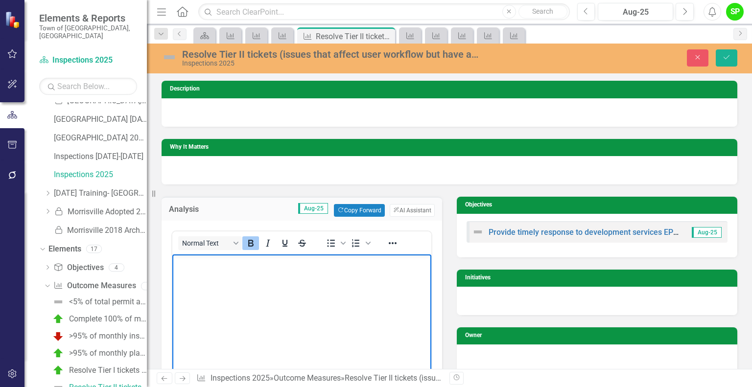
click at [249, 242] on icon "Bold" at bounding box center [250, 243] width 5 height 7
click at [218, 308] on body "﻿" at bounding box center [301, 327] width 259 height 147
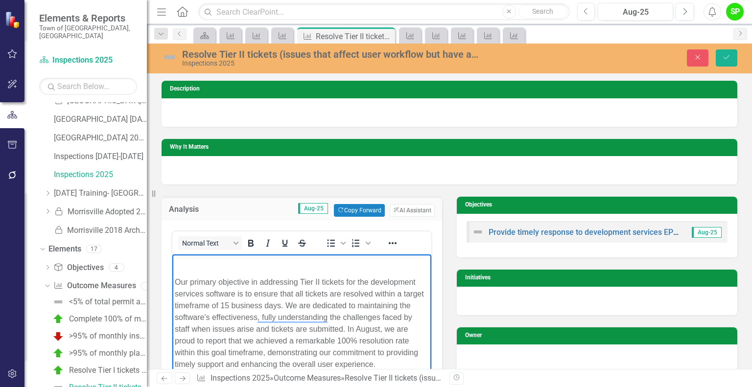
click at [251, 259] on p "﻿" at bounding box center [302, 263] width 254 height 12
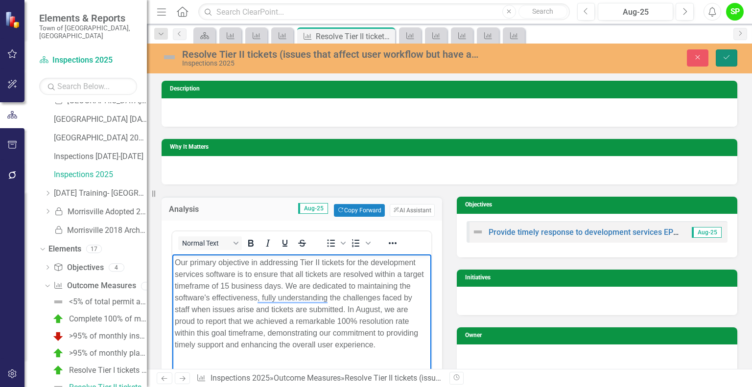
click at [726, 55] on icon "Save" at bounding box center [726, 57] width 9 height 7
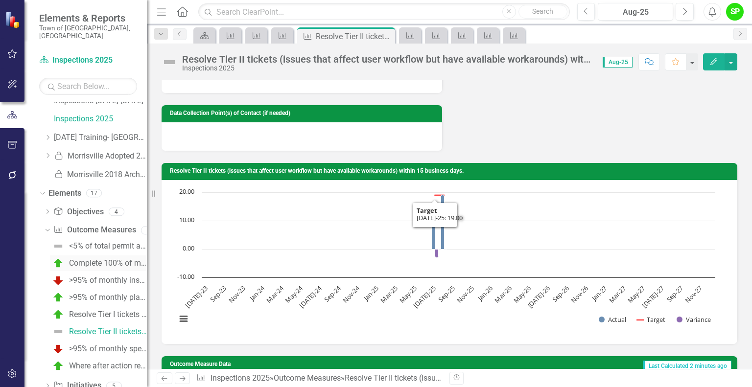
scroll to position [141, 0]
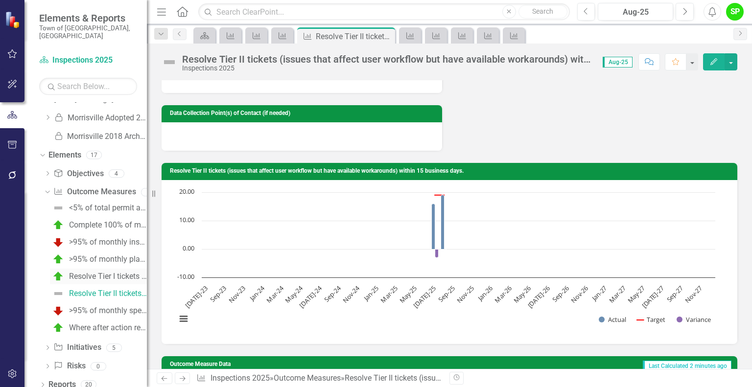
click at [101, 272] on div "Resolve Tier I tickets (critical issues/system outages) within 3 business days." at bounding box center [108, 276] width 78 height 9
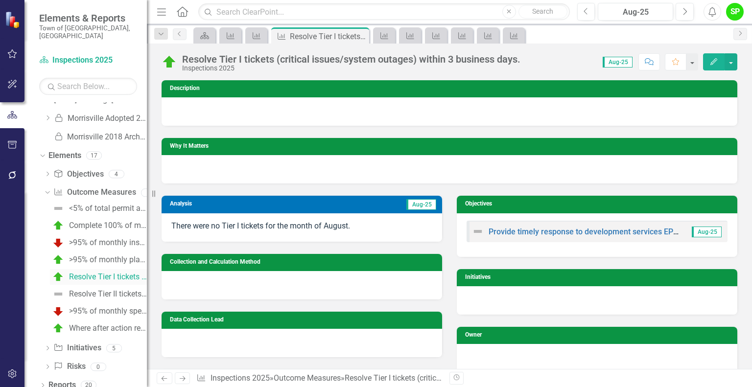
scroll to position [141, 0]
click at [108, 289] on div "Resolve Tier II tickets (issues that affect user workflow but have available wo…" at bounding box center [108, 293] width 78 height 9
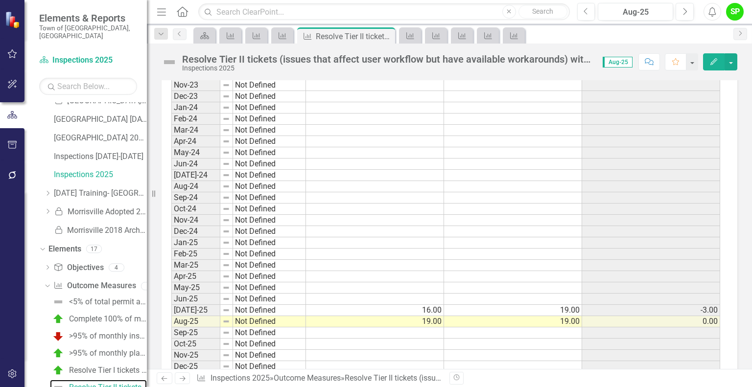
scroll to position [783, 0]
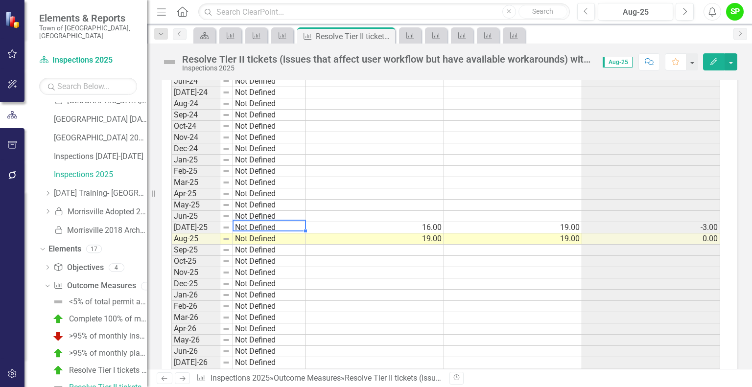
click at [258, 226] on td "Not Defined" at bounding box center [269, 227] width 73 height 11
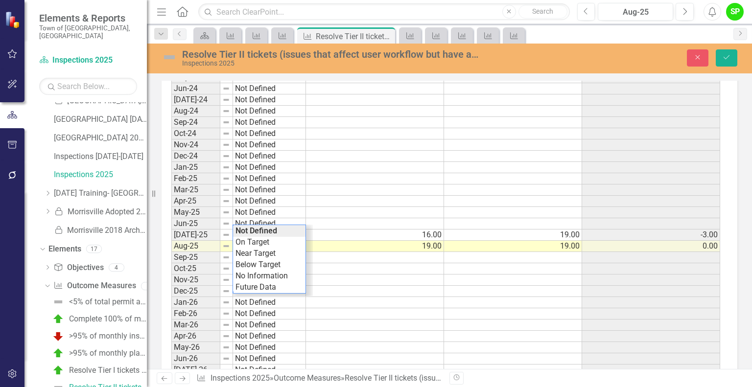
scroll to position [789, 0]
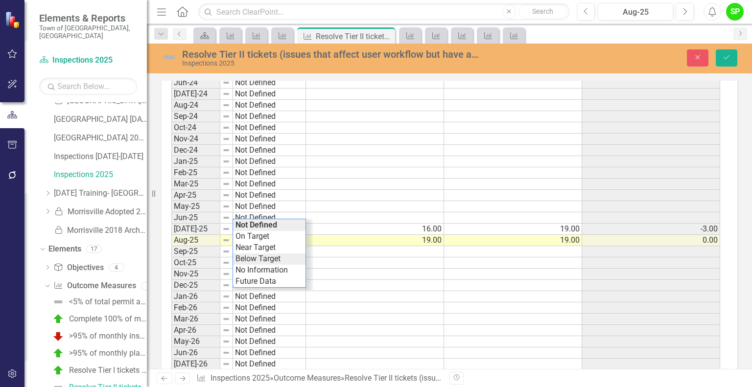
click at [253, 258] on div "Period Status Actual Target Variance Jul-23 Not Defined Aug-23 Not Defined Sep-…" at bounding box center [445, 252] width 549 height 620
click at [264, 238] on td "Not Defined" at bounding box center [269, 240] width 73 height 11
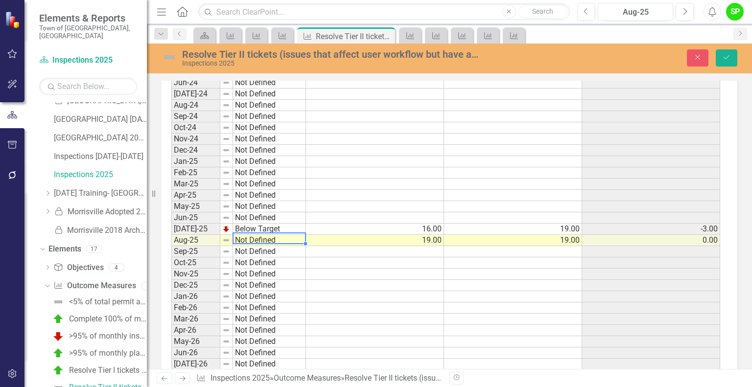
click at [264, 238] on td "Not Defined" at bounding box center [269, 240] width 73 height 11
type textarea "On Target"
click at [259, 250] on div "Period Status Actual Target Variance Jul-23 Not Defined Aug-23 Not Defined Sep-…" at bounding box center [445, 252] width 549 height 620
click at [723, 50] on button "Save" at bounding box center [727, 57] width 22 height 17
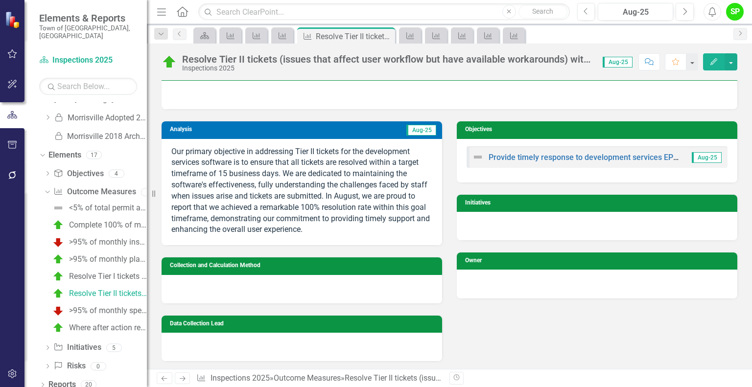
scroll to position [0, 0]
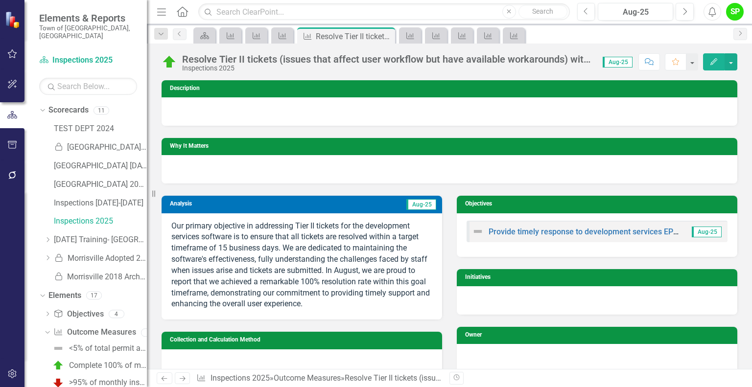
scroll to position [141, 0]
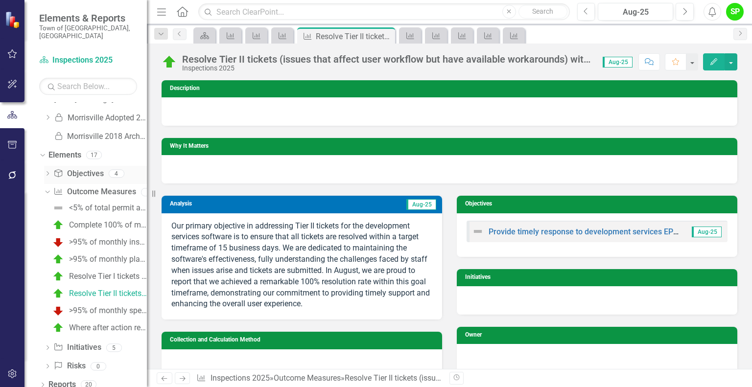
click at [86, 168] on link "Objective Objectives" at bounding box center [78, 173] width 50 height 11
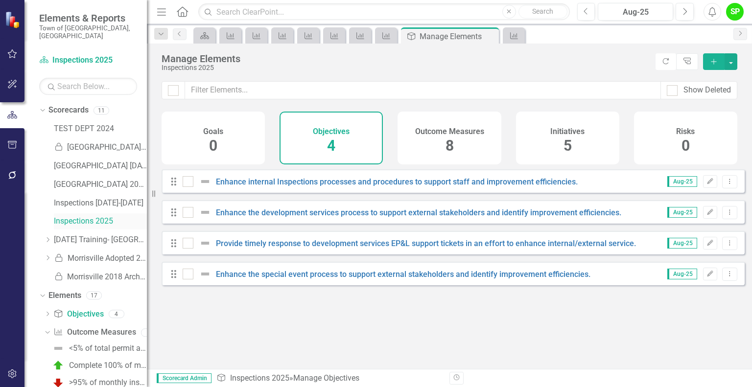
click at [87, 216] on link "Inspections 2025" at bounding box center [100, 221] width 93 height 11
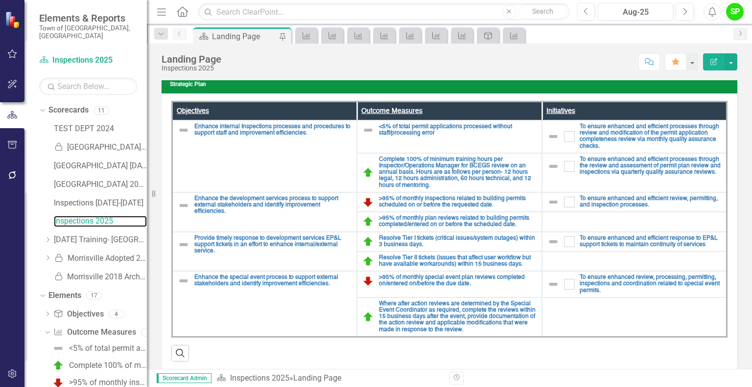
scroll to position [123, 0]
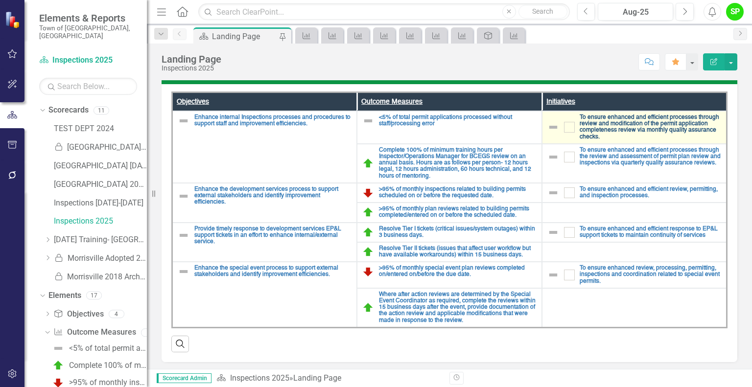
click at [620, 124] on link "To ensure enhanced and efficient processes through review and modification of t…" at bounding box center [651, 128] width 142 height 26
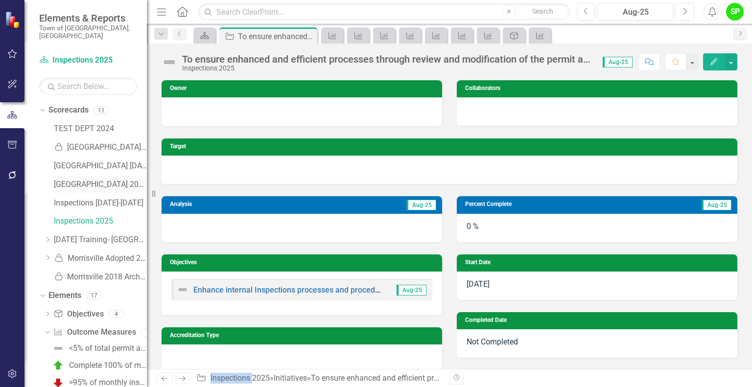
click at [89, 181] on link "[GEOGRAPHIC_DATA] 2025" at bounding box center [100, 184] width 93 height 11
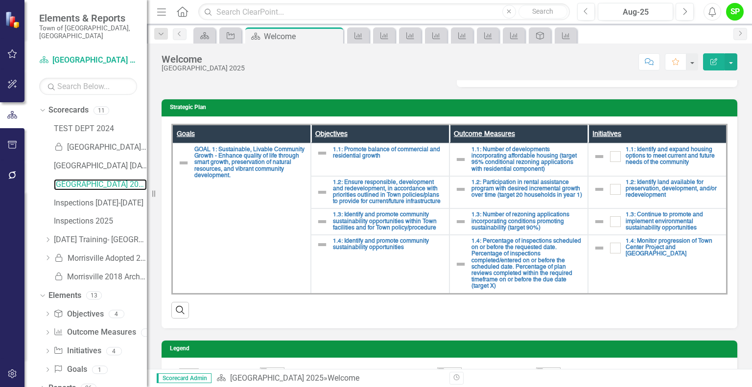
scroll to position [196, 0]
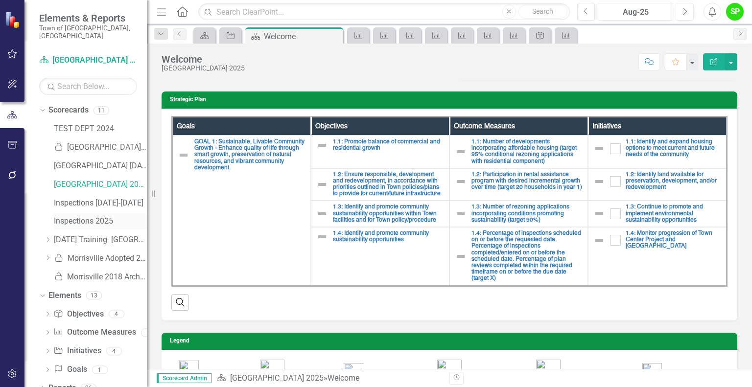
click at [90, 216] on link "Inspections 2025" at bounding box center [100, 221] width 93 height 11
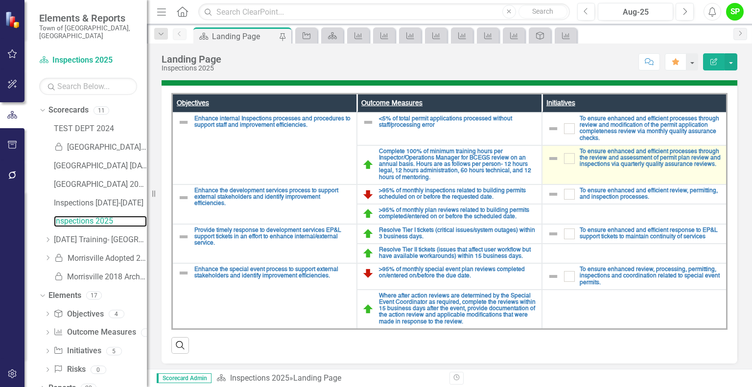
scroll to position [123, 0]
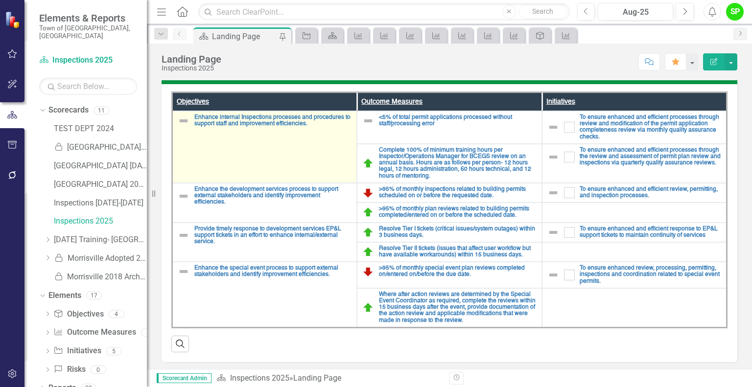
click at [294, 133] on td "Enhance internal Inspections processes and procedures to support staff and impr…" at bounding box center [264, 147] width 185 height 72
click at [295, 133] on td "Enhance internal Inspections processes and procedures to support staff and impr…" at bounding box center [264, 147] width 185 height 72
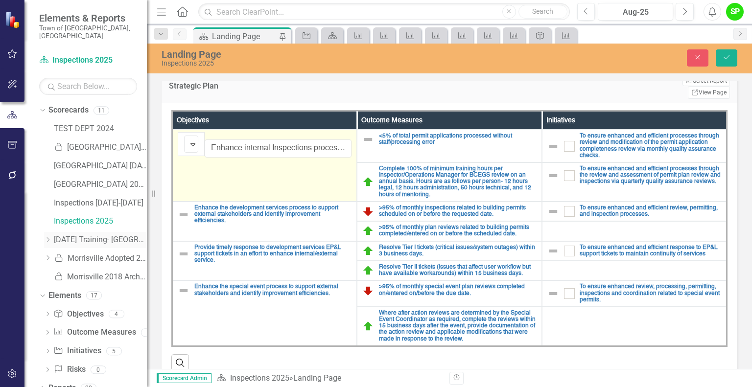
scroll to position [3, 0]
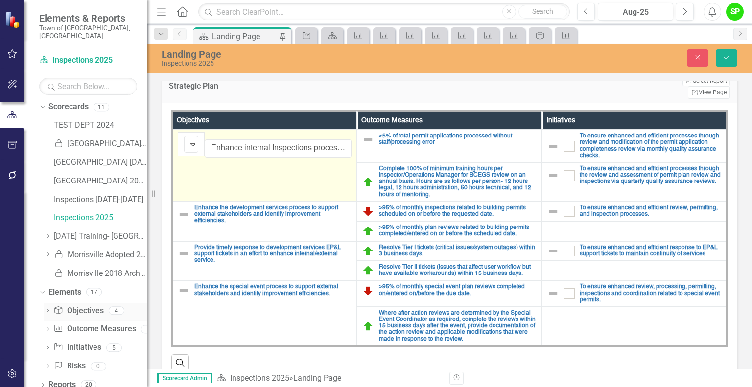
click at [88, 306] on link "Objective Objectives" at bounding box center [78, 311] width 50 height 11
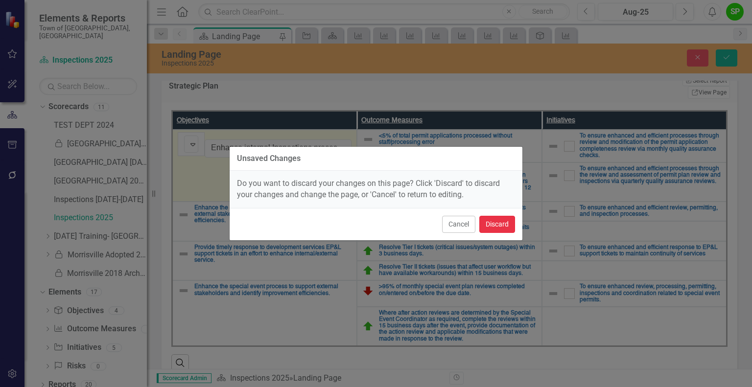
click at [488, 219] on button "Discard" at bounding box center [497, 224] width 36 height 17
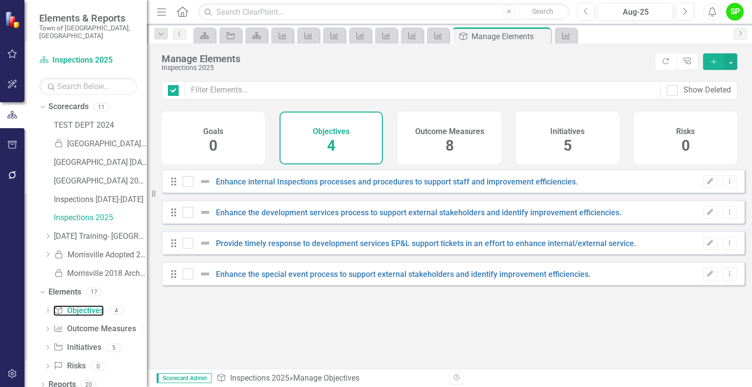
checkbox input "false"
click at [92, 306] on link "Objective Objectives" at bounding box center [78, 311] width 50 height 11
click at [74, 176] on link "[GEOGRAPHIC_DATA] 2025" at bounding box center [100, 181] width 93 height 11
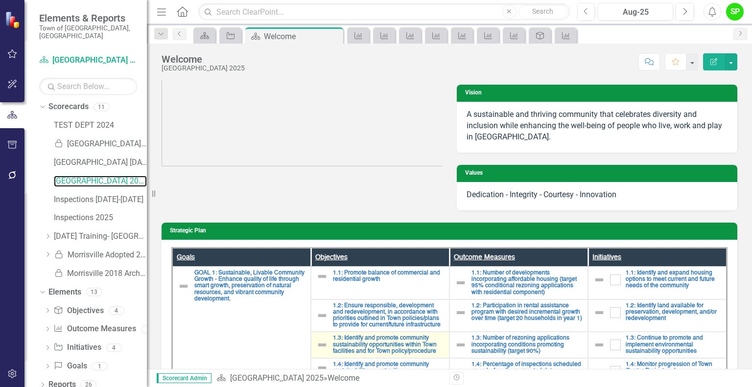
scroll to position [243, 0]
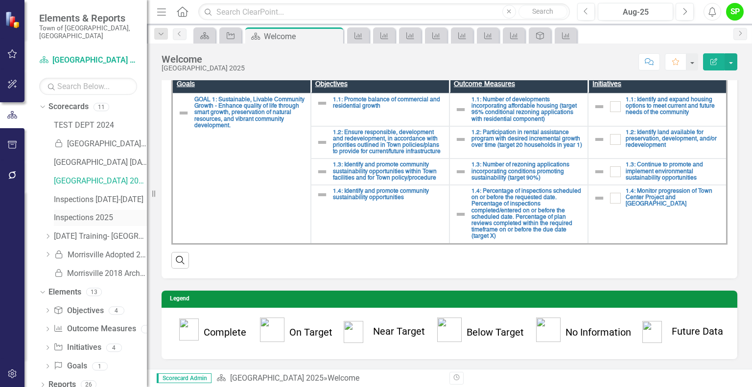
click at [82, 217] on div "Inspections 2025" at bounding box center [100, 218] width 93 height 16
click at [88, 213] on link "Inspections 2025" at bounding box center [100, 218] width 93 height 11
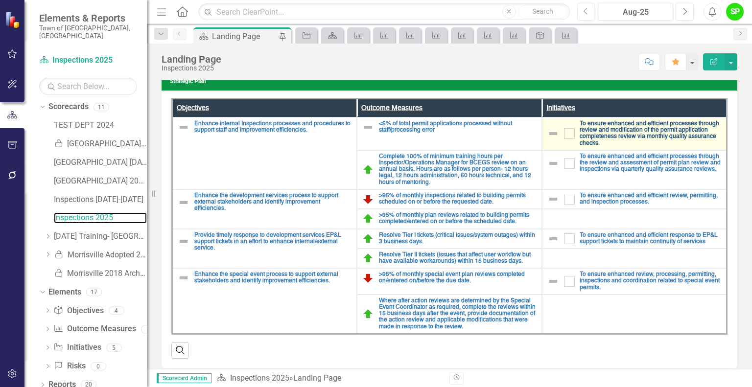
scroll to position [123, 0]
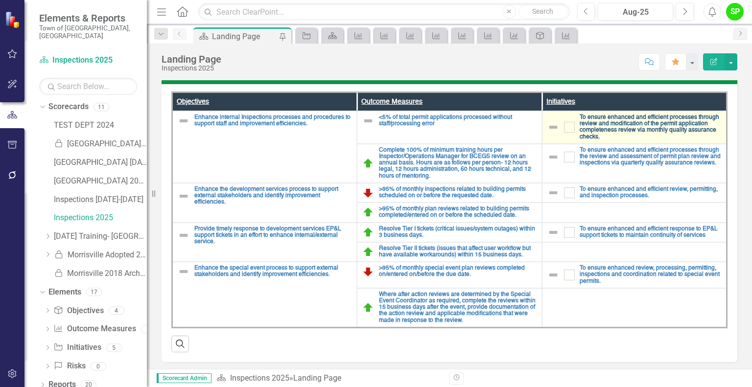
click at [619, 125] on link "To ensure enhanced and efficient processes through review and modification of t…" at bounding box center [651, 128] width 142 height 26
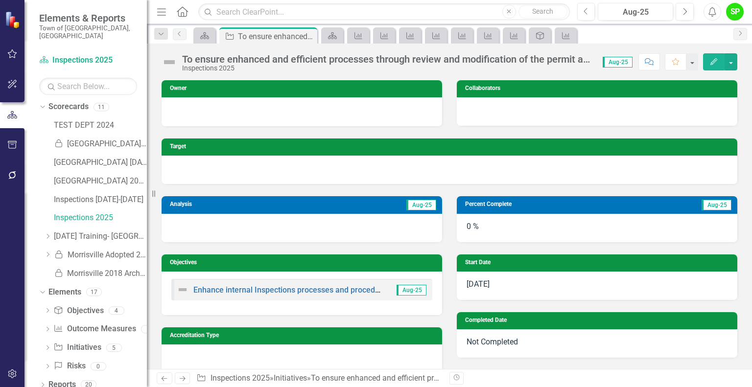
click at [468, 223] on div "0 %" at bounding box center [597, 228] width 281 height 28
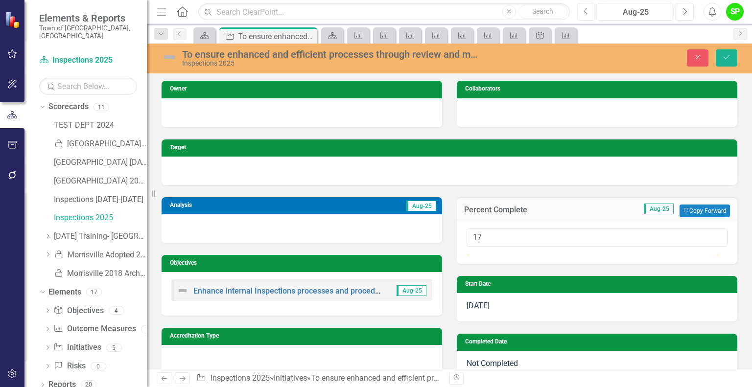
type input "16"
drag, startPoint x: 466, startPoint y: 262, endPoint x: 507, endPoint y: 271, distance: 41.5
click at [507, 254] on div at bounding box center [597, 254] width 261 height 0
click at [727, 59] on icon "Save" at bounding box center [726, 57] width 9 height 7
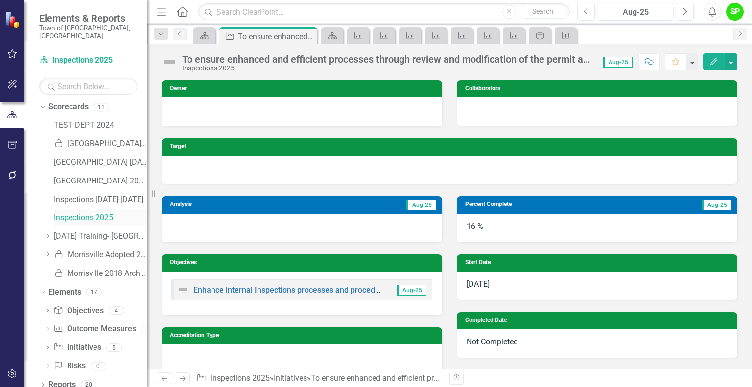
click at [81, 213] on link "Inspections 2025" at bounding box center [100, 218] width 93 height 11
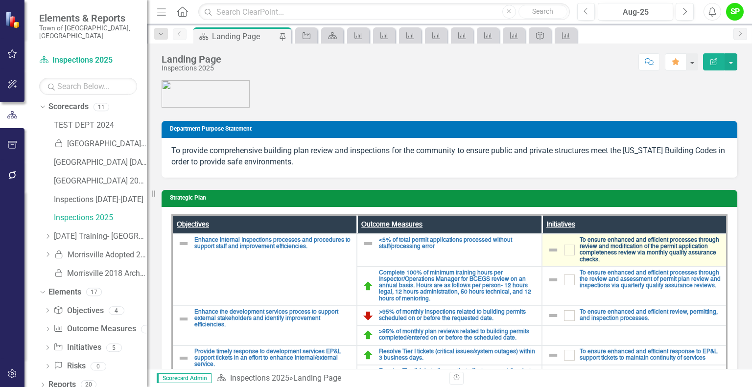
click at [609, 246] on link "To ensure enhanced and efficient processes through review and modification of t…" at bounding box center [651, 250] width 142 height 26
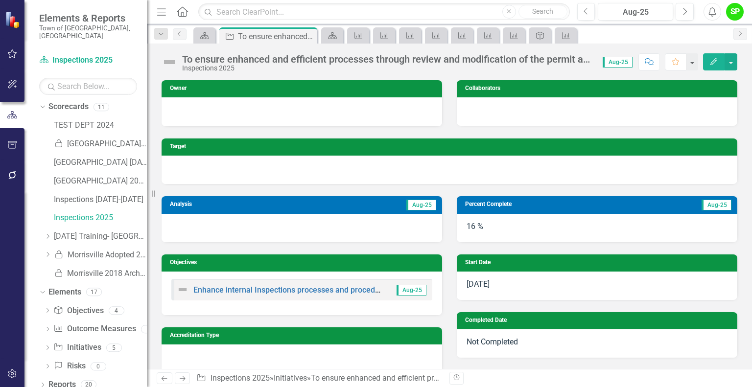
click at [261, 209] on td "Analysis" at bounding box center [226, 206] width 112 height 14
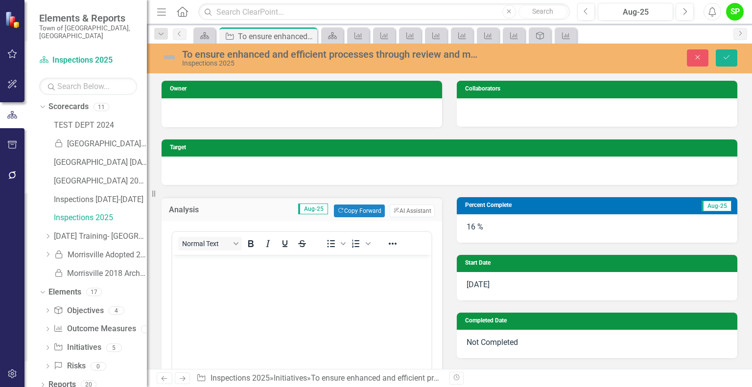
click at [216, 265] on p "Rich Text Area. Press ALT-0 for help." at bounding box center [302, 263] width 254 height 12
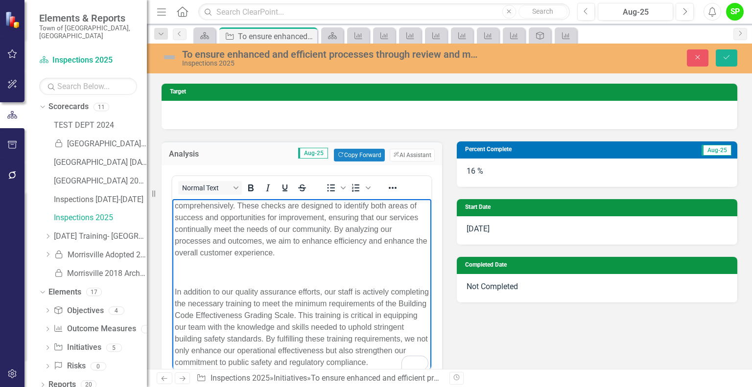
scroll to position [25, 0]
click at [733, 54] on button "Save" at bounding box center [727, 57] width 22 height 17
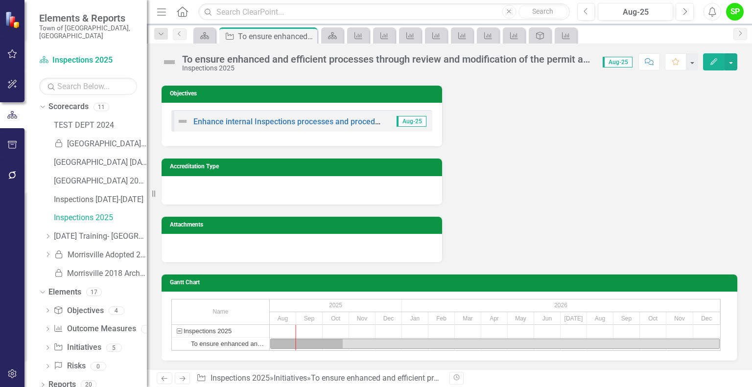
scroll to position [0, 0]
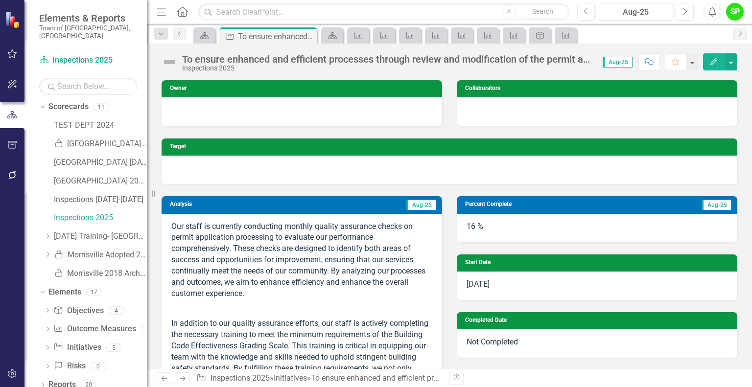
click at [168, 61] on img at bounding box center [170, 62] width 16 height 16
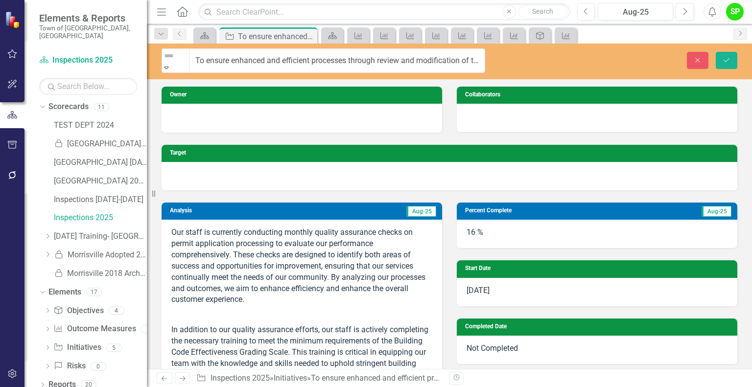
click at [171, 64] on icon "Expand" at bounding box center [166, 67] width 9 height 7
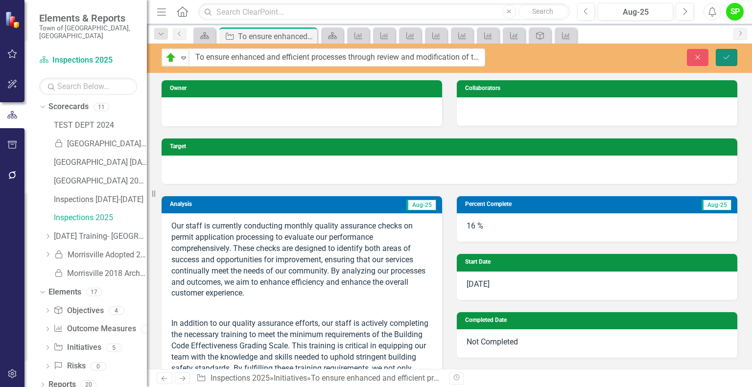
click at [727, 62] on button "Save" at bounding box center [727, 57] width 22 height 17
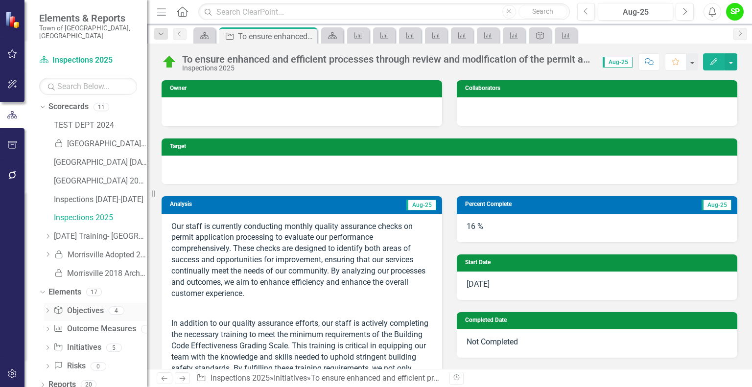
click at [82, 306] on link "Objective Objectives" at bounding box center [78, 311] width 50 height 11
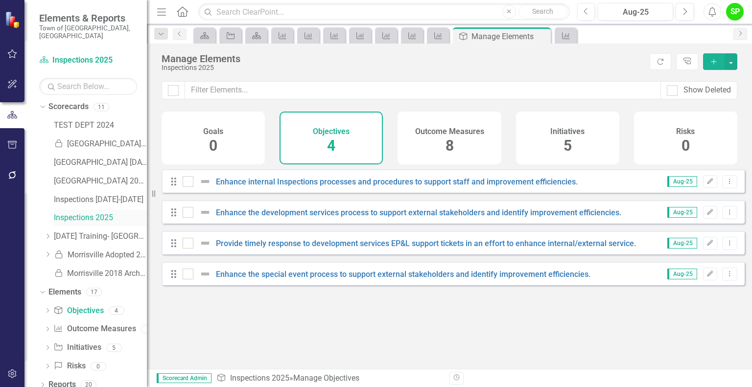
click at [82, 213] on link "Inspections 2025" at bounding box center [100, 218] width 93 height 11
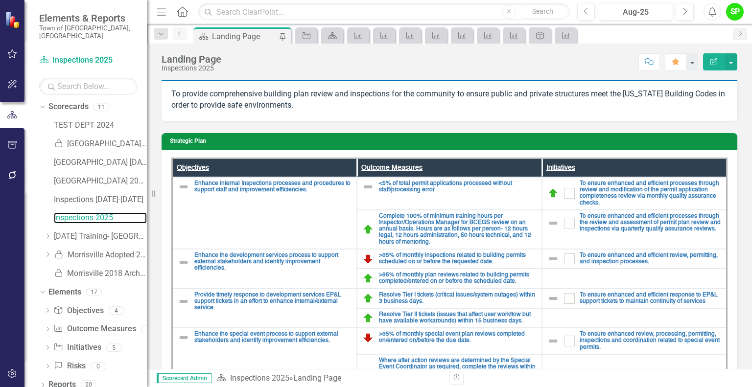
scroll to position [123, 0]
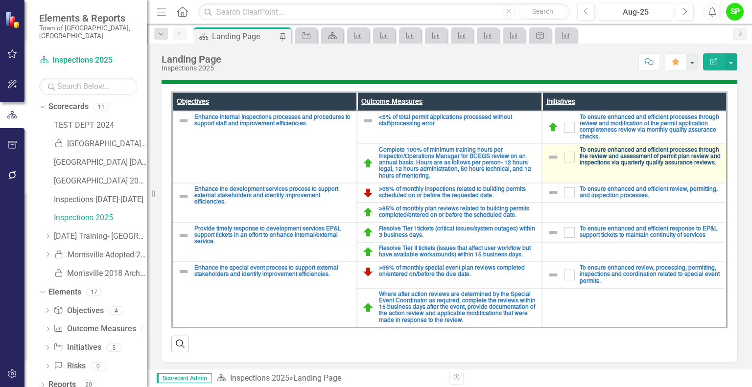
click at [609, 159] on link "To ensure enhanced and efficient processes through the review and assessment of…" at bounding box center [651, 157] width 142 height 20
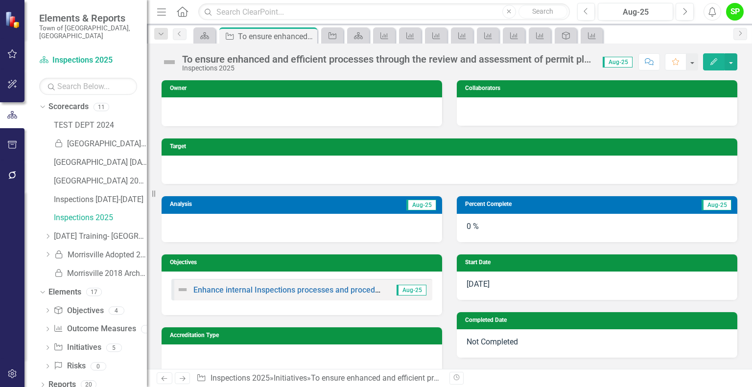
click at [495, 204] on h3 "Percent Complete" at bounding box center [545, 204] width 161 height 6
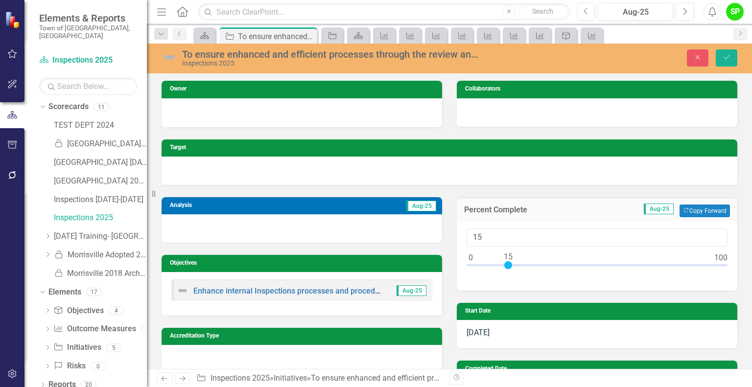
type input "16"
drag, startPoint x: 468, startPoint y: 264, endPoint x: 509, endPoint y: 267, distance: 41.2
click at [509, 267] on div at bounding box center [511, 265] width 8 height 8
click at [319, 230] on div at bounding box center [302, 228] width 281 height 28
click at [348, 201] on td "Aug-25" at bounding box center [360, 207] width 156 height 14
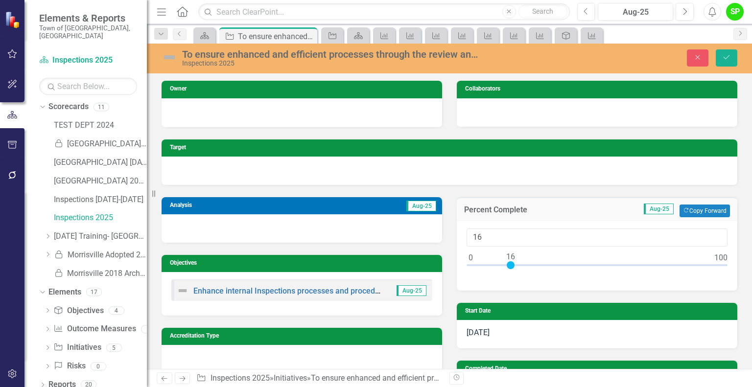
click at [349, 201] on td "Aug-25" at bounding box center [360, 207] width 156 height 14
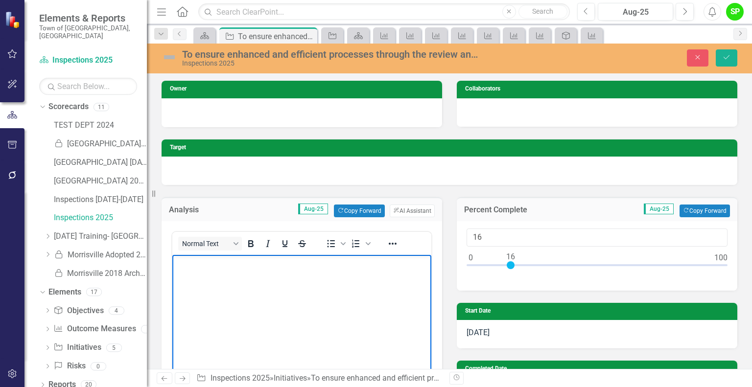
click at [230, 279] on body "Rich Text Area. Press ALT-0 for help." at bounding box center [301, 328] width 259 height 147
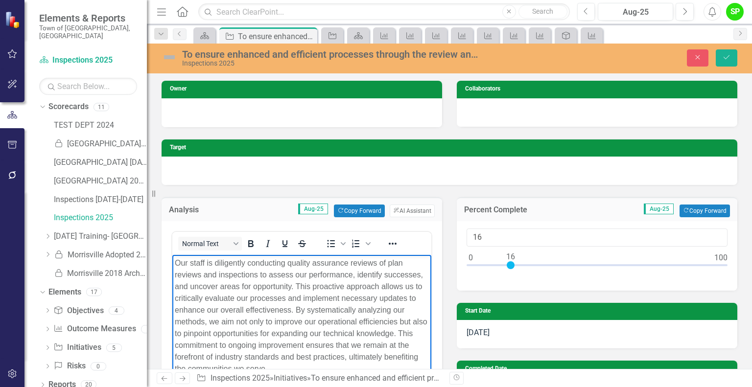
click at [168, 59] on img at bounding box center [170, 57] width 16 height 16
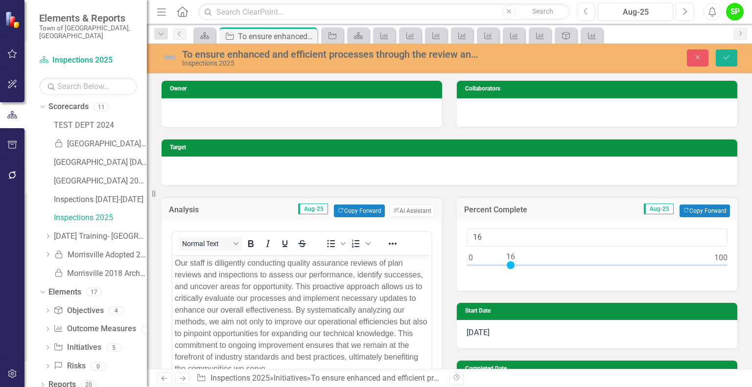
click at [168, 59] on img at bounding box center [170, 57] width 16 height 16
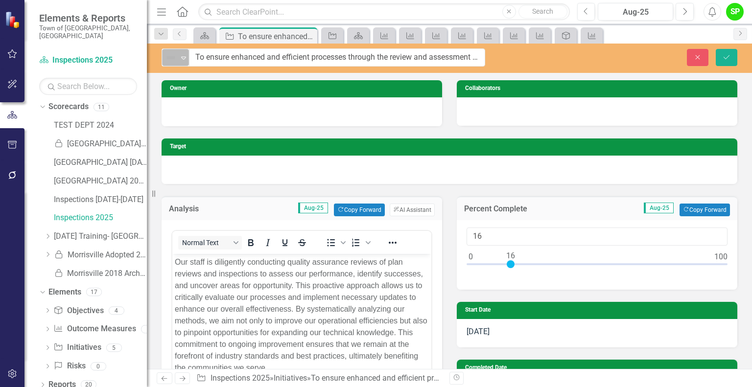
click at [176, 54] on img at bounding box center [171, 58] width 12 height 12
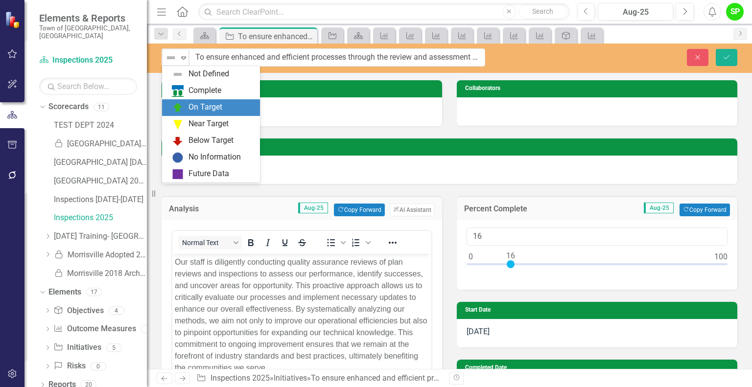
click at [198, 108] on div "On Target" at bounding box center [206, 107] width 34 height 11
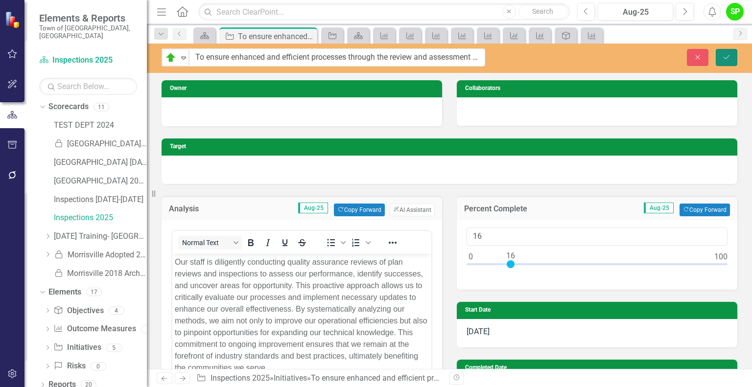
click at [727, 61] on button "Save" at bounding box center [727, 57] width 22 height 17
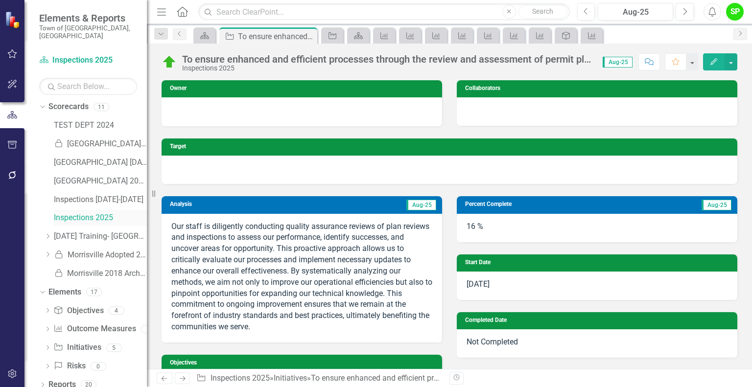
click at [89, 213] on link "Inspections 2025" at bounding box center [100, 218] width 93 height 11
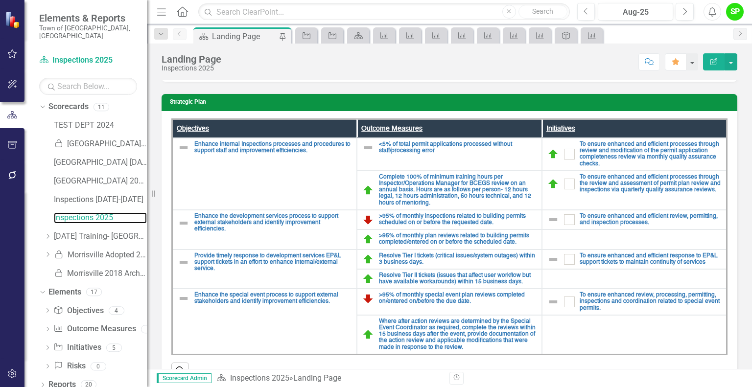
scroll to position [98, 0]
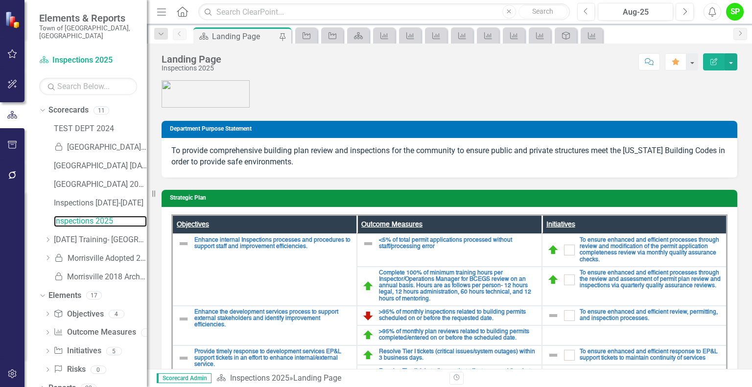
scroll to position [98, 0]
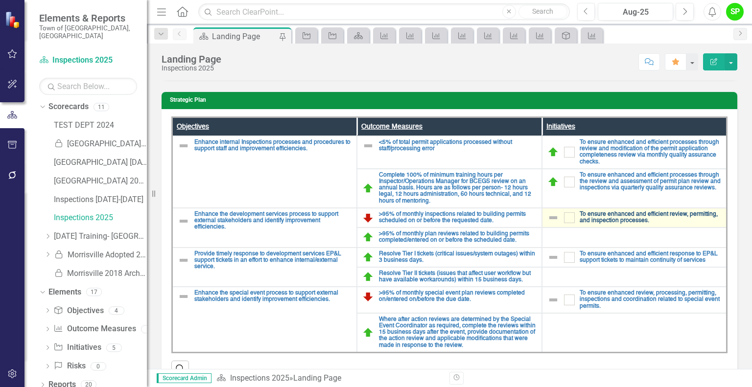
click at [618, 214] on link "To ensure enhanced and efficient review, permitting, and inspection processes." at bounding box center [651, 218] width 142 height 13
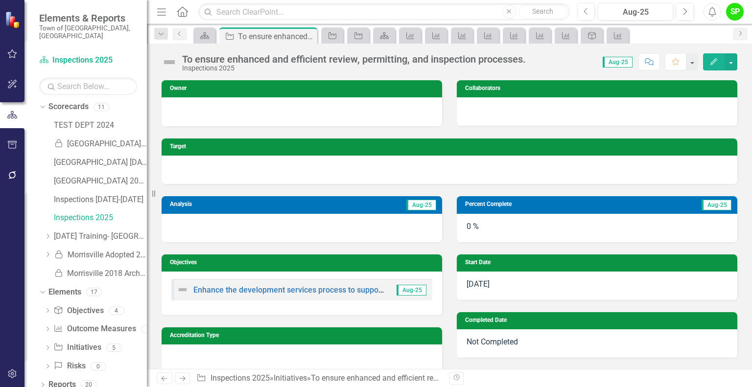
click at [288, 204] on td "Aug-25" at bounding box center [360, 206] width 156 height 14
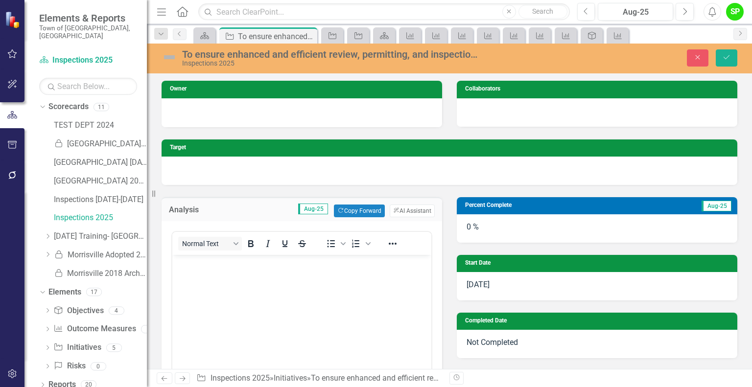
click at [208, 282] on body "Rich Text Area. Press ALT-0 for help." at bounding box center [301, 328] width 259 height 147
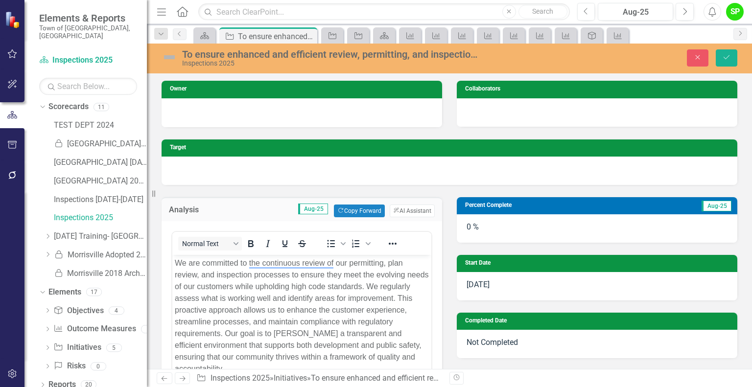
click at [483, 227] on div "0 %" at bounding box center [597, 228] width 281 height 28
click at [482, 227] on div "0 %" at bounding box center [597, 228] width 281 height 28
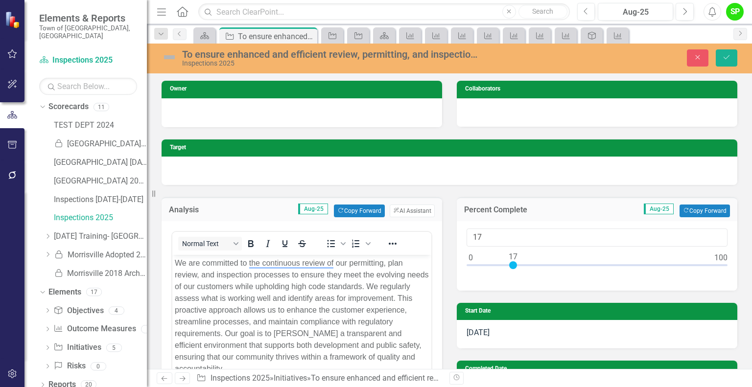
type input "16"
drag, startPoint x: 466, startPoint y: 263, endPoint x: 506, endPoint y: 266, distance: 39.7
click at [507, 266] on div at bounding box center [511, 265] width 8 height 8
click at [169, 62] on img at bounding box center [170, 57] width 16 height 16
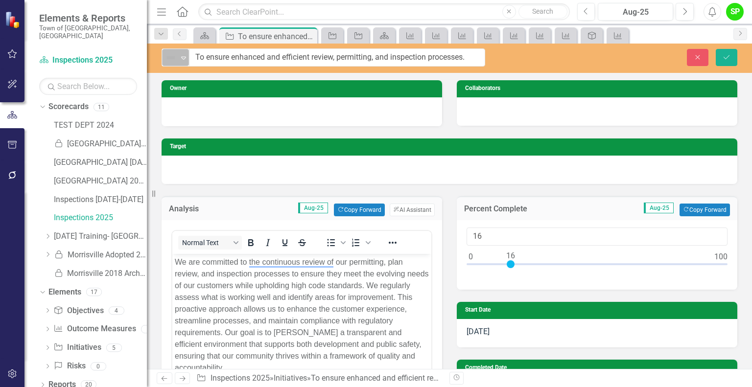
click at [185, 55] on icon "Expand" at bounding box center [184, 58] width 10 height 8
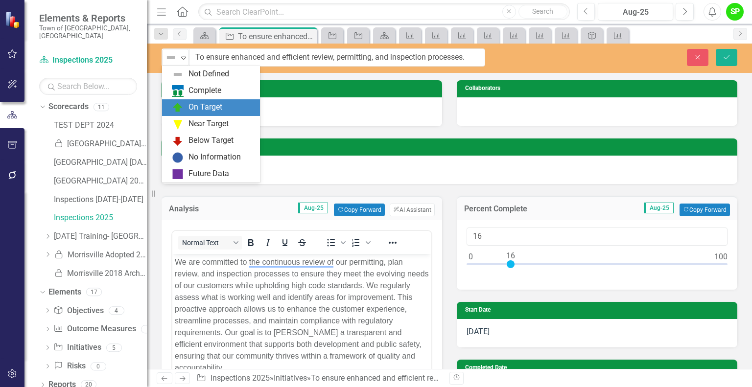
click at [190, 105] on div "On Target" at bounding box center [206, 107] width 34 height 11
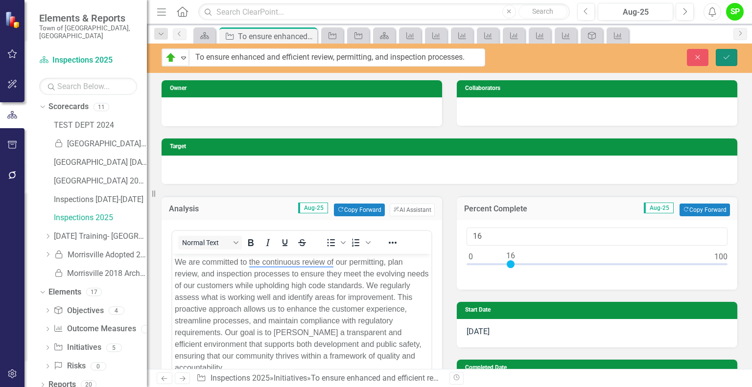
click at [723, 58] on icon "Save" at bounding box center [726, 57] width 9 height 7
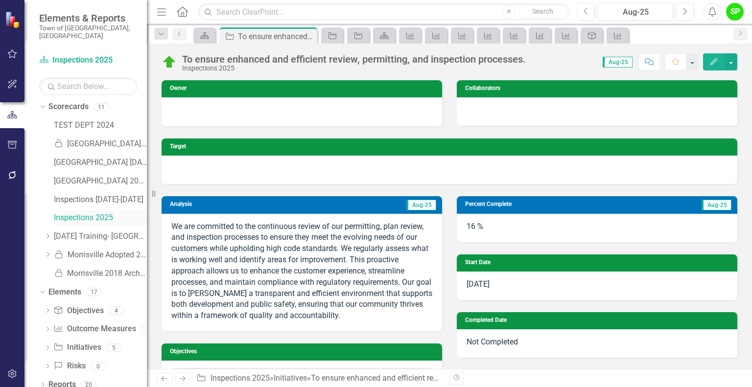
click at [75, 213] on link "Inspections 2025" at bounding box center [100, 218] width 93 height 11
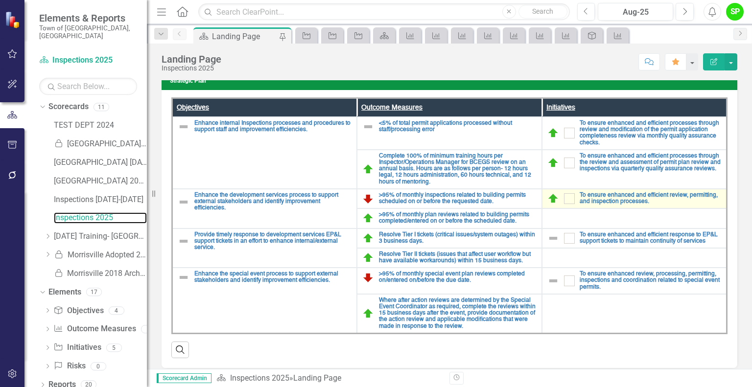
scroll to position [123, 0]
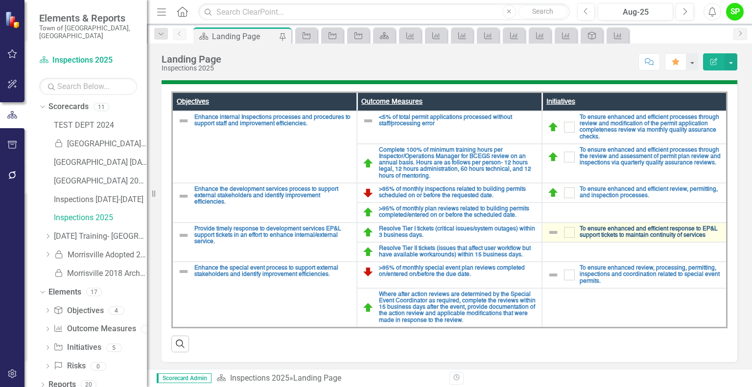
click at [593, 231] on link "To ensure enhanced and efficient response to EP&L support tickets to maintain c…" at bounding box center [651, 232] width 142 height 13
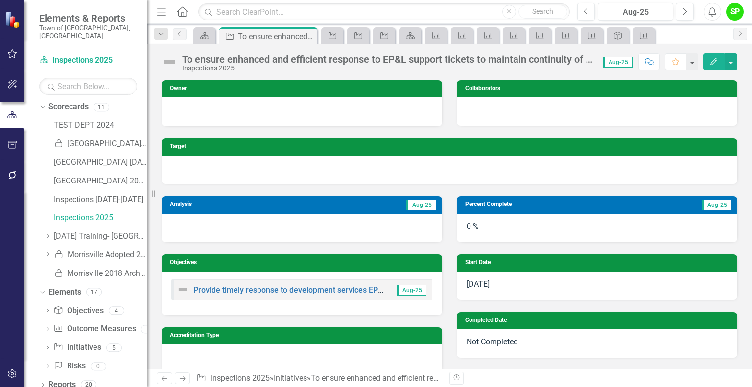
click at [617, 204] on h3 "Percent Complete" at bounding box center [545, 204] width 161 height 6
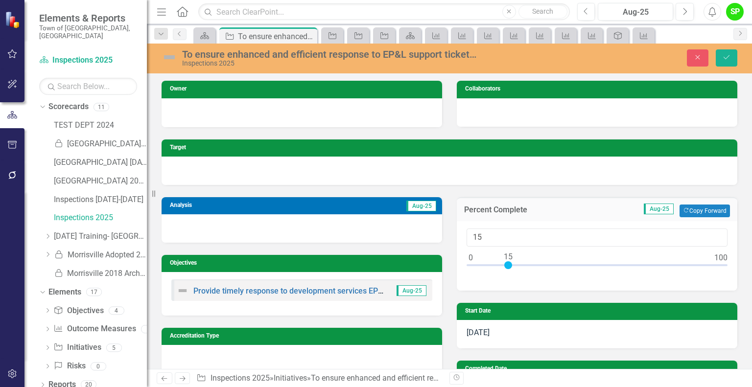
drag, startPoint x: 464, startPoint y: 263, endPoint x: 501, endPoint y: 268, distance: 37.6
click at [501, 268] on div at bounding box center [597, 267] width 261 height 12
type input "16"
click at [507, 263] on div at bounding box center [511, 265] width 8 height 8
click at [240, 223] on div at bounding box center [302, 228] width 281 height 28
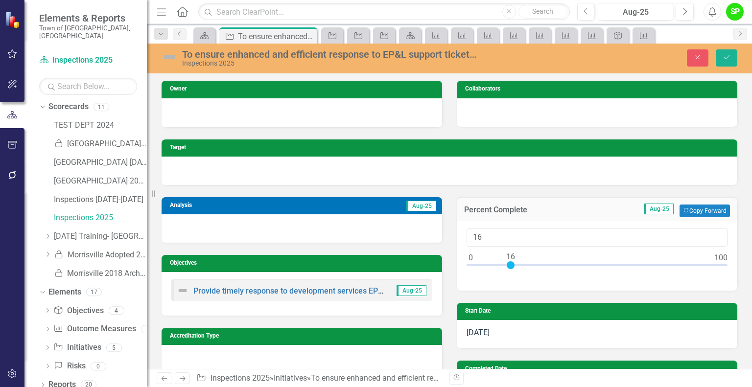
click at [240, 223] on div at bounding box center [302, 228] width 281 height 28
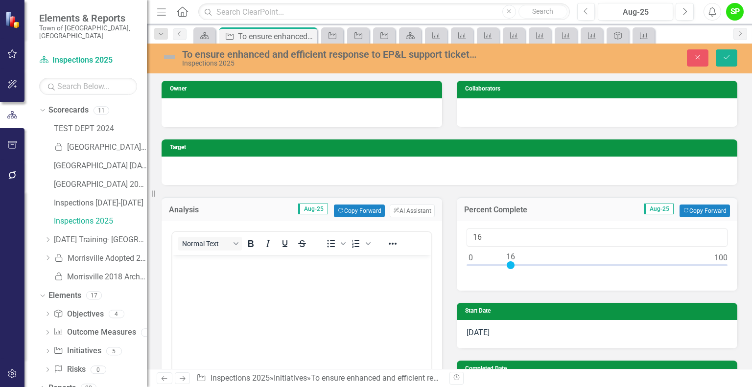
scroll to position [3, 0]
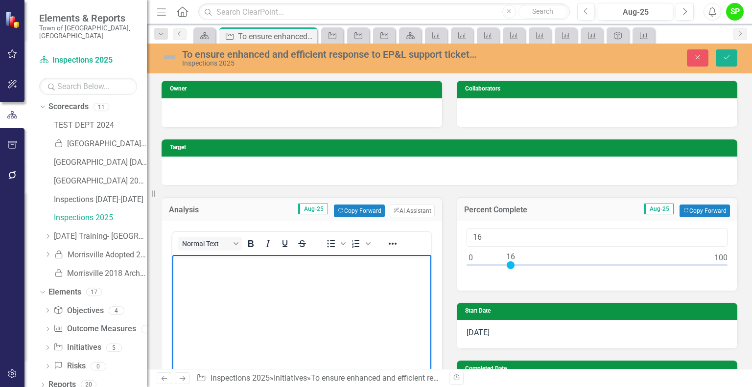
click at [189, 279] on body "Rich Text Area. Press ALT-0 for help." at bounding box center [301, 328] width 259 height 147
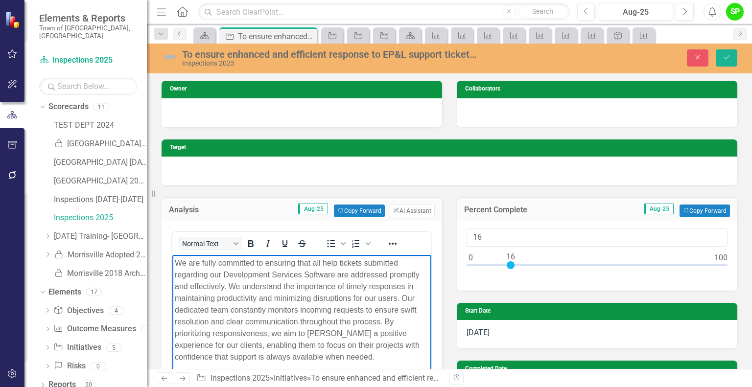
click at [168, 60] on img at bounding box center [170, 57] width 16 height 16
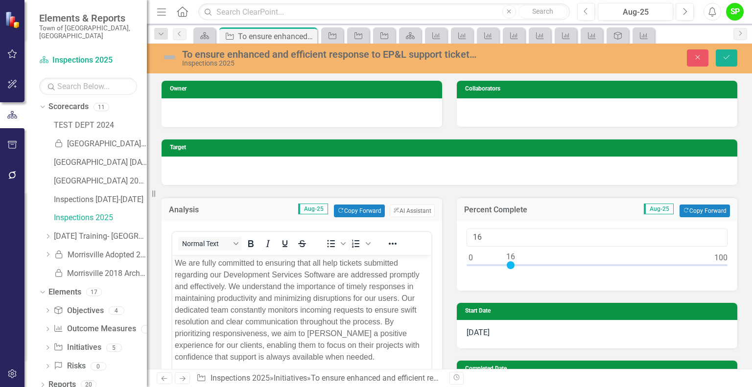
click at [168, 60] on img at bounding box center [170, 57] width 16 height 16
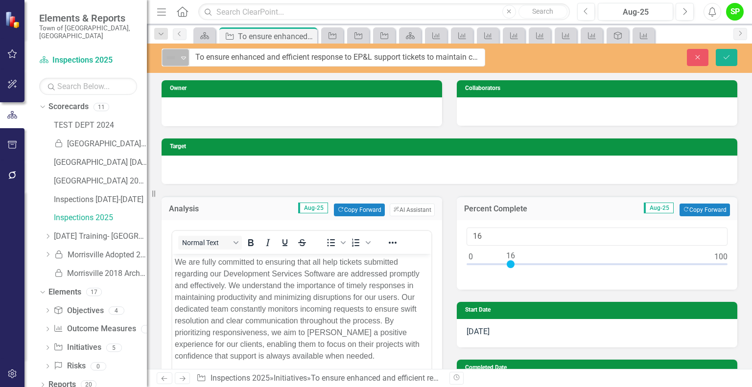
click at [184, 59] on icon "Expand" at bounding box center [184, 58] width 10 height 8
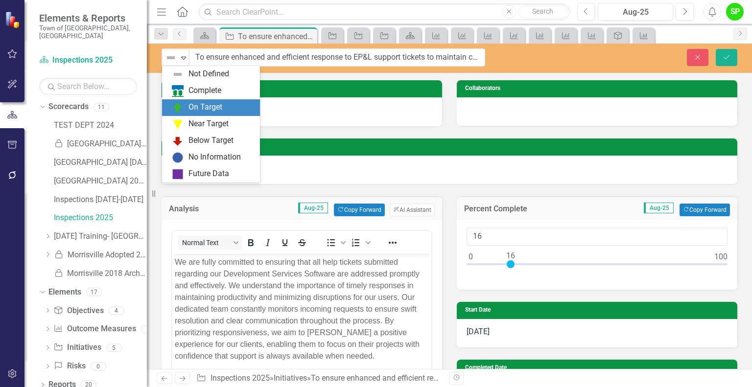
click at [190, 104] on div "On Target" at bounding box center [206, 107] width 34 height 11
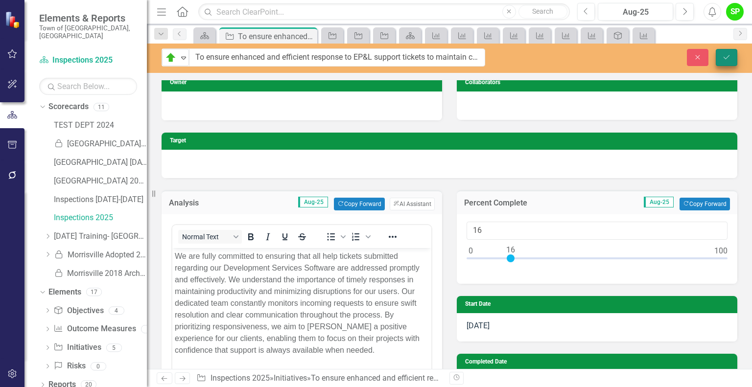
scroll to position [0, 0]
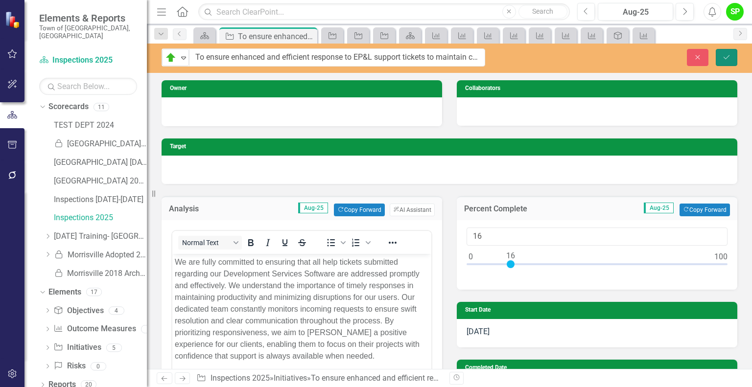
click at [726, 59] on icon "Save" at bounding box center [726, 57] width 9 height 7
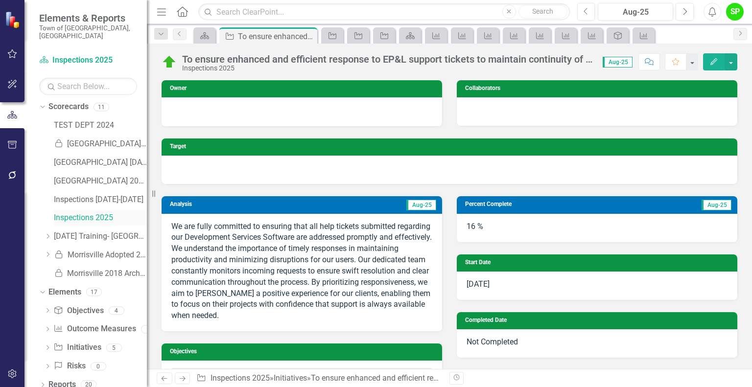
click at [92, 213] on link "Inspections 2025" at bounding box center [100, 218] width 93 height 11
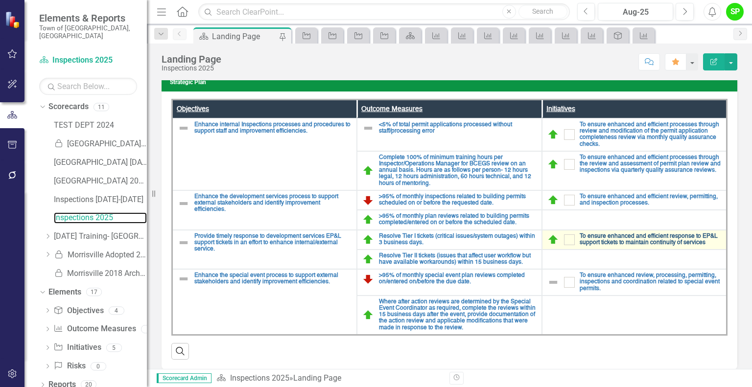
scroll to position [123, 0]
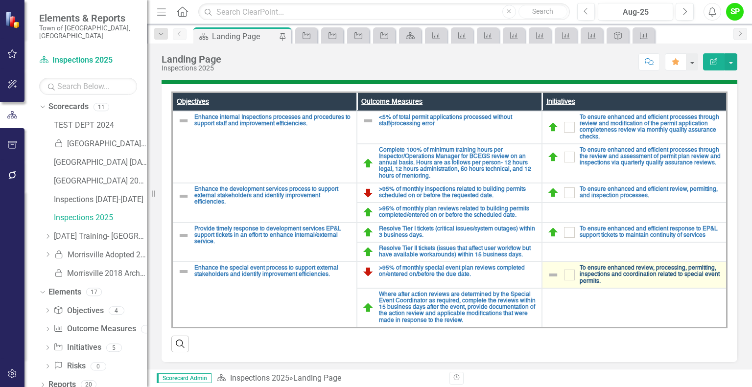
click at [607, 270] on link "To ensure enhanced review, processing, permitting, inspections and coordination…" at bounding box center [651, 275] width 142 height 20
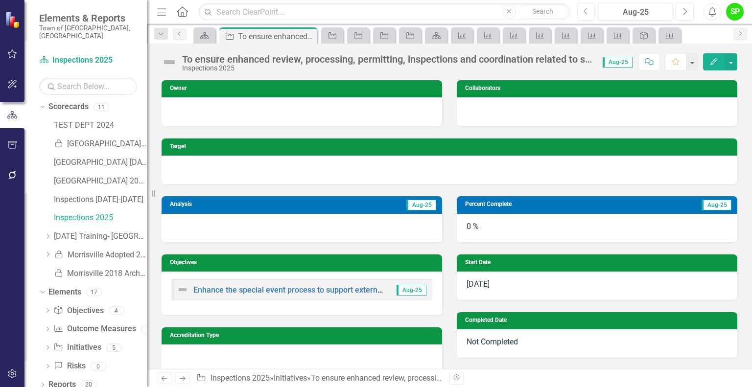
click at [555, 224] on div "0 %" at bounding box center [597, 228] width 281 height 28
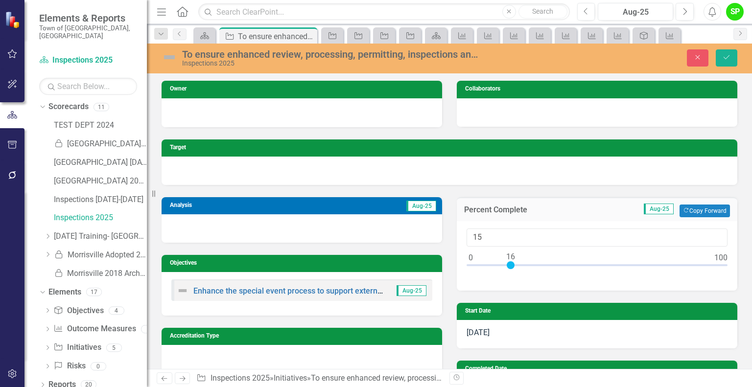
type input "16"
drag, startPoint x: 466, startPoint y: 264, endPoint x: 506, endPoint y: 268, distance: 39.8
click at [507, 268] on div at bounding box center [511, 265] width 8 height 8
click at [336, 226] on div at bounding box center [302, 228] width 281 height 28
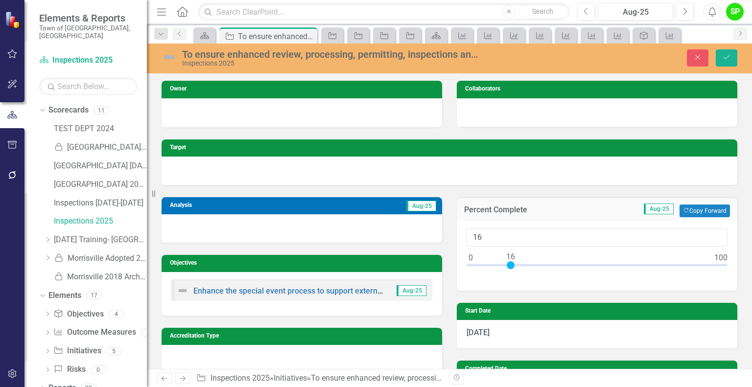
scroll to position [3, 0]
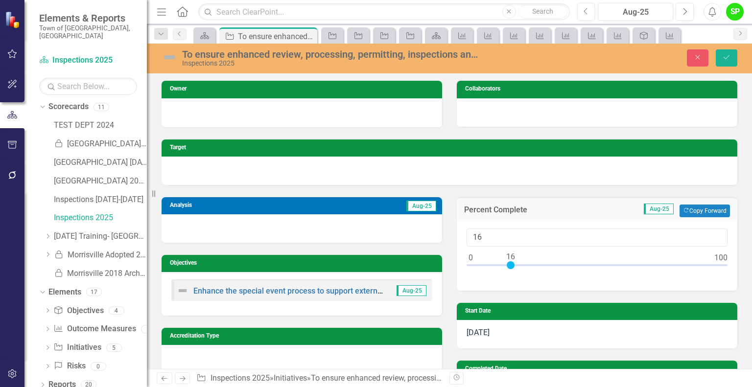
click at [281, 210] on td "Analysis" at bounding box center [226, 207] width 112 height 14
click at [282, 210] on tr "Analysis Aug-25" at bounding box center [303, 207] width 267 height 14
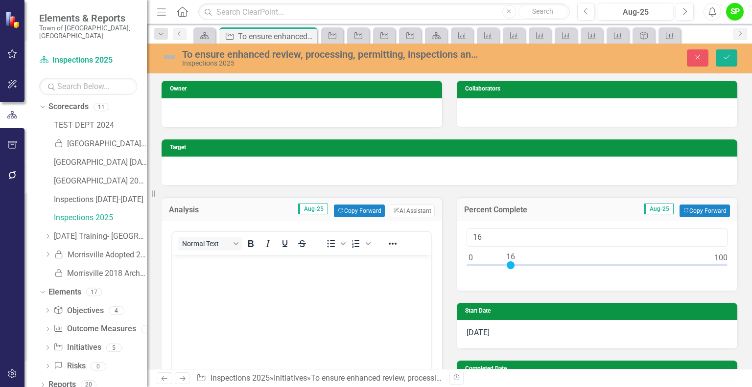
scroll to position [0, 0]
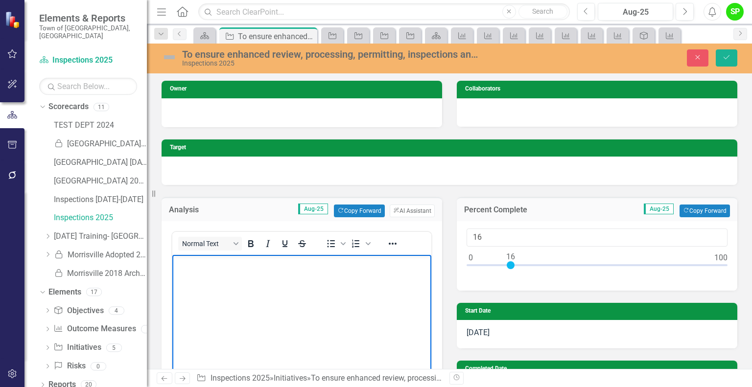
click at [218, 277] on body "Rich Text Area. Press ALT-0 for help." at bounding box center [301, 328] width 259 height 147
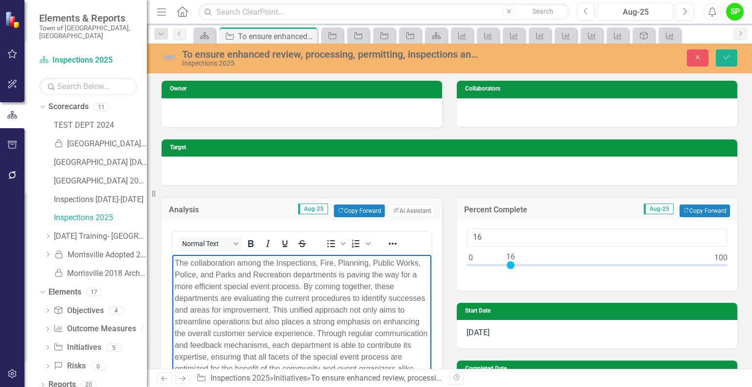
scroll to position [30, 0]
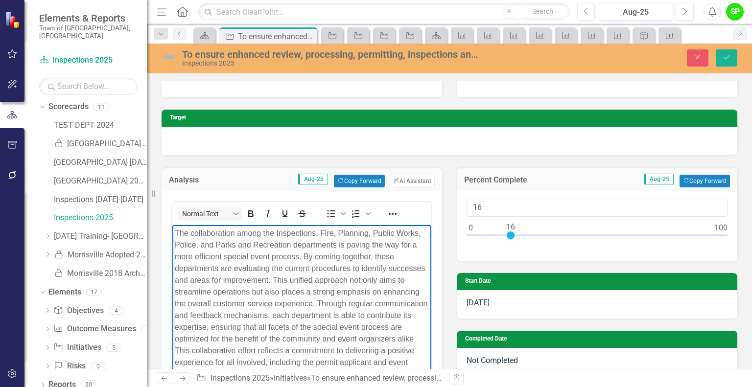
click at [174, 60] on img at bounding box center [170, 57] width 16 height 16
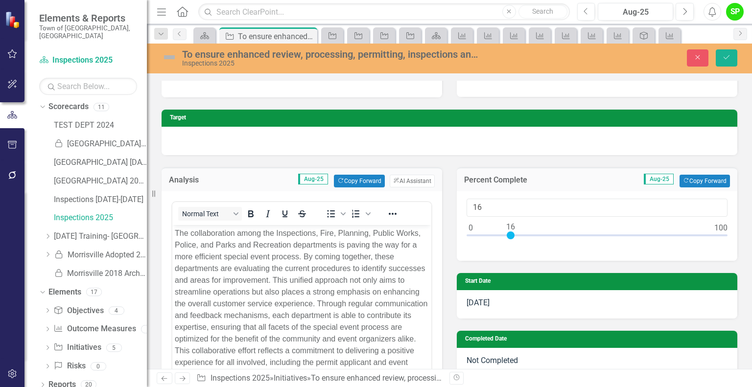
click at [174, 60] on img at bounding box center [170, 57] width 16 height 16
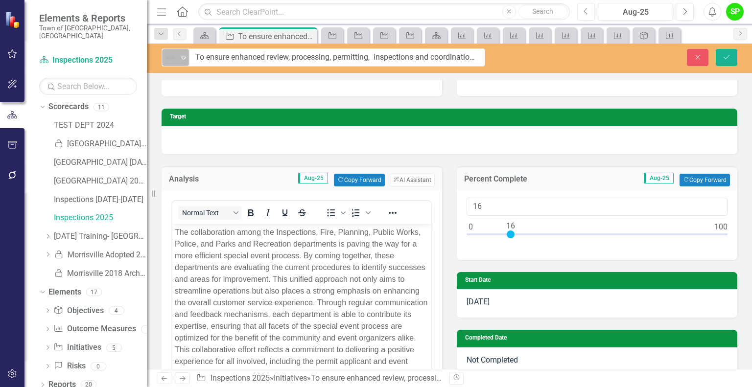
click at [182, 60] on icon "Expand" at bounding box center [184, 58] width 10 height 8
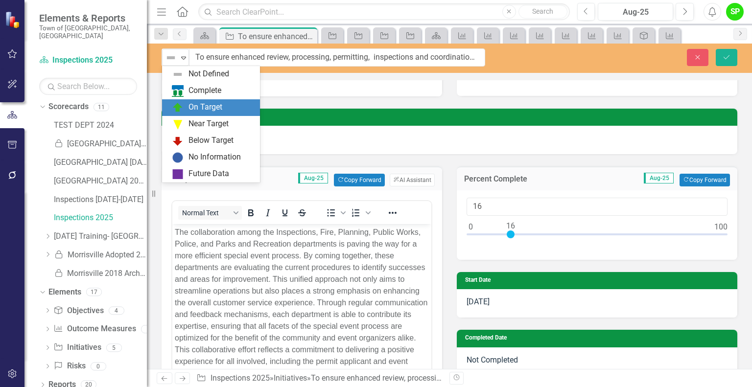
click at [200, 107] on div "On Target" at bounding box center [206, 107] width 34 height 11
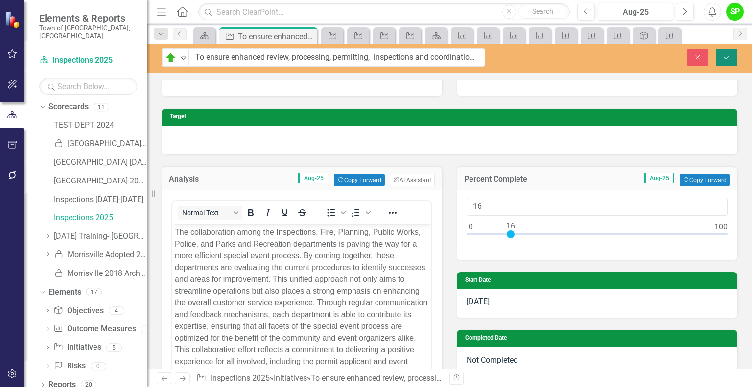
click at [720, 62] on button "Save" at bounding box center [727, 57] width 22 height 17
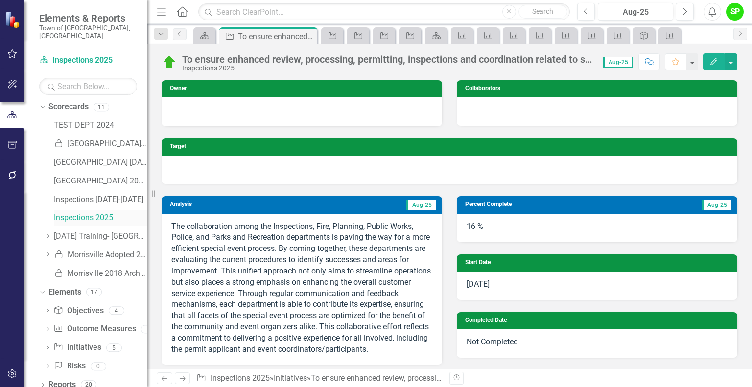
click at [86, 213] on link "Inspections 2025" at bounding box center [100, 218] width 93 height 11
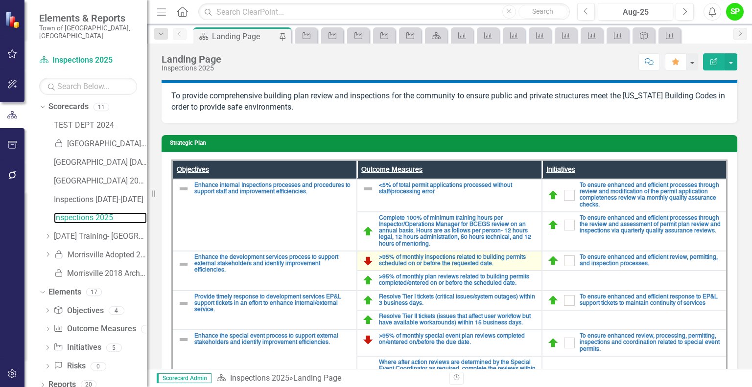
scroll to position [123, 0]
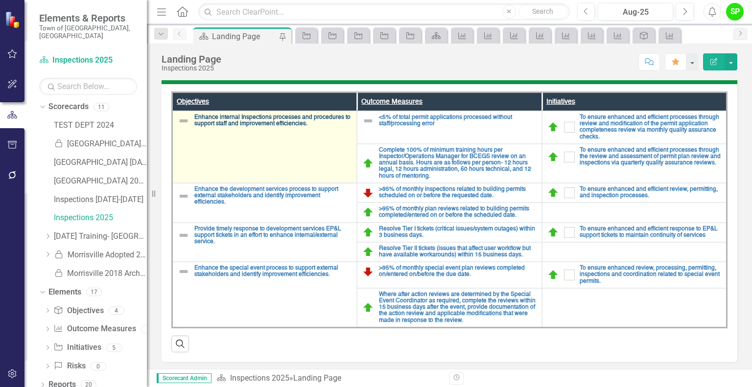
click at [254, 121] on link "Enhance internal Inspections processes and procedures to support staff and impr…" at bounding box center [272, 121] width 157 height 13
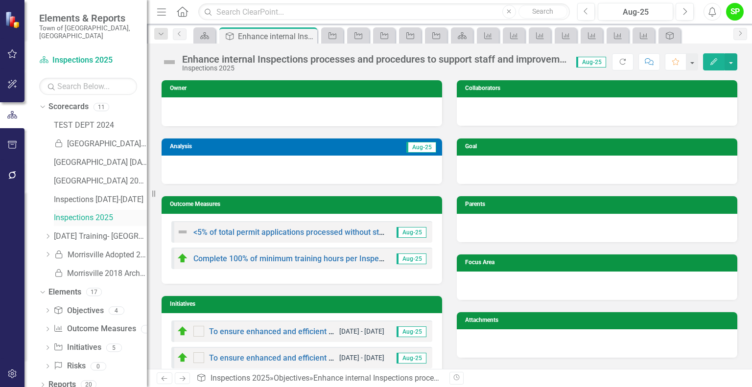
click at [76, 213] on link "Inspections 2025" at bounding box center [100, 218] width 93 height 11
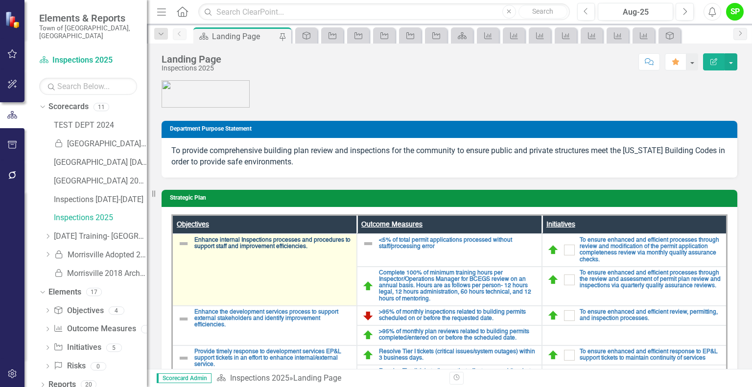
click at [259, 239] on link "Enhance internal Inspections processes and procedures to support staff and impr…" at bounding box center [272, 243] width 157 height 13
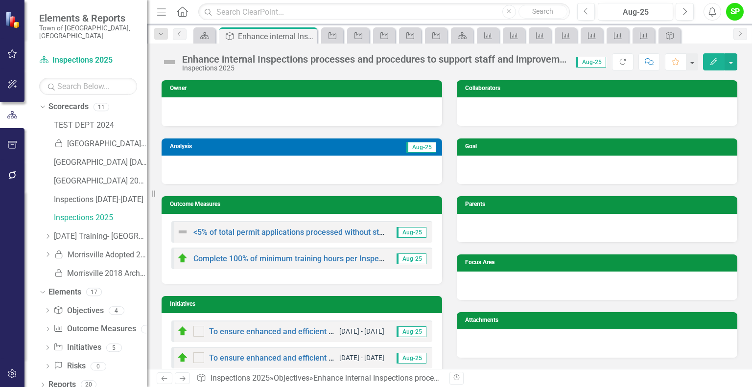
click at [247, 149] on h3 "Analysis" at bounding box center [226, 146] width 112 height 6
click at [248, 149] on h3 "Analysis" at bounding box center [226, 146] width 112 height 6
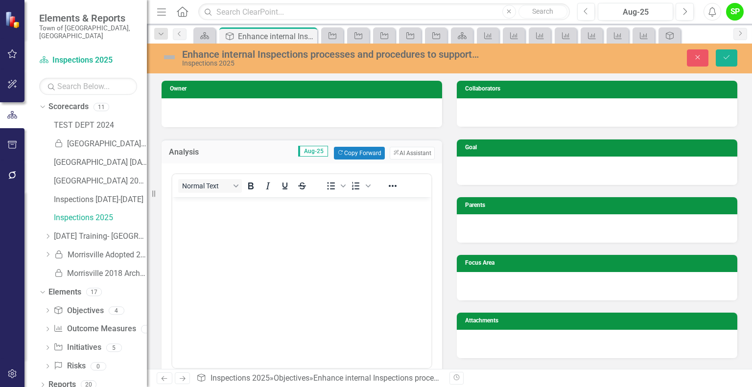
click at [209, 218] on body "Rich Text Area. Press ALT-0 for help." at bounding box center [301, 270] width 259 height 147
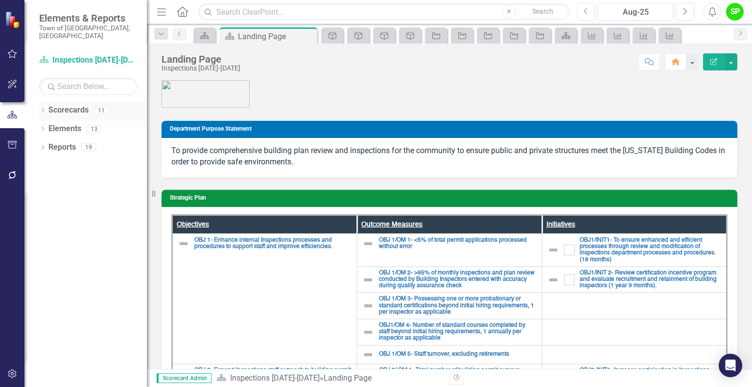
click at [45, 109] on icon "Dropdown" at bounding box center [42, 111] width 7 height 5
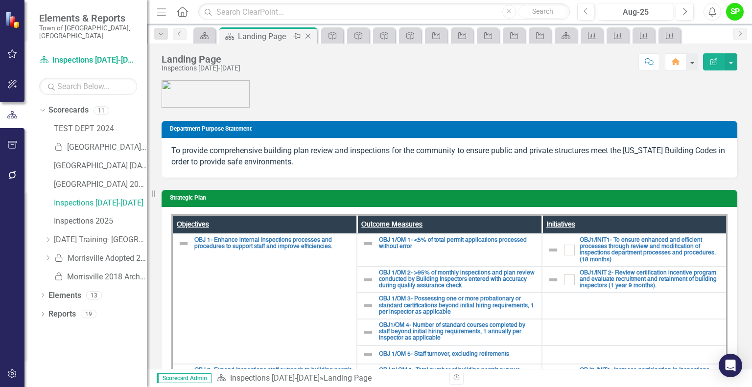
click at [298, 37] on icon "Pin" at bounding box center [297, 36] width 8 height 10
click at [206, 36] on icon "Scorecard" at bounding box center [205, 36] width 10 height 8
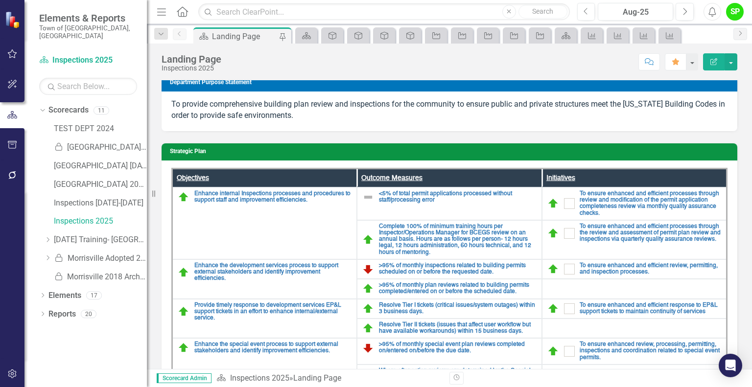
scroll to position [98, 0]
